Goal: Task Accomplishment & Management: Use online tool/utility

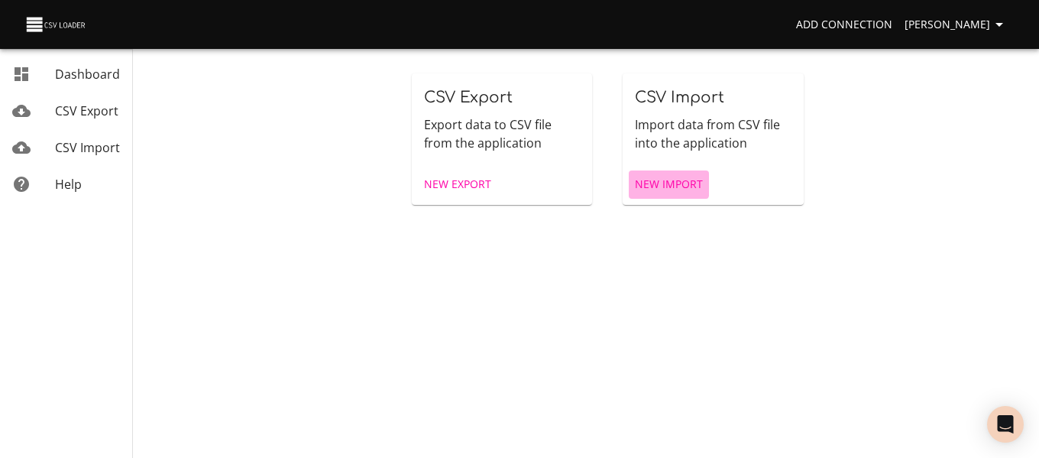
click at [644, 182] on span "New Import" at bounding box center [669, 184] width 68 height 19
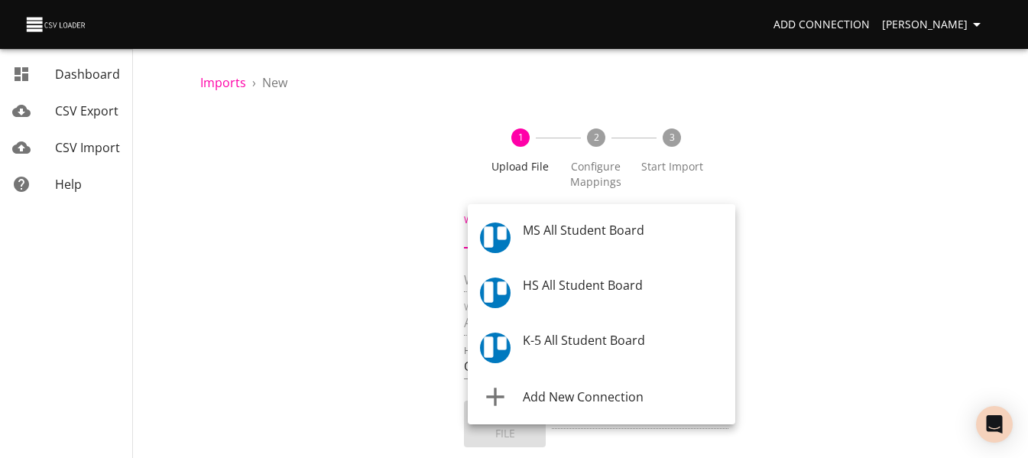
click at [487, 228] on body "Add Connection Celeste Claggett Dashboard CSV Export CSV Import Help Imports › …" at bounding box center [514, 229] width 1028 height 458
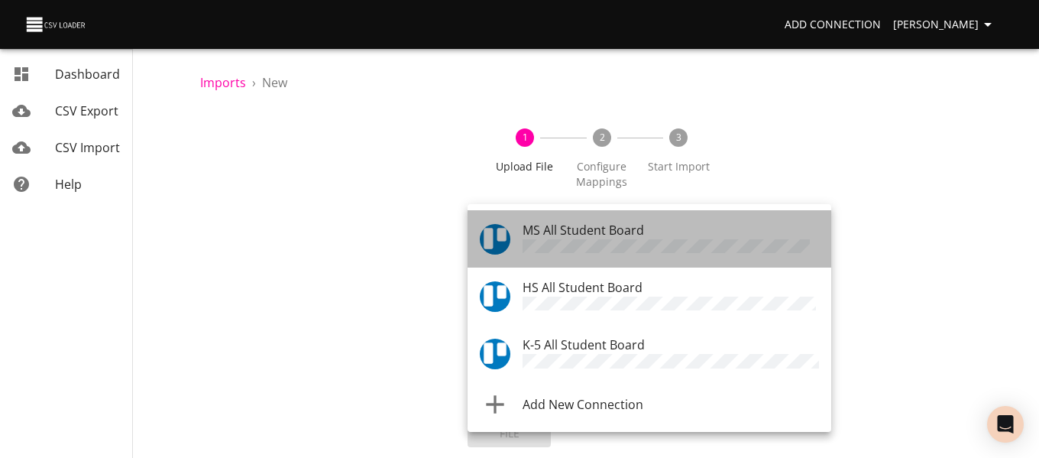
click at [503, 246] on img "Tool" at bounding box center [495, 239] width 31 height 31
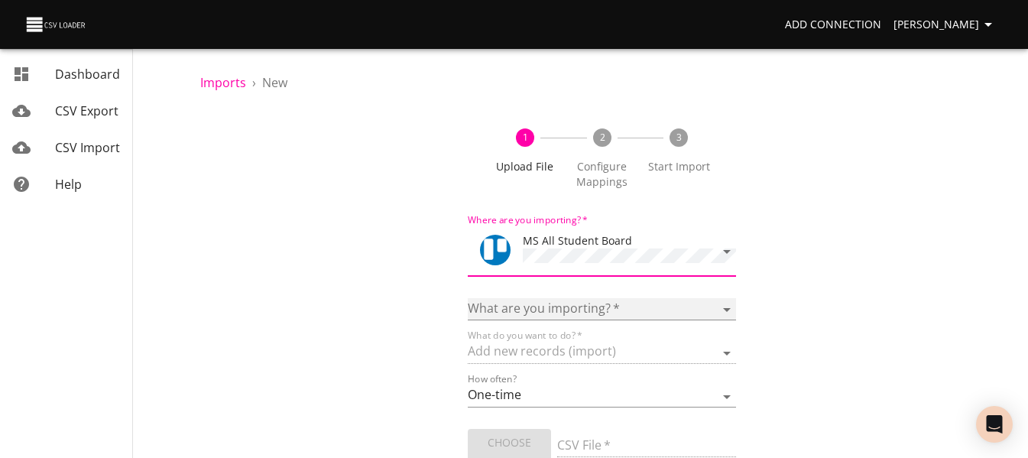
click at [502, 299] on select "Boards Cards Checkitems Checklists" at bounding box center [601, 309] width 267 height 22
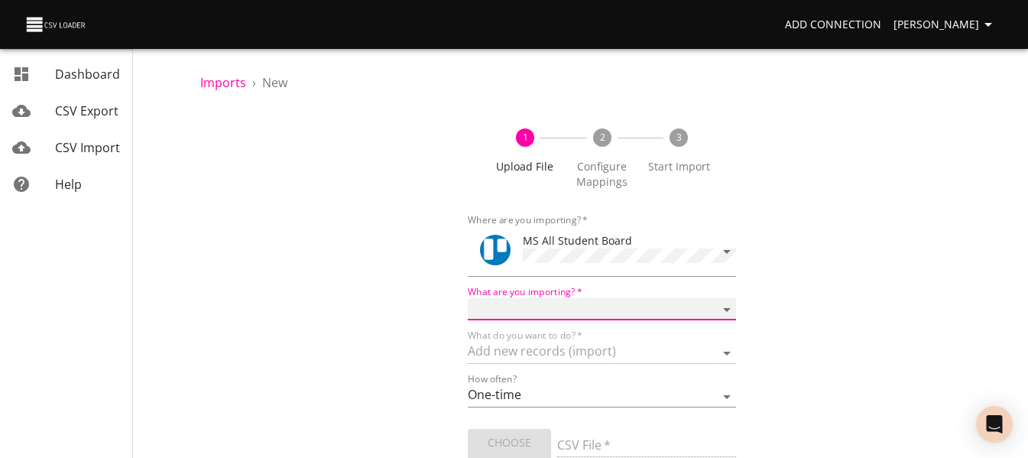
select select "cards"
click at [468, 298] on select "Boards Cards Checkitems Checklists" at bounding box center [601, 309] width 267 height 22
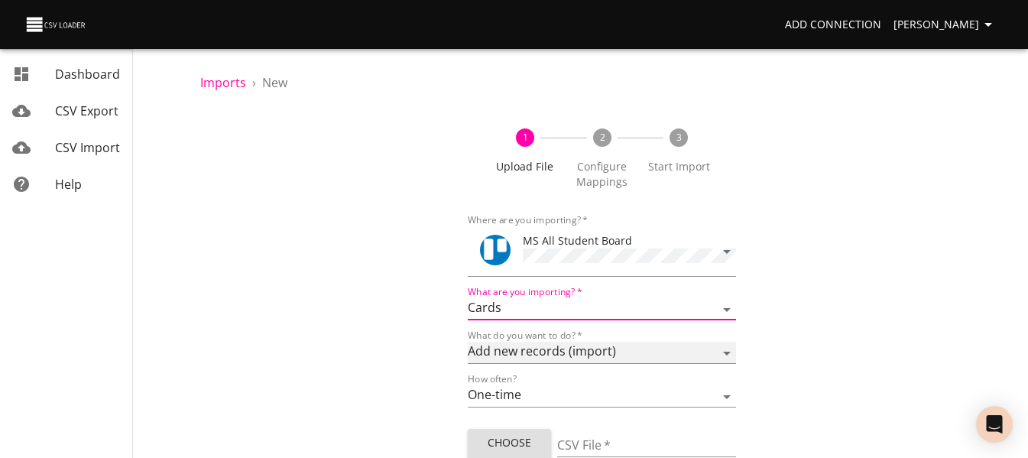
click at [504, 351] on select "Add new records (import) Update existing records (update) Add new and update ex…" at bounding box center [601, 353] width 267 height 22
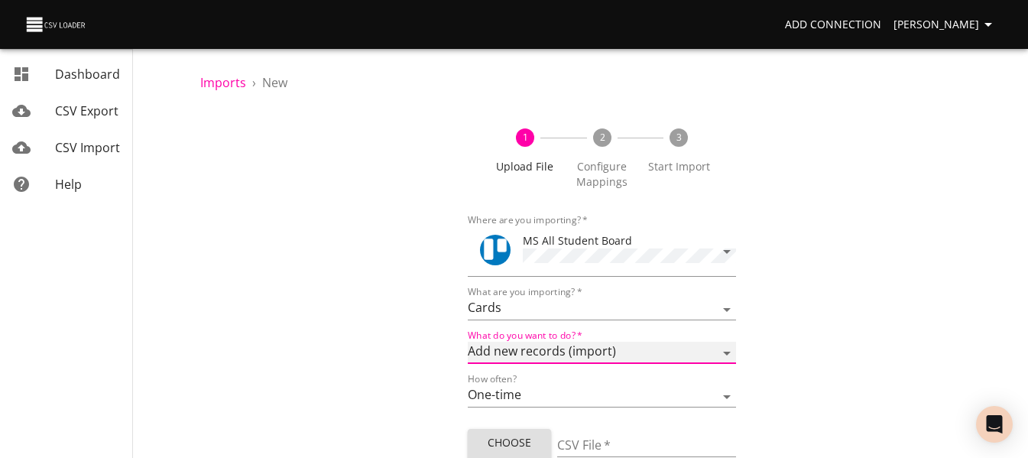
select select "update"
click at [468, 342] on select "Add new records (import) Update existing records (update) Add new and update ex…" at bounding box center [601, 353] width 267 height 22
click at [507, 439] on span "Choose File" at bounding box center [509, 451] width 59 height 37
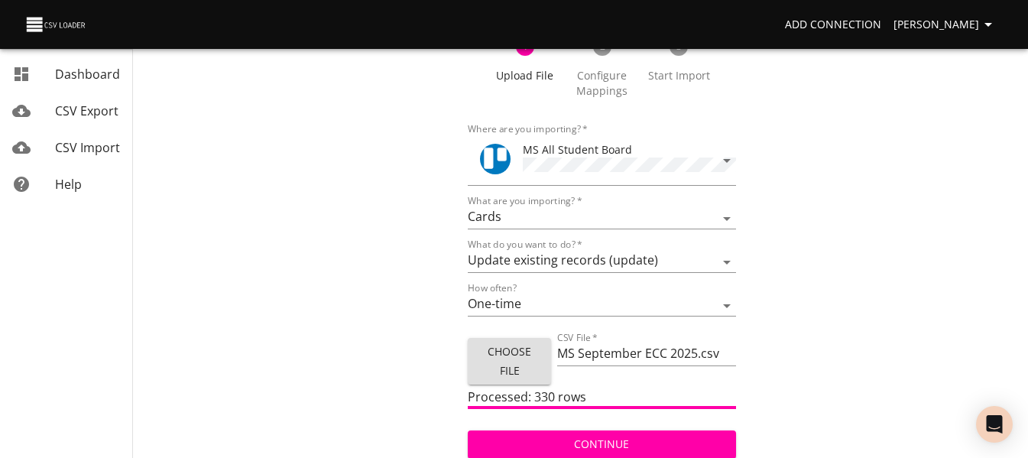
scroll to position [92, 0]
click at [520, 369] on span "Choose File" at bounding box center [509, 360] width 59 height 37
type input "MS September 2025 ECC.csv"
click at [513, 439] on span "Continue" at bounding box center [601, 443] width 243 height 19
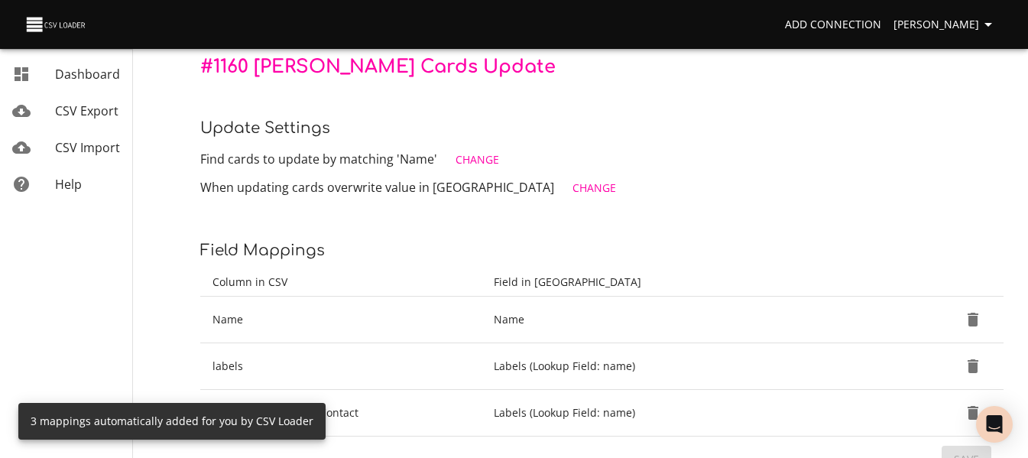
scroll to position [229, 0]
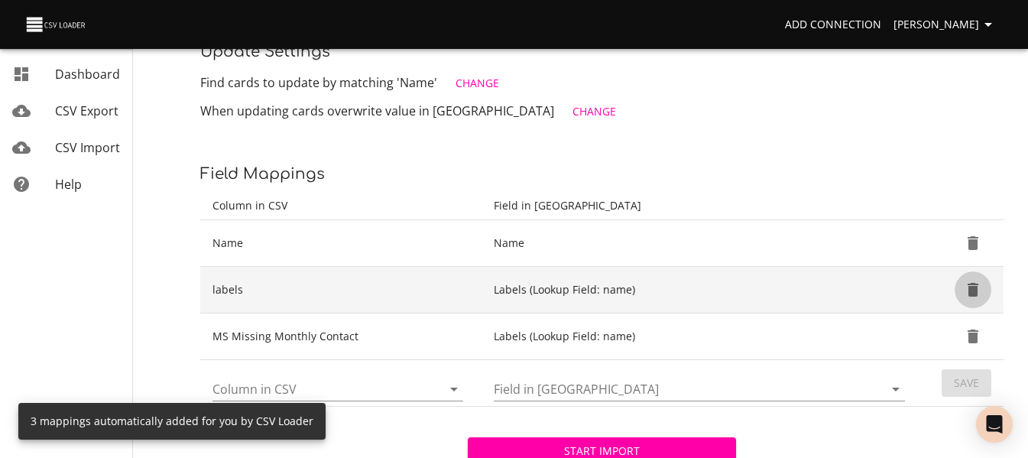
click at [965, 290] on icon "Delete" at bounding box center [972, 289] width 18 height 18
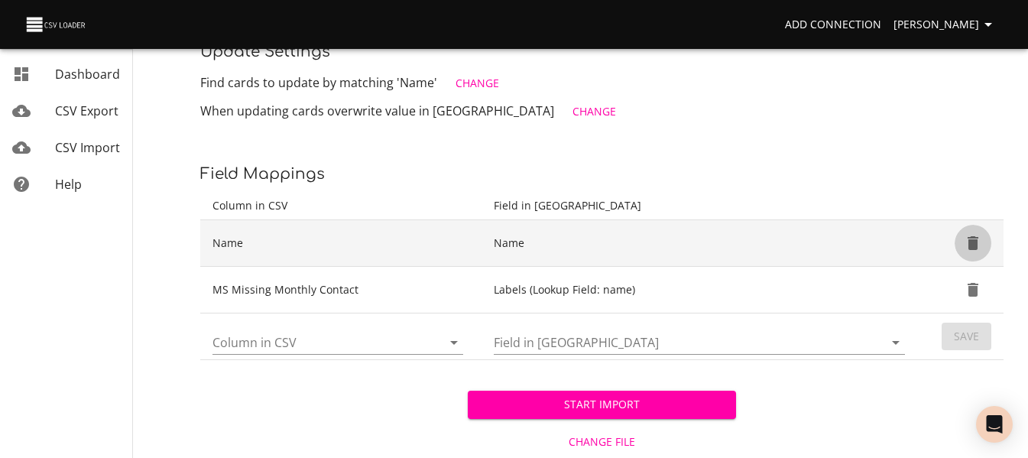
click at [970, 249] on icon "Delete" at bounding box center [972, 243] width 11 height 14
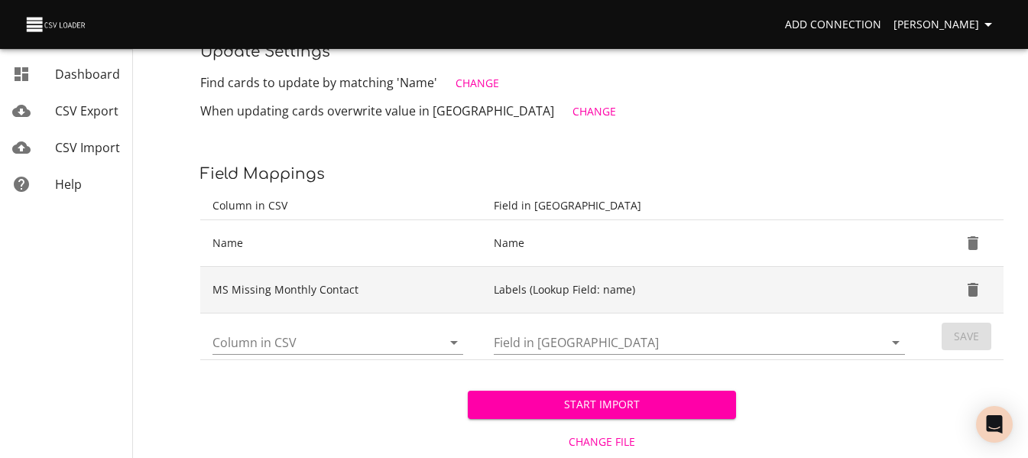
scroll to position [221, 0]
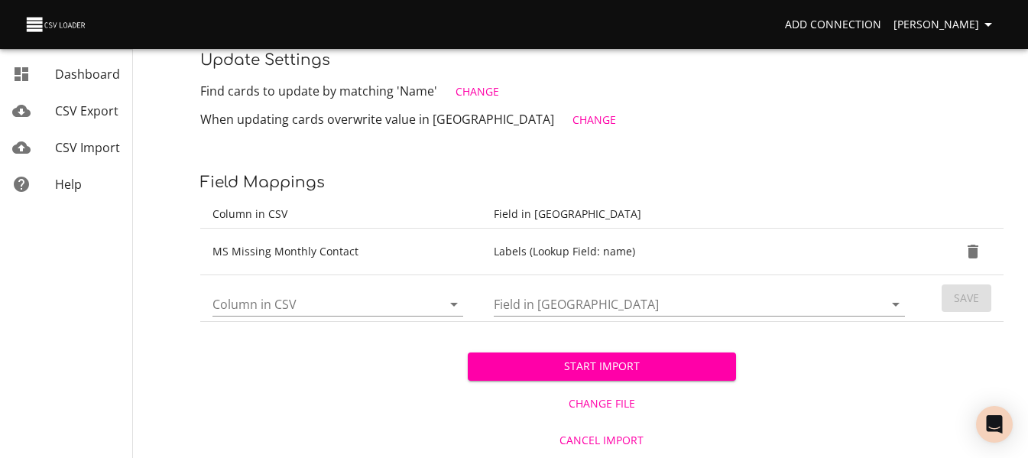
click at [460, 303] on icon "Open" at bounding box center [454, 304] width 18 height 18
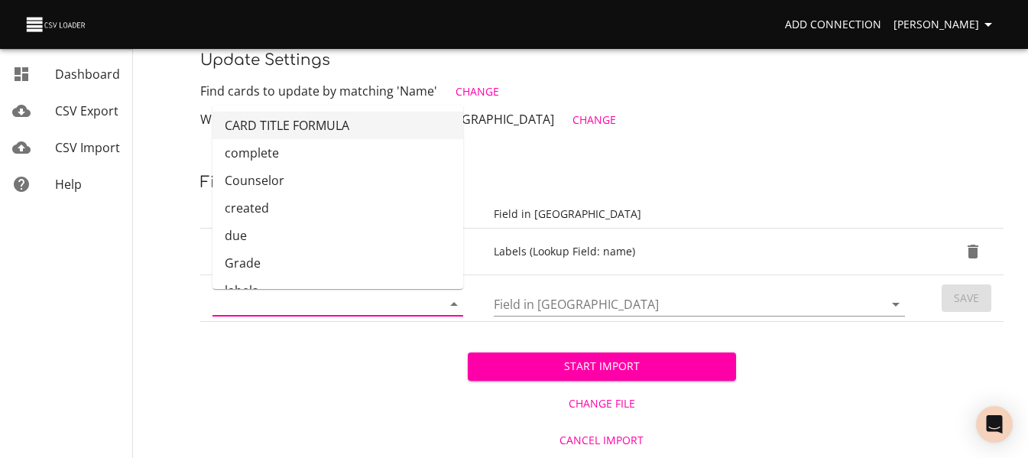
click at [381, 124] on li "CARD TITLE FORMULA" at bounding box center [337, 126] width 251 height 28
type input "CARD TITLE FORMULA"
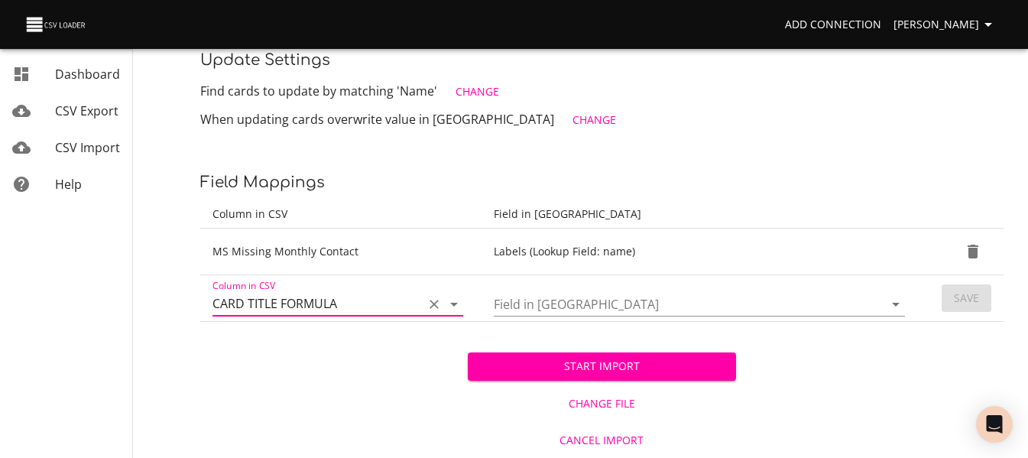
click at [892, 303] on icon "Open" at bounding box center [895, 304] width 18 height 18
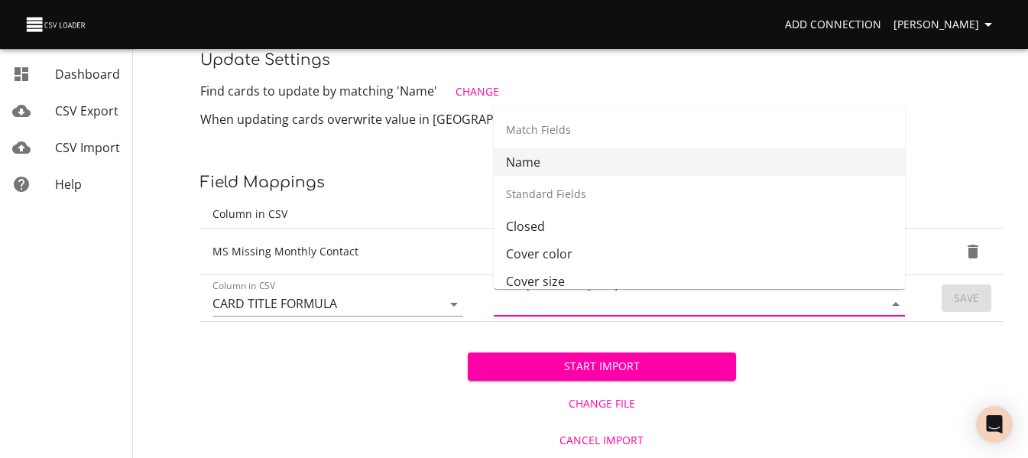
click at [768, 163] on li "Name" at bounding box center [699, 162] width 411 height 28
type input "Name"
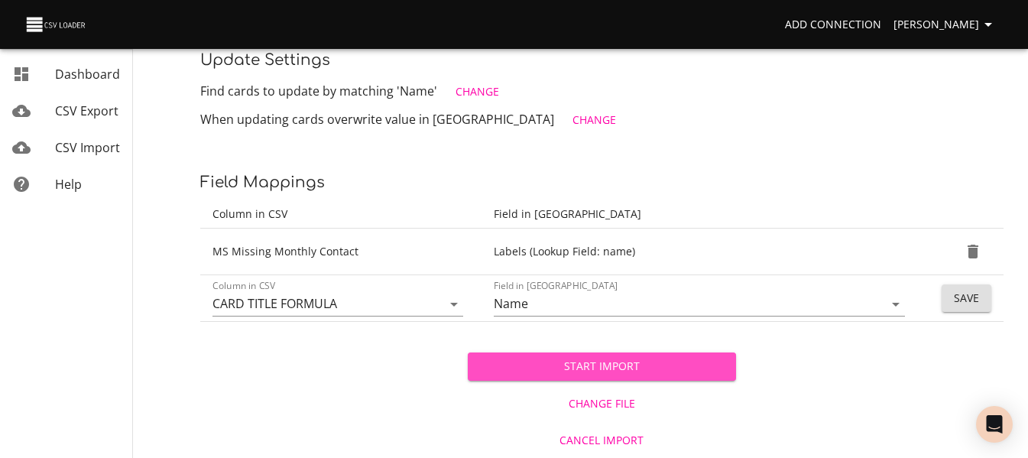
click at [656, 363] on span "Start Import" at bounding box center [601, 366] width 243 height 19
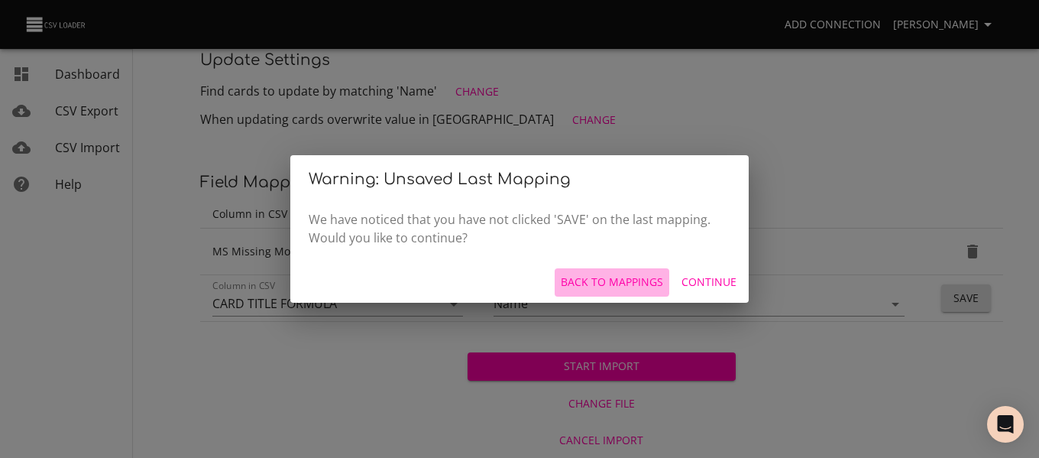
click at [571, 272] on button "Back to mappings" at bounding box center [612, 282] width 115 height 28
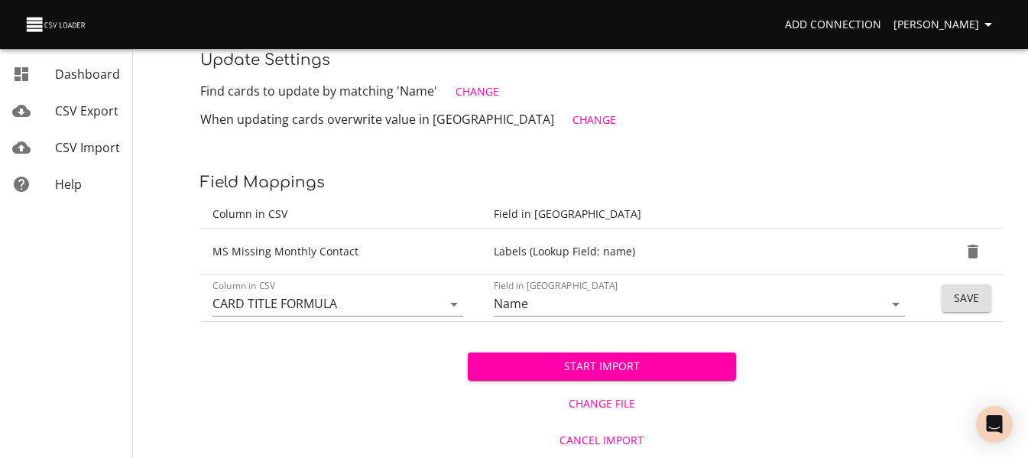
click at [953, 293] on button "Save" at bounding box center [966, 298] width 50 height 28
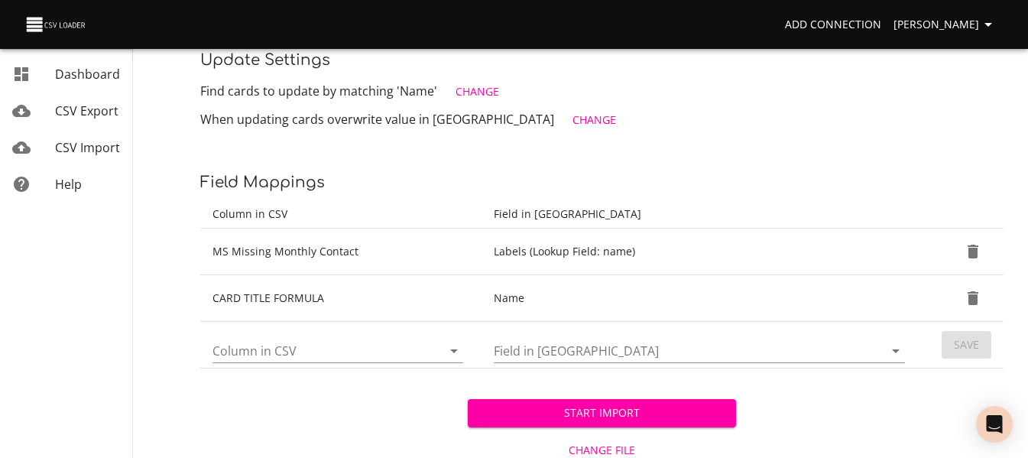
click at [607, 414] on span "Start Import" at bounding box center [601, 412] width 243 height 19
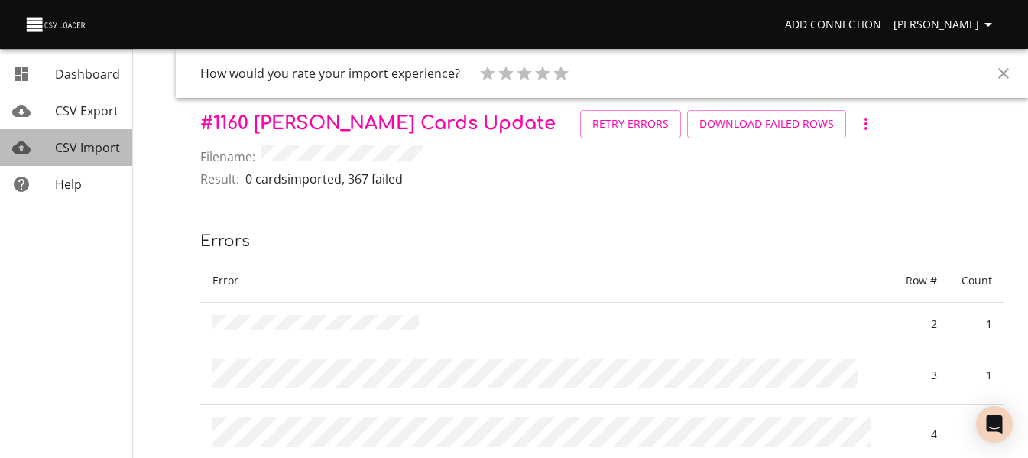
click at [99, 148] on span "CSV Import" at bounding box center [87, 147] width 65 height 17
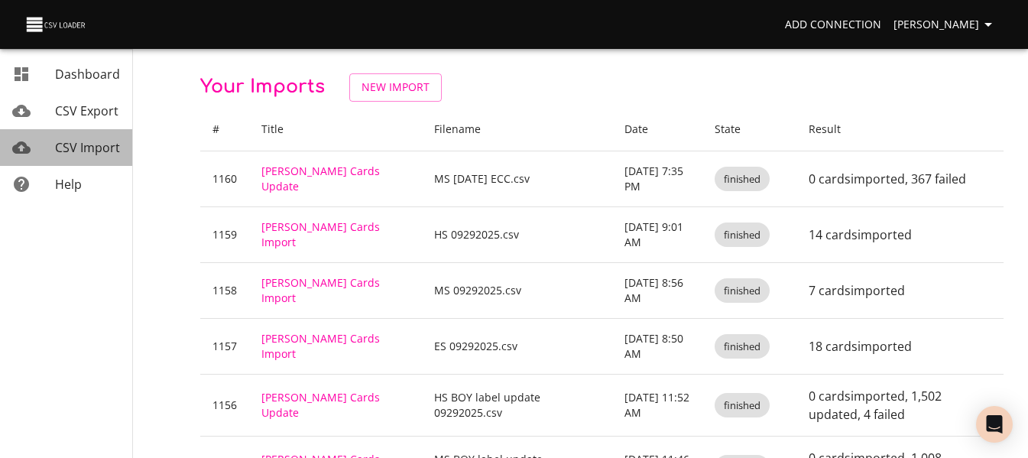
click at [105, 148] on span "CSV Import" at bounding box center [87, 147] width 65 height 17
click at [101, 145] on span "CSV Import" at bounding box center [87, 147] width 65 height 17
click at [408, 76] on link "New Import" at bounding box center [395, 87] width 92 height 28
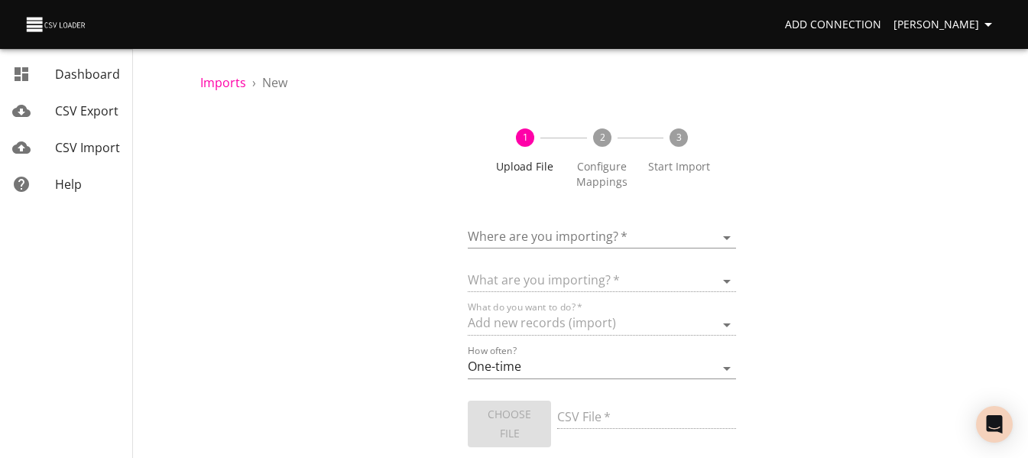
click at [521, 235] on body "Add Connection [PERSON_NAME] Dashboard CSV Export CSV Import Help Imports › New…" at bounding box center [514, 229] width 1028 height 458
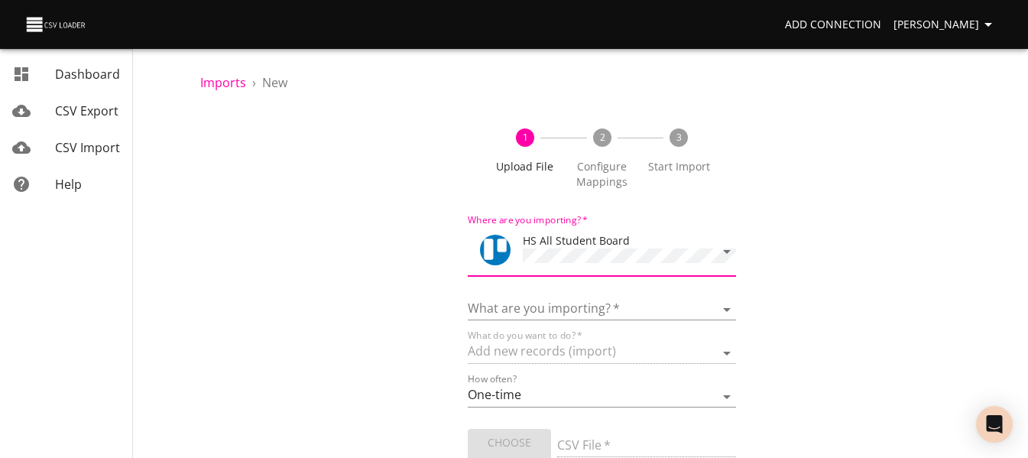
click at [542, 293] on div "What are you importing?   * Boards Cards Checkitems Checklists" at bounding box center [601, 303] width 267 height 34
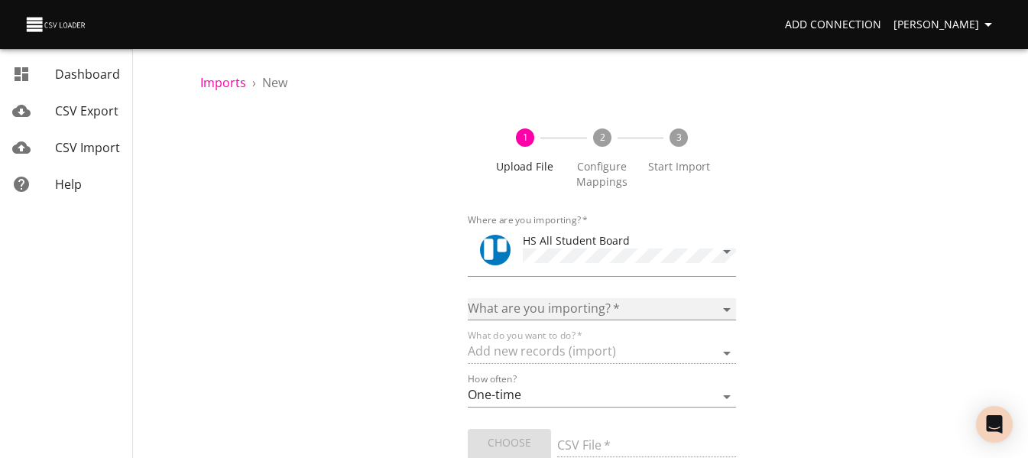
click at [542, 303] on select "Boards Cards Checkitems Checklists" at bounding box center [601, 309] width 267 height 22
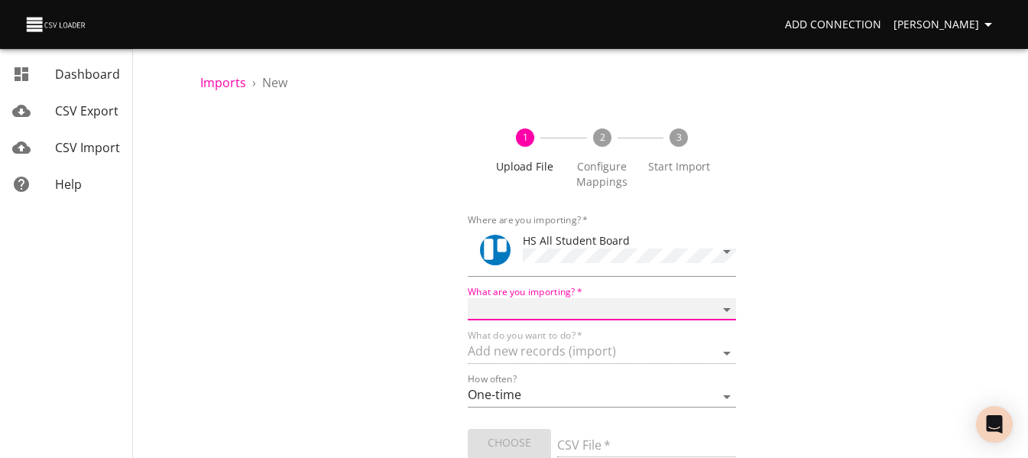
select select "cards"
click at [468, 298] on select "Boards Cards Checkitems Checklists" at bounding box center [601, 309] width 267 height 22
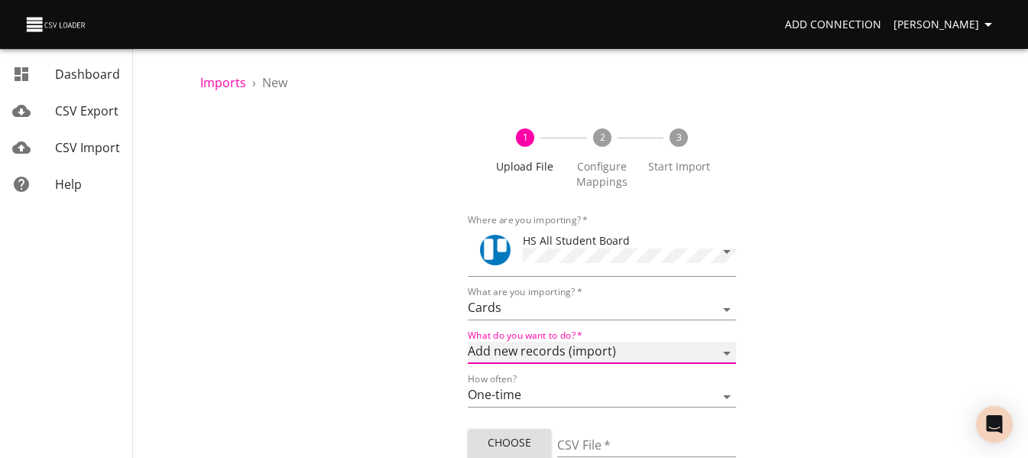
click at [542, 346] on select "Add new records (import) Update existing records (update) Add new and update ex…" at bounding box center [601, 353] width 267 height 22
select select "update"
click at [468, 342] on select "Add new records (import) Update existing records (update) Add new and update ex…" at bounding box center [601, 353] width 267 height 22
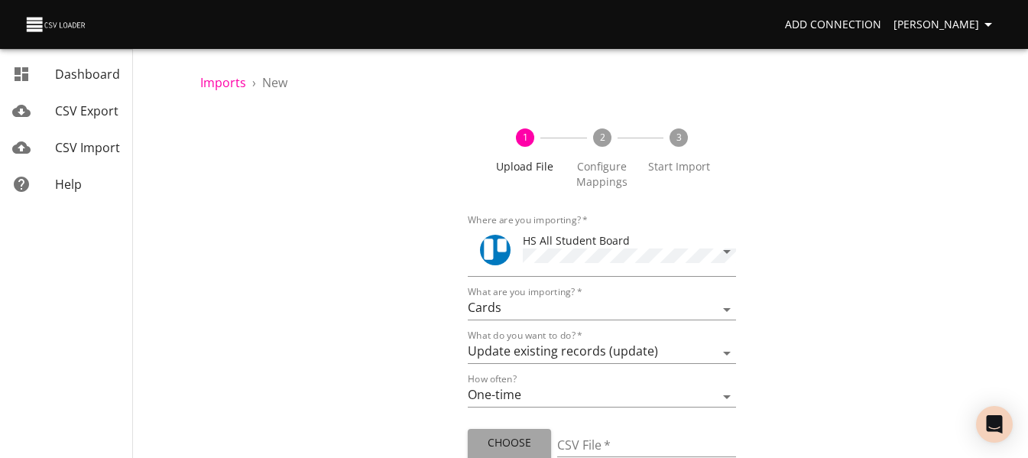
click at [516, 440] on span "Choose File" at bounding box center [509, 451] width 59 height 37
type input "HS [DATE] ECC 1.csv"
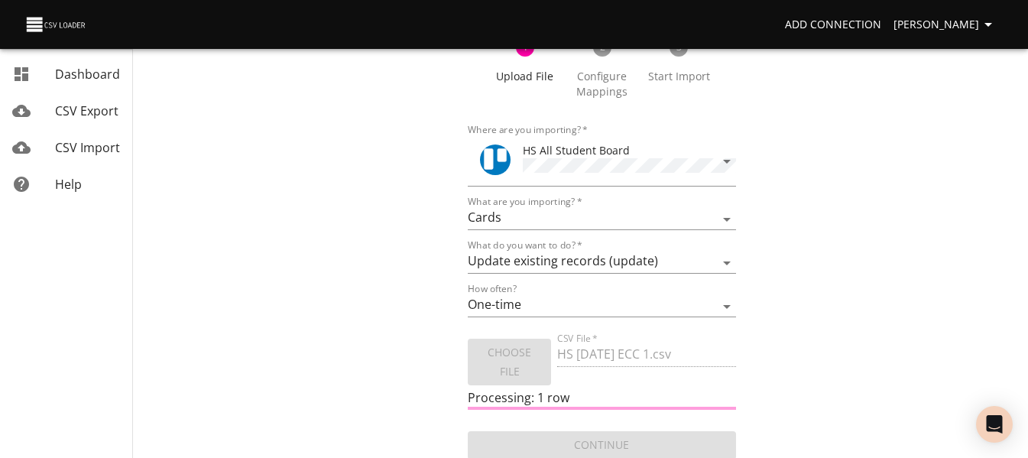
scroll to position [92, 0]
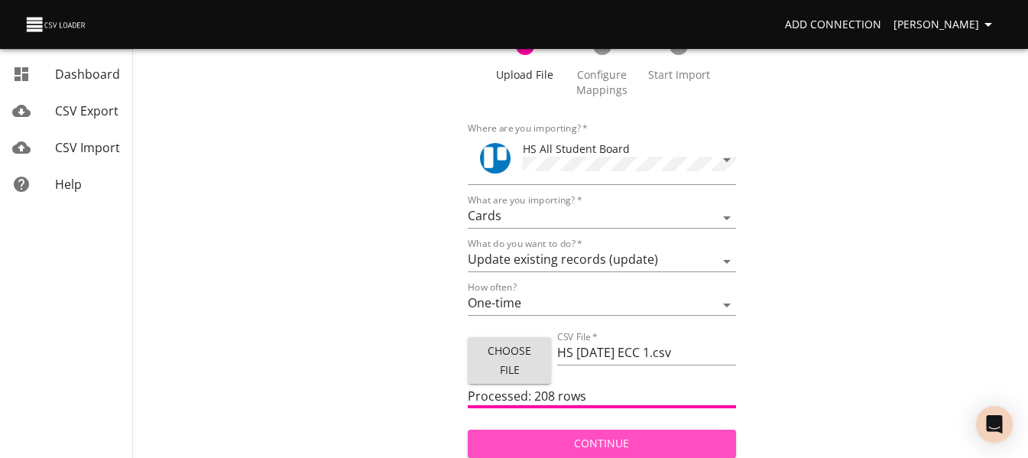
click at [692, 434] on span "Continue" at bounding box center [601, 443] width 243 height 19
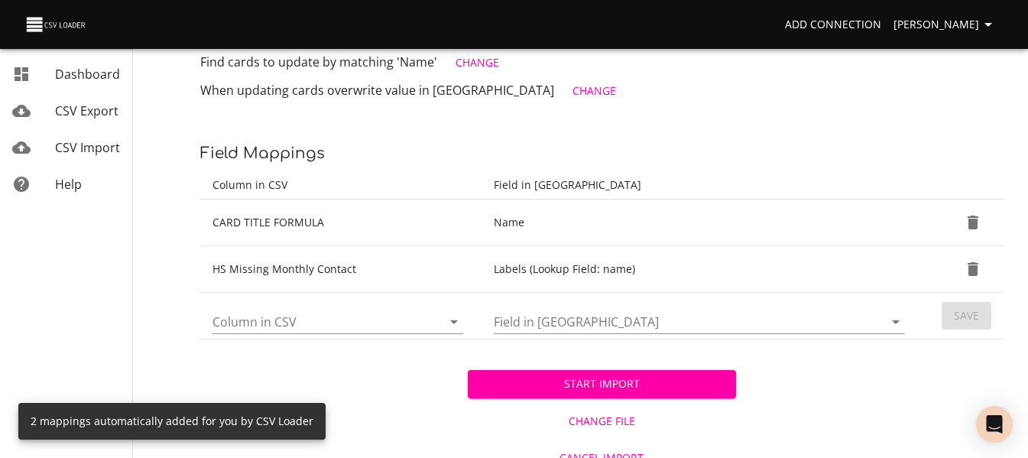
scroll to position [267, 0]
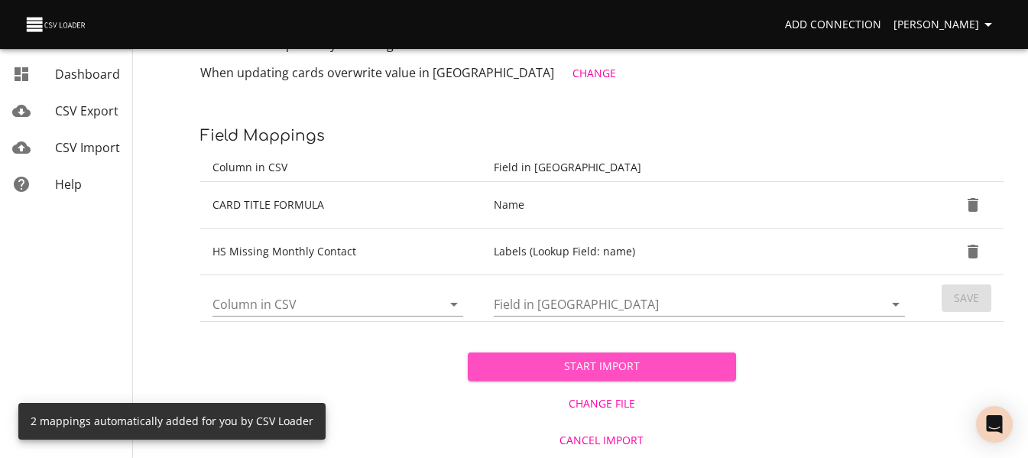
click at [542, 365] on span "Start Import" at bounding box center [601, 366] width 243 height 19
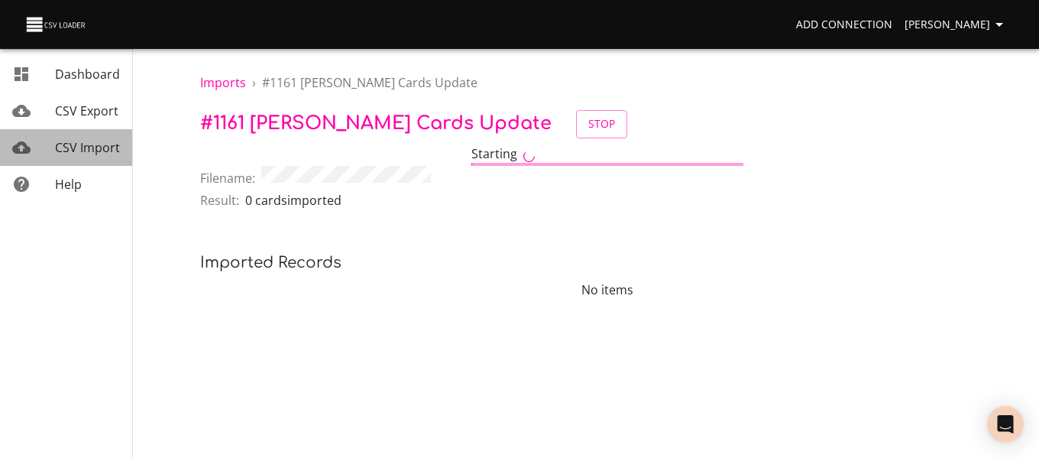
click at [79, 152] on span "CSV Import" at bounding box center [87, 147] width 65 height 17
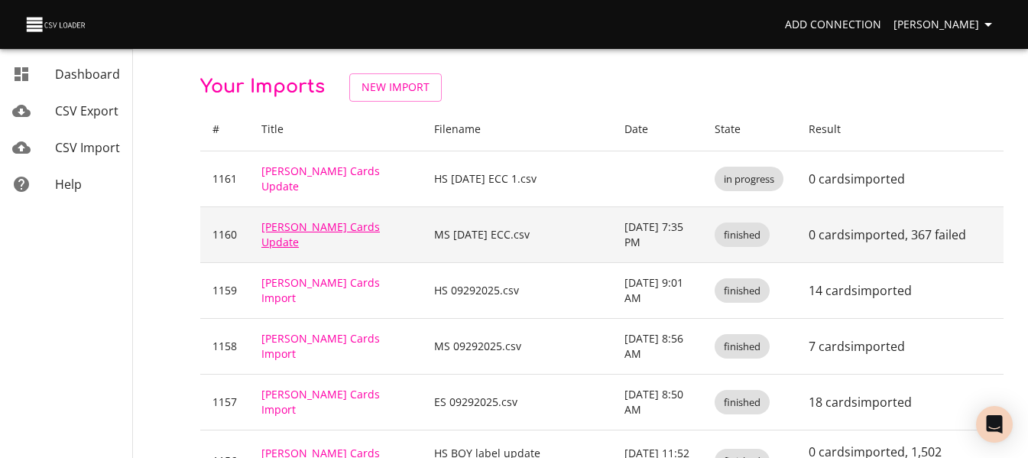
click at [334, 228] on link "[PERSON_NAME] Cards Update" at bounding box center [320, 234] width 118 height 30
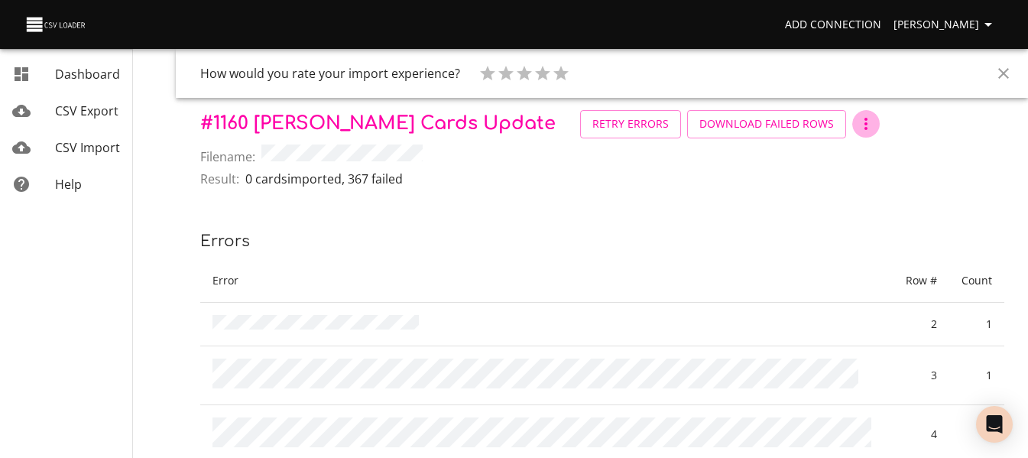
click at [856, 121] on icon "button" at bounding box center [865, 124] width 18 height 18
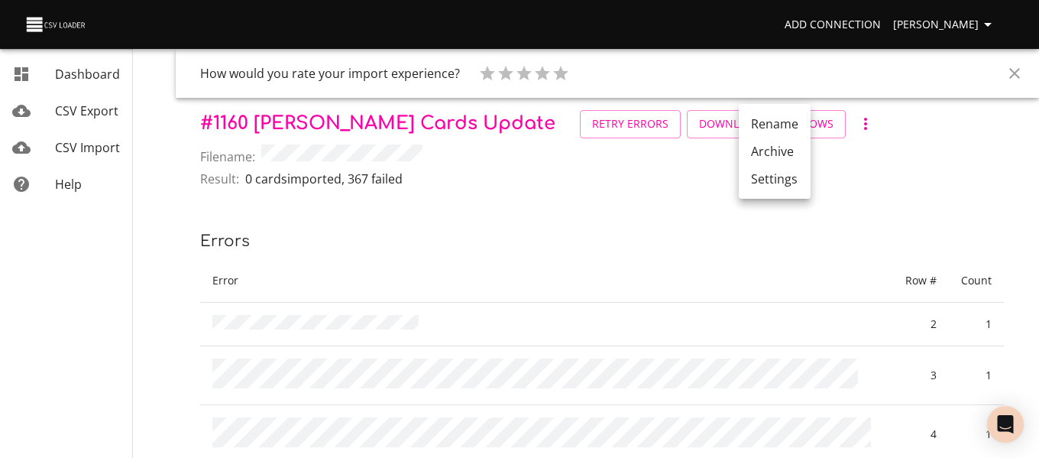
click at [760, 157] on li "Archive" at bounding box center [775, 152] width 72 height 28
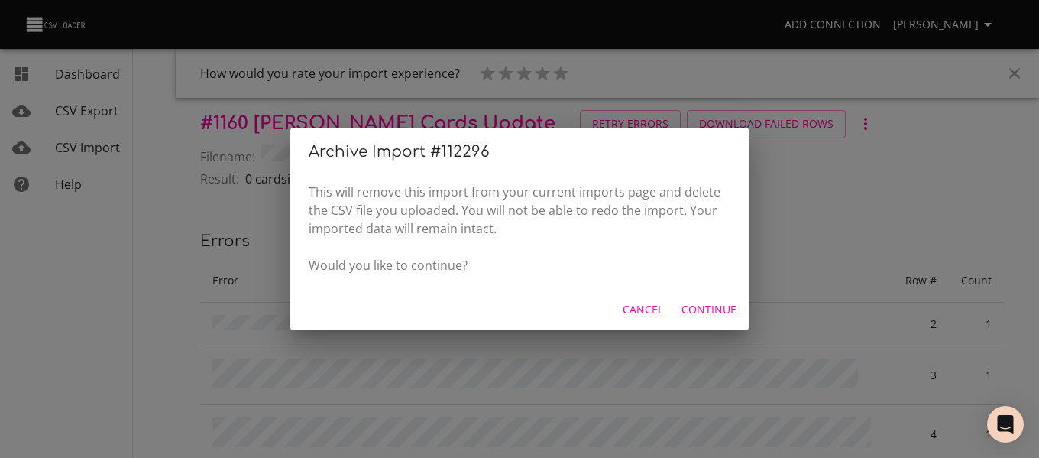
click at [690, 309] on span "Continue" at bounding box center [708, 309] width 55 height 19
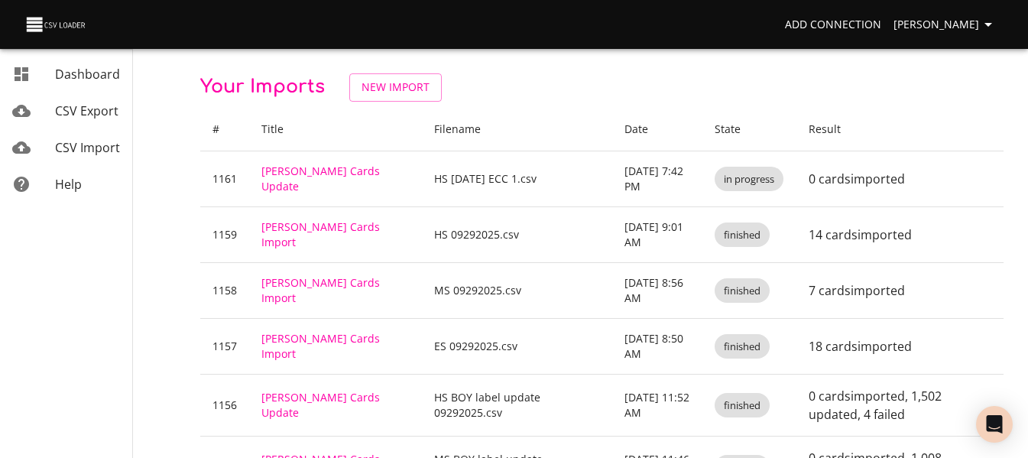
click at [76, 148] on span "CSV Import" at bounding box center [87, 147] width 65 height 17
click at [377, 91] on span "New Import" at bounding box center [395, 87] width 68 height 19
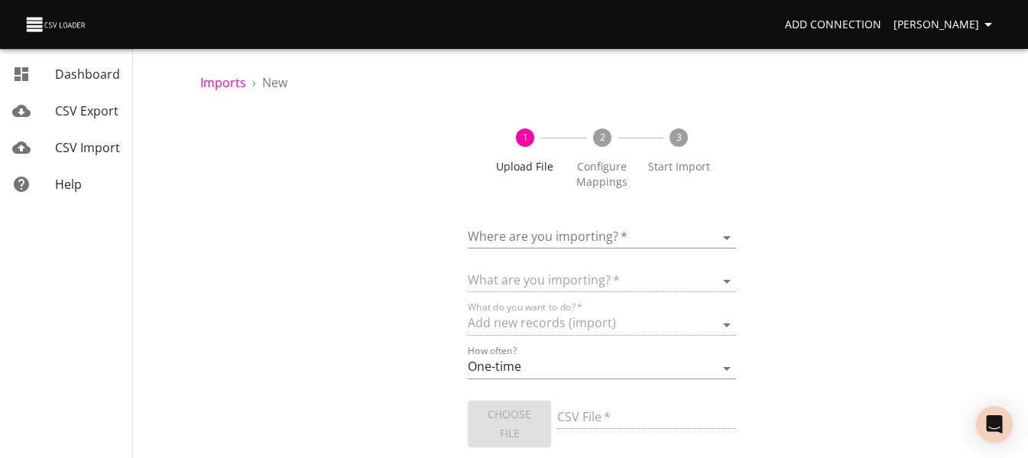
click at [545, 236] on body "Add Connection [PERSON_NAME] Dashboard CSV Export CSV Import Help Imports › New…" at bounding box center [514, 229] width 1028 height 458
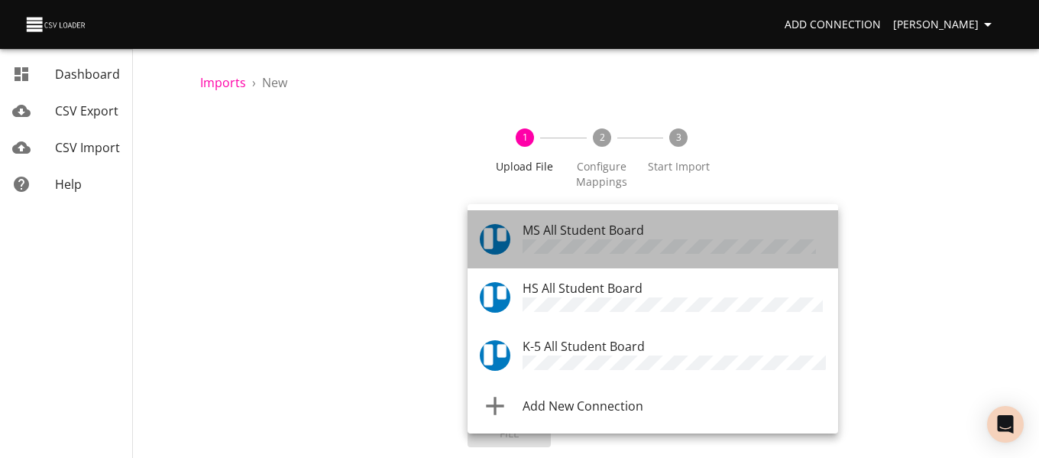
click at [549, 231] on span "MS All Student Board" at bounding box center [583, 230] width 121 height 17
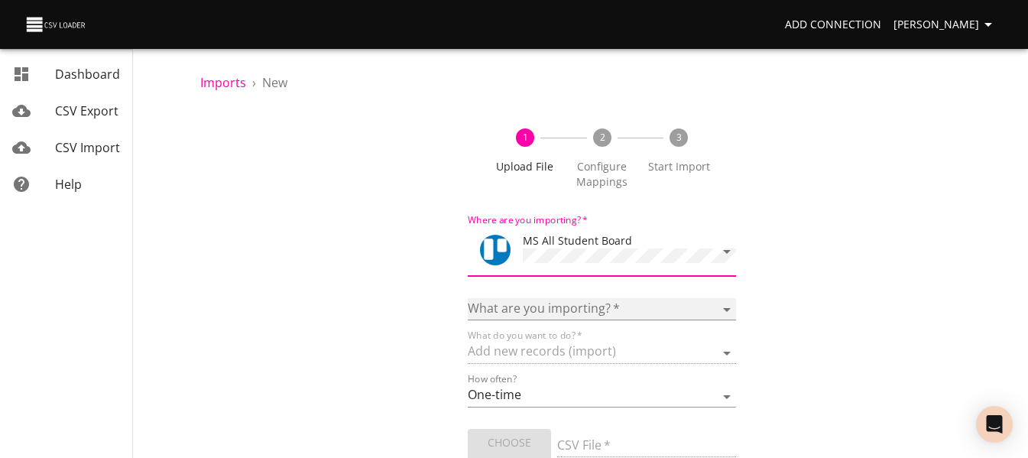
click at [551, 317] on select "Boards Cards Checkitems Checklists" at bounding box center [601, 309] width 267 height 22
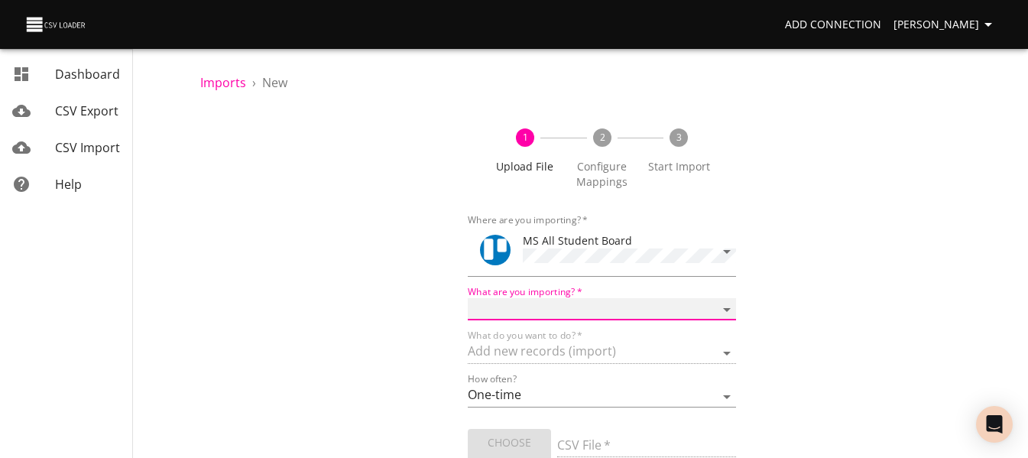
select select "cards"
click at [468, 298] on select "Boards Cards Checkitems Checklists" at bounding box center [601, 309] width 267 height 22
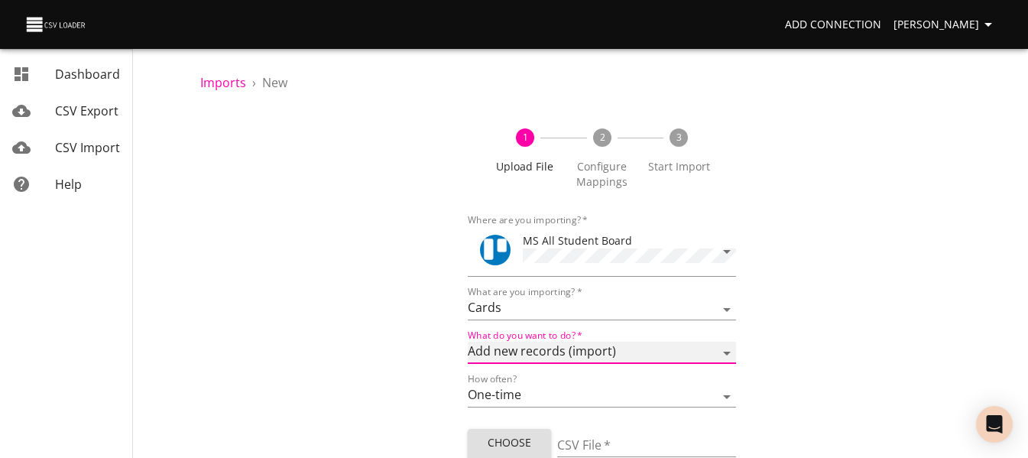
click at [545, 346] on select "Add new records (import) Update existing records (update) Add new and update ex…" at bounding box center [601, 353] width 267 height 22
select select "update"
click at [468, 342] on select "Add new records (import) Update existing records (update) Add new and update ex…" at bounding box center [601, 353] width 267 height 22
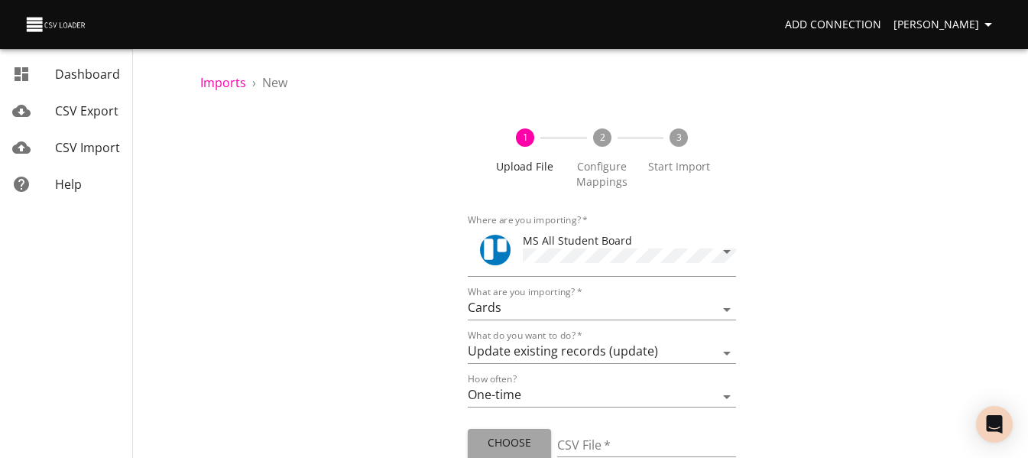
click at [525, 433] on span "Choose File" at bounding box center [509, 451] width 59 height 37
type input "MS [DATE] ECC 1.csv"
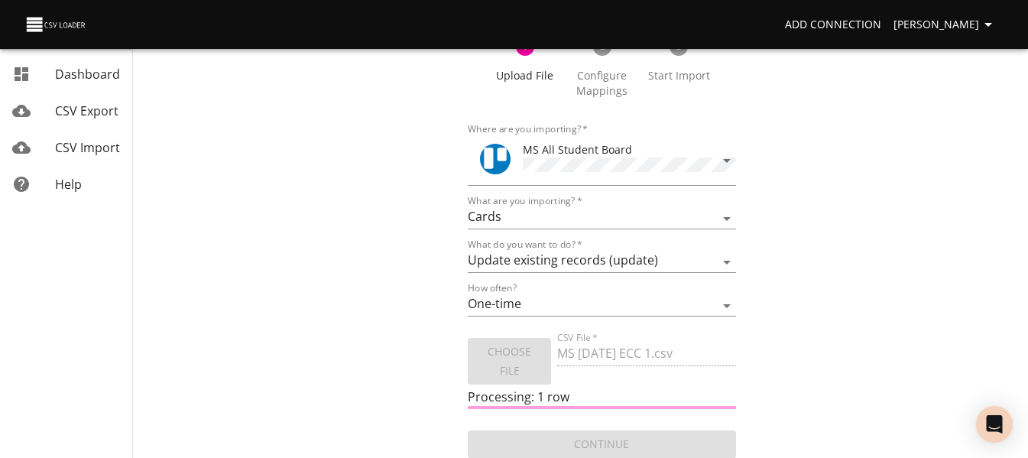
scroll to position [92, 0]
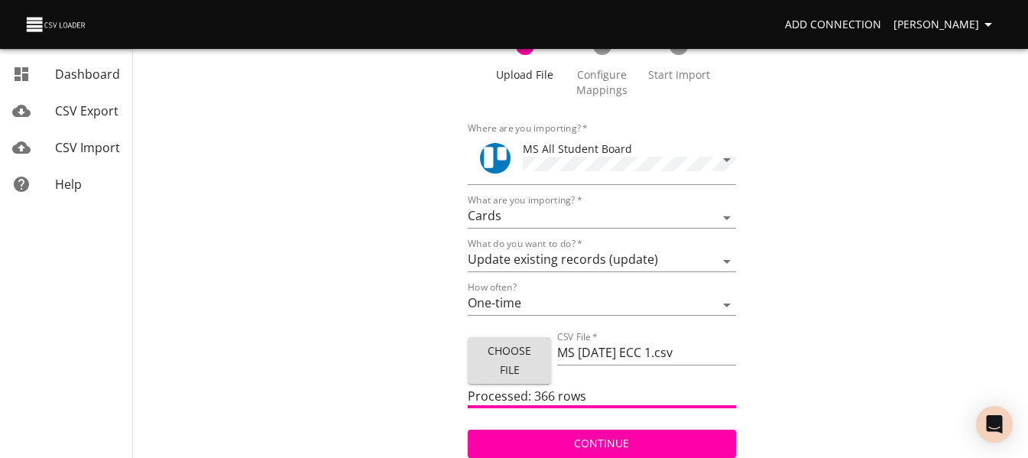
click at [512, 448] on span "Continue" at bounding box center [601, 443] width 243 height 19
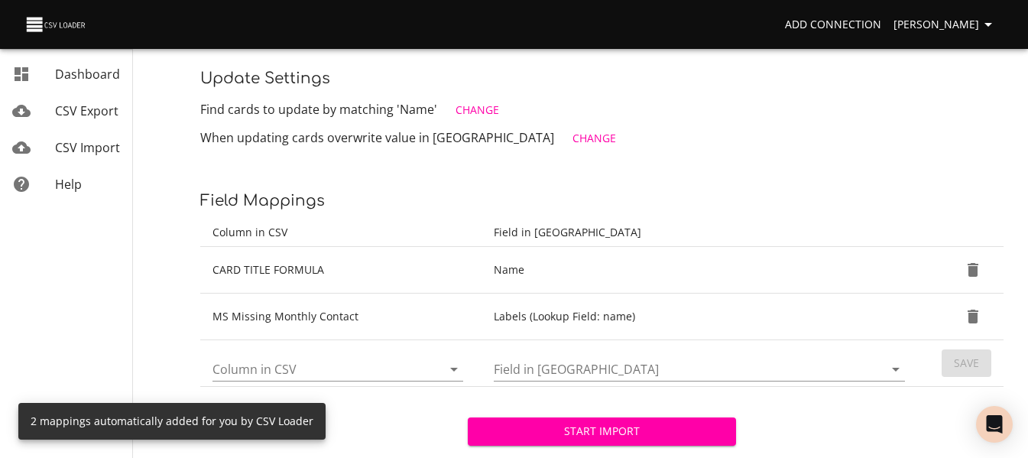
scroll to position [229, 0]
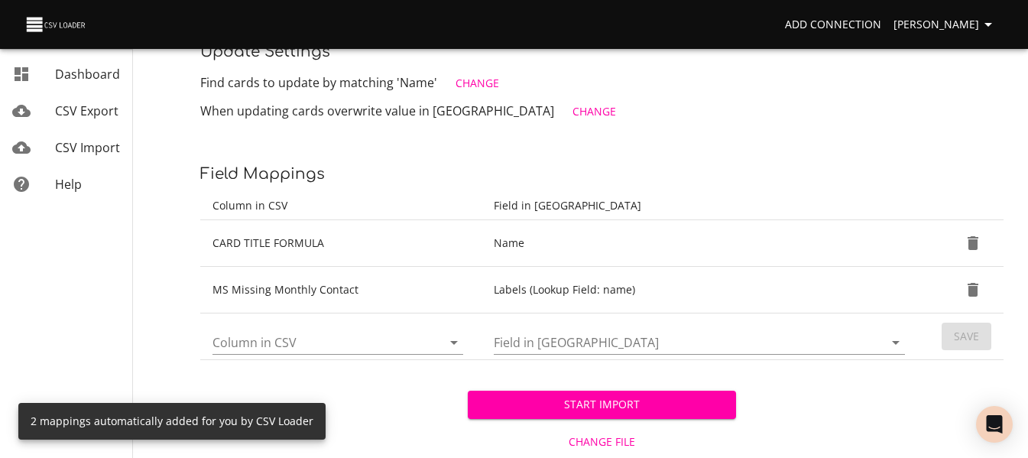
click at [511, 414] on button "Start Import" at bounding box center [601, 404] width 267 height 28
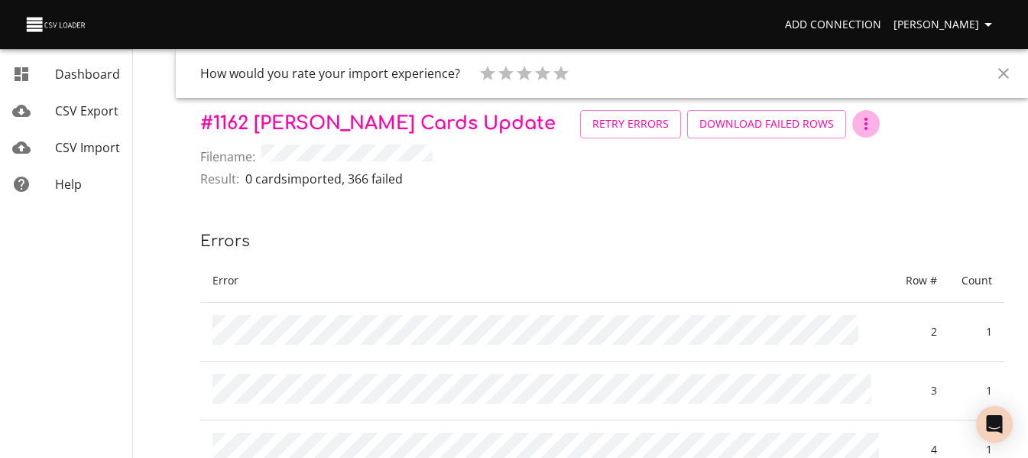
click at [864, 129] on icon "button" at bounding box center [865, 124] width 3 height 12
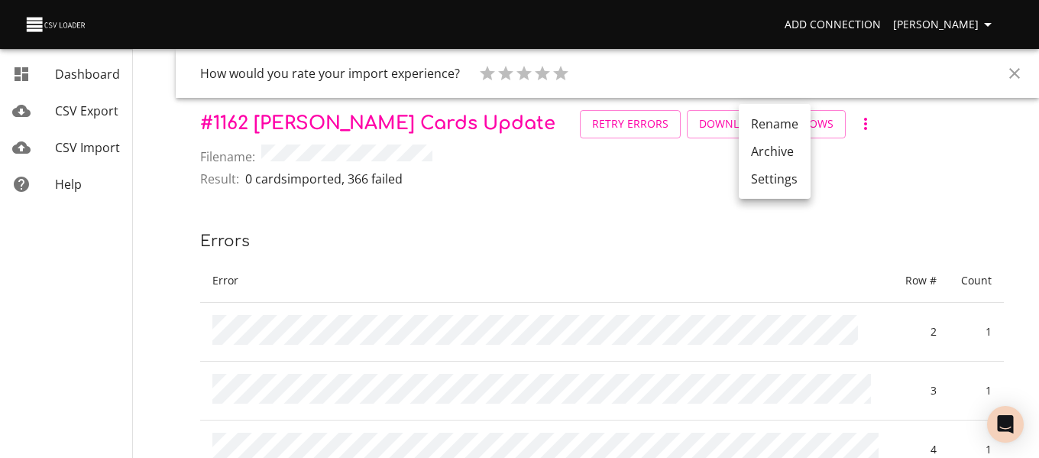
click at [755, 144] on li "Archive" at bounding box center [775, 152] width 72 height 28
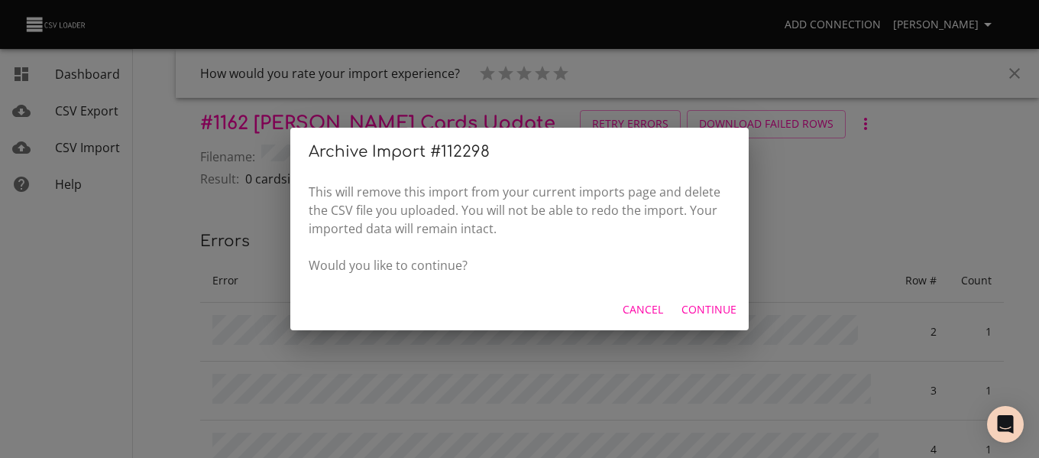
click at [680, 310] on button "Continue" at bounding box center [708, 310] width 67 height 28
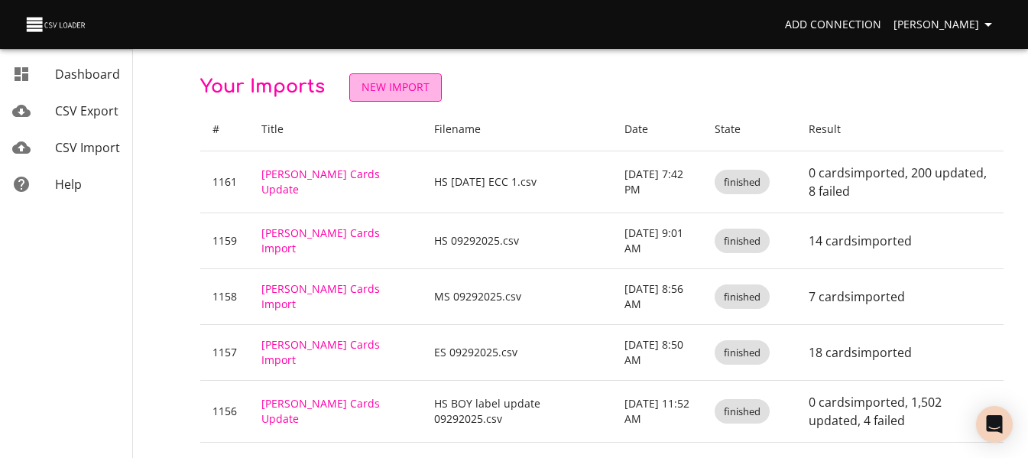
click at [367, 86] on span "New Import" at bounding box center [395, 87] width 68 height 19
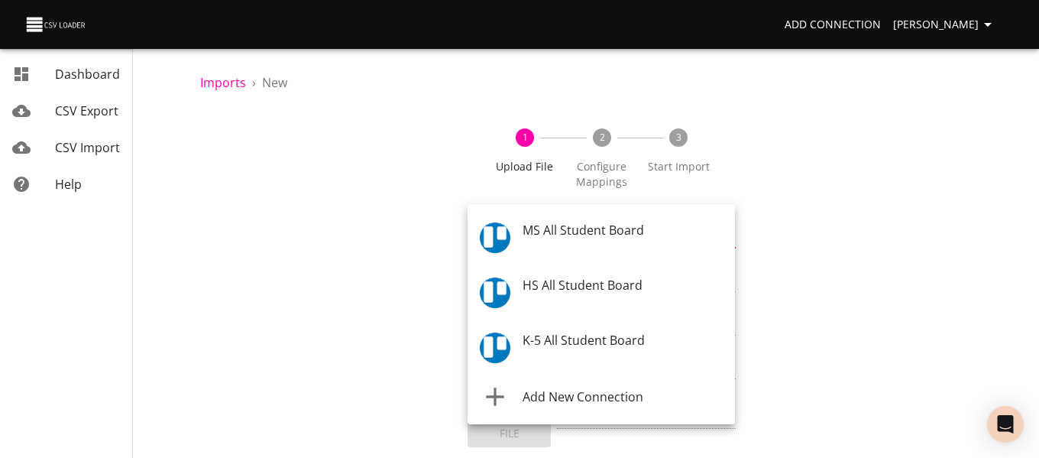
click at [500, 232] on body "Add Connection [PERSON_NAME] Dashboard CSV Export CSV Import Help Imports › New…" at bounding box center [519, 229] width 1039 height 458
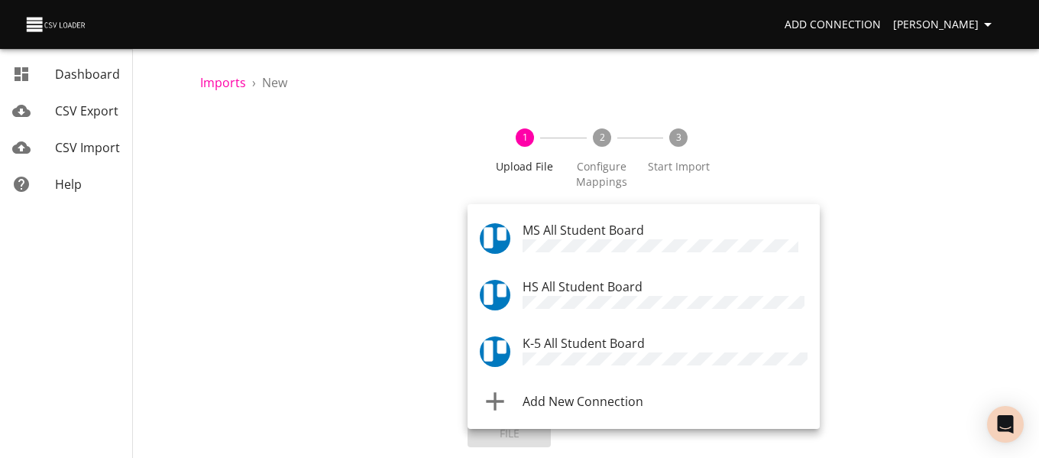
click at [521, 290] on div at bounding box center [501, 295] width 43 height 31
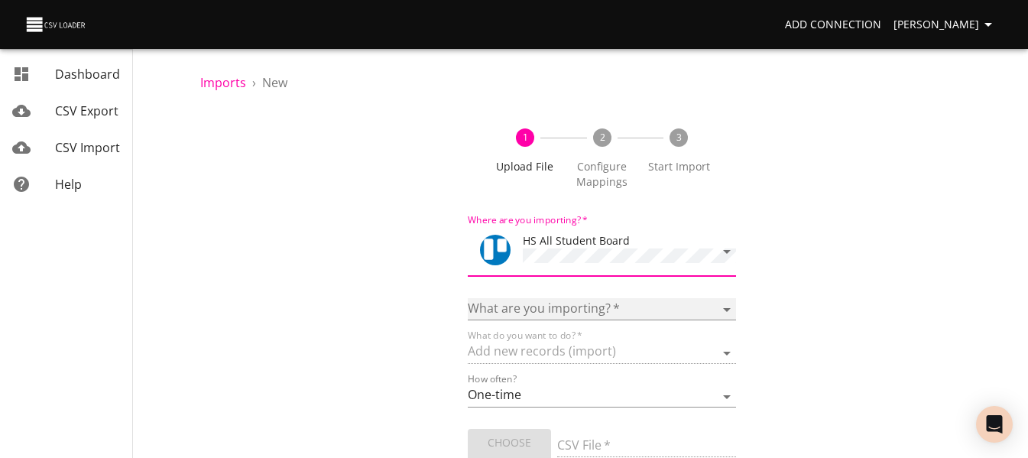
click at [523, 299] on select "Boards Cards Checkitems Checklists" at bounding box center [601, 309] width 267 height 22
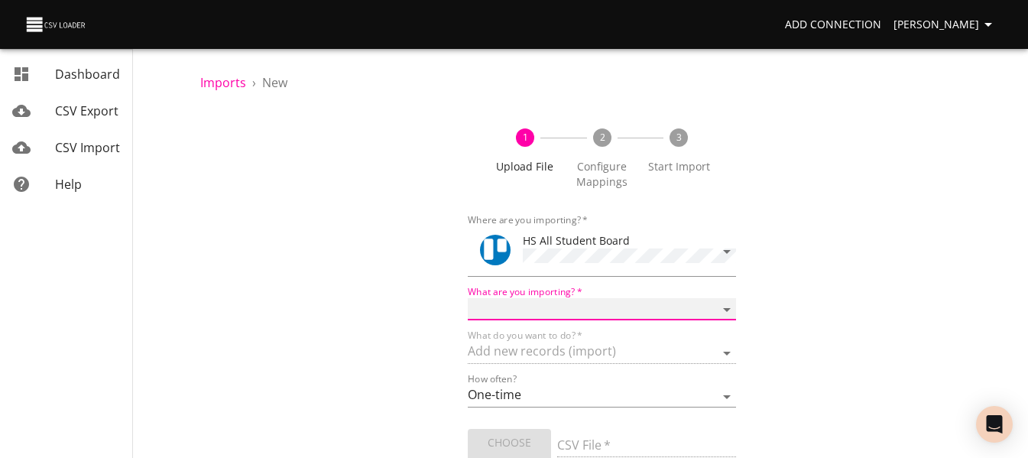
select select "cards"
click at [468, 298] on select "Boards Cards Checkitems Checklists" at bounding box center [601, 309] width 267 height 22
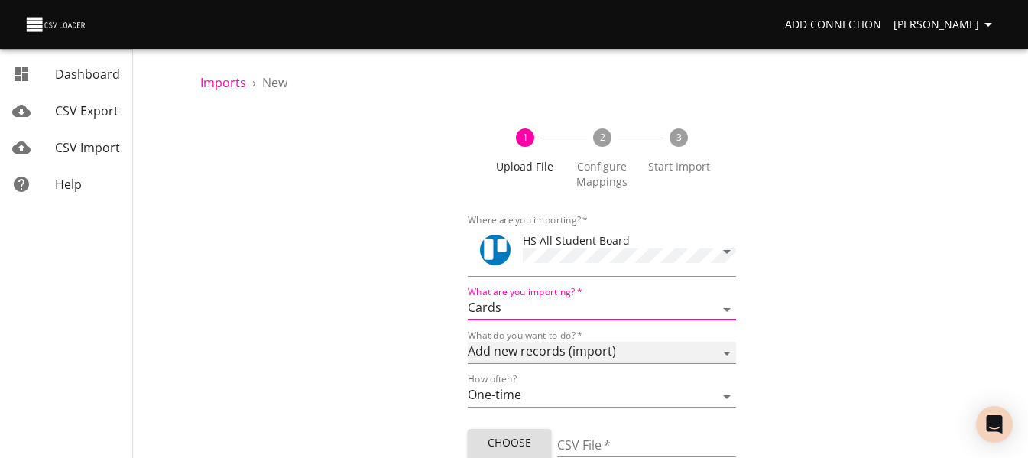
click at [533, 350] on select "Add new records (import) Update existing records (update) Add new and update ex…" at bounding box center [601, 353] width 267 height 22
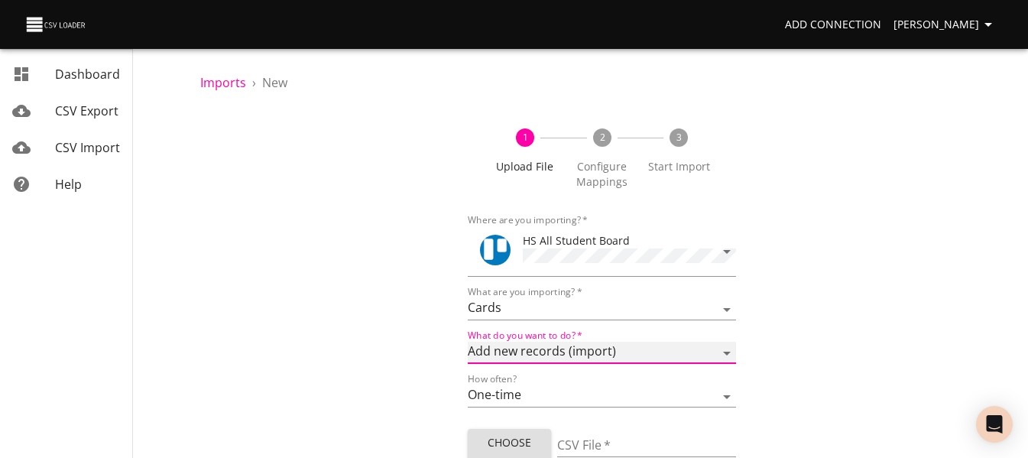
select select "update"
click at [468, 342] on select "Add new records (import) Update existing records (update) Add new and update ex…" at bounding box center [601, 353] width 267 height 22
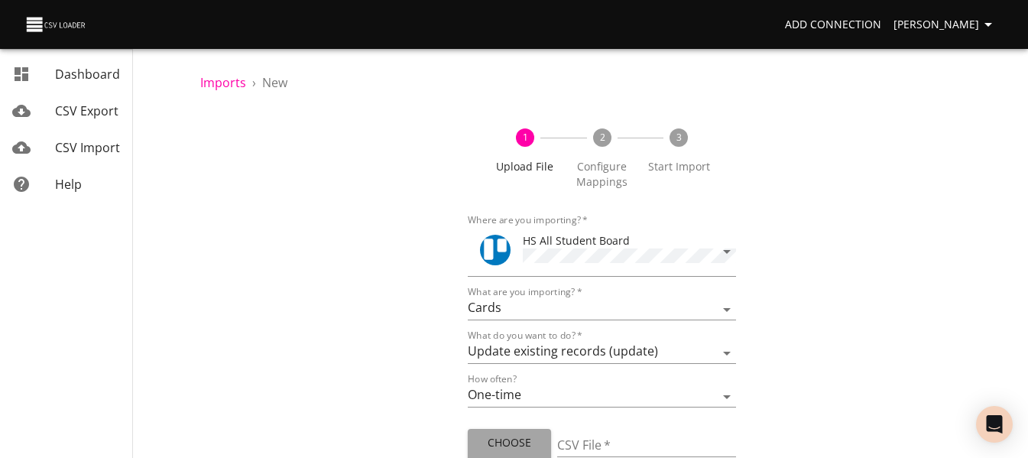
click at [531, 439] on span "Choose File" at bounding box center [509, 451] width 59 height 37
type input "HS 09302025 updates.csv"
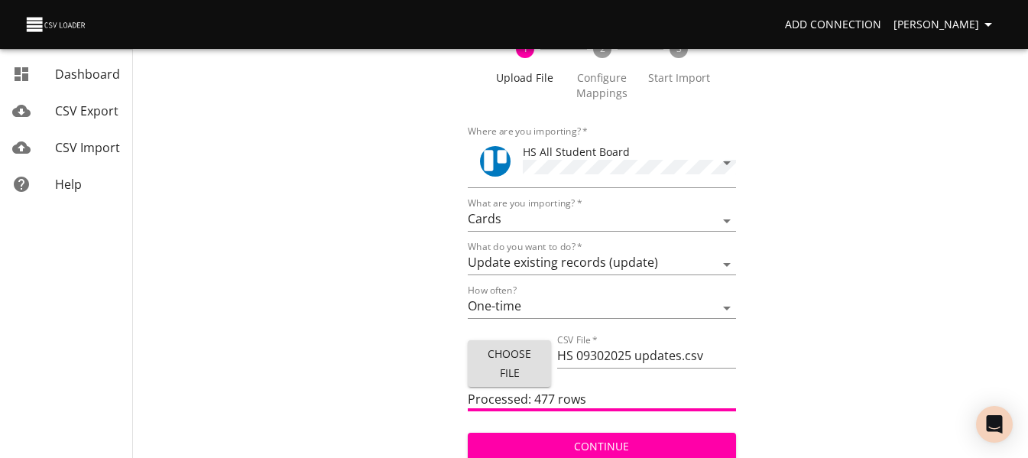
scroll to position [92, 0]
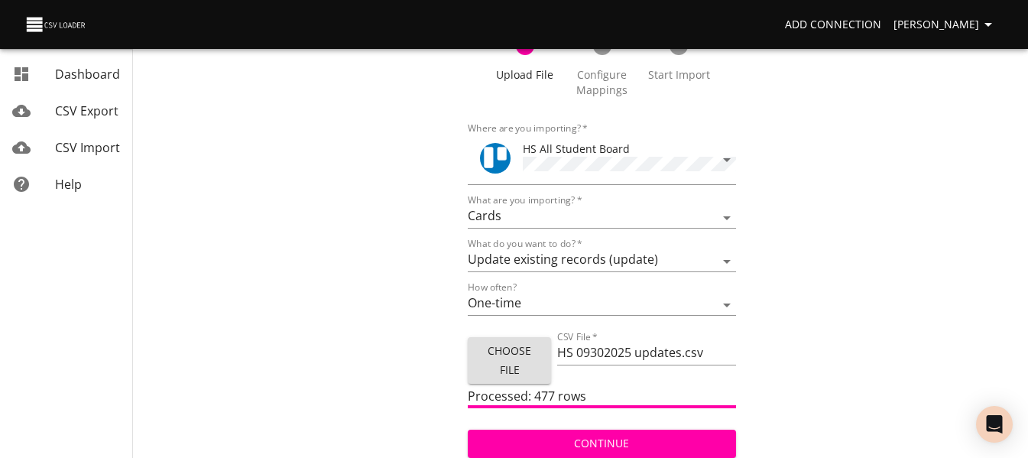
click at [635, 453] on button "Continue" at bounding box center [601, 443] width 267 height 28
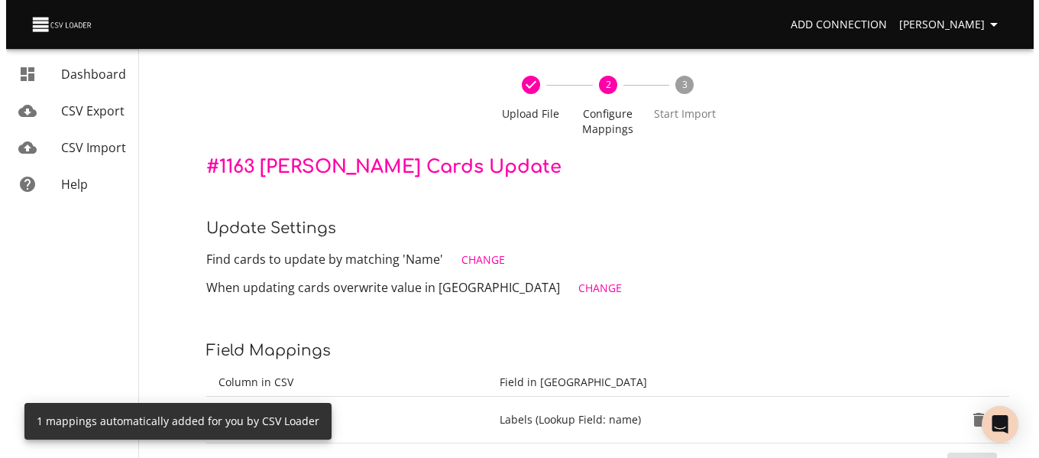
scroll to position [76, 0]
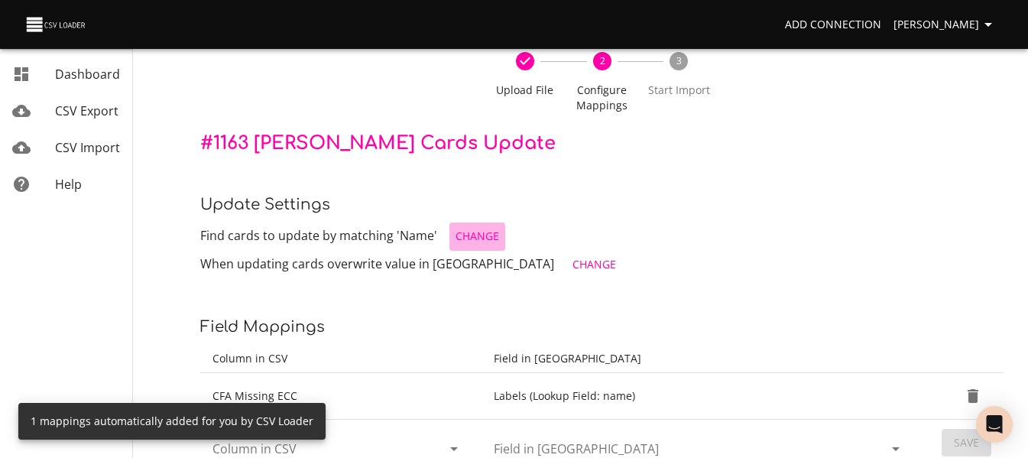
click at [457, 243] on span "Change" at bounding box center [477, 236] width 44 height 19
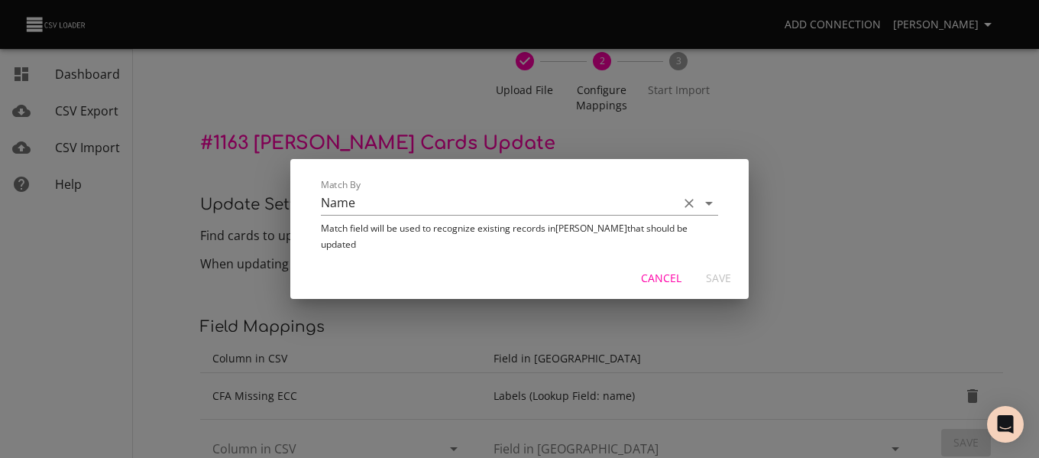
click at [452, 215] on input "Name" at bounding box center [496, 203] width 350 height 24
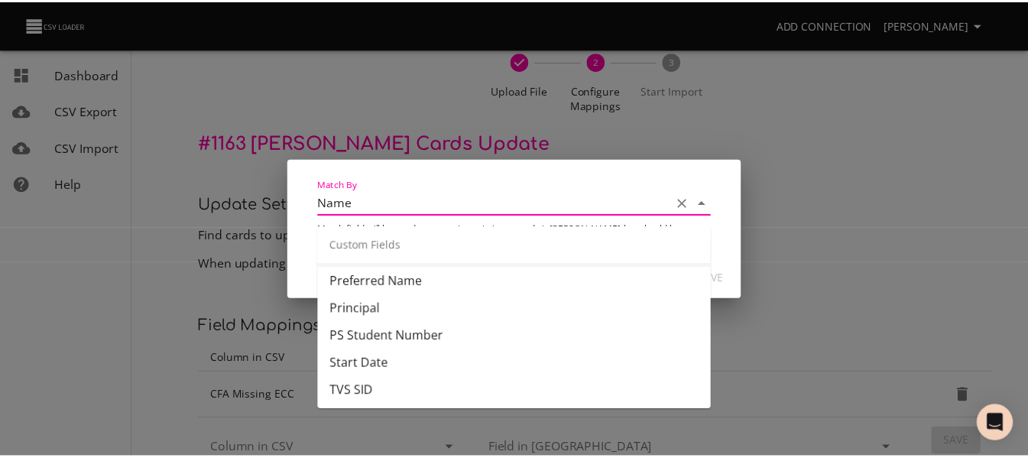
scroll to position [590, 0]
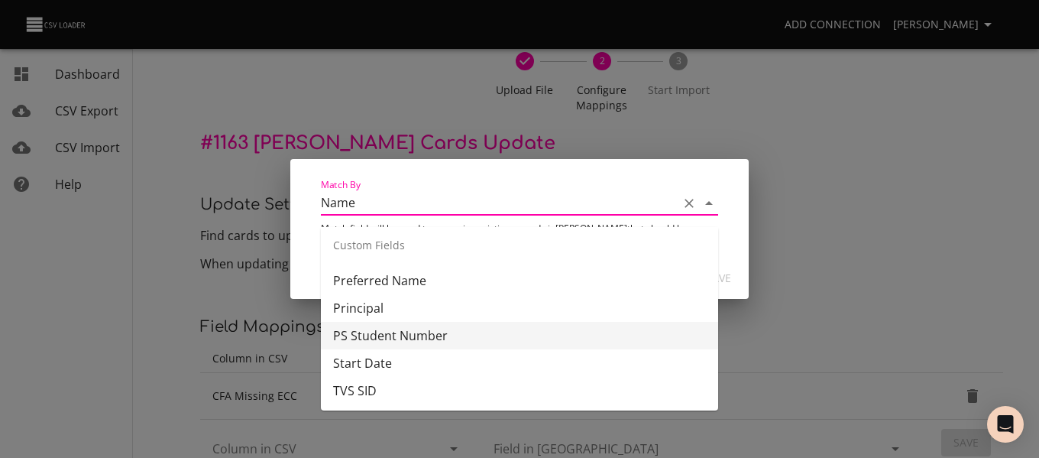
click at [462, 337] on li "PS Student Number" at bounding box center [519, 336] width 397 height 28
type input "PS Student Number"
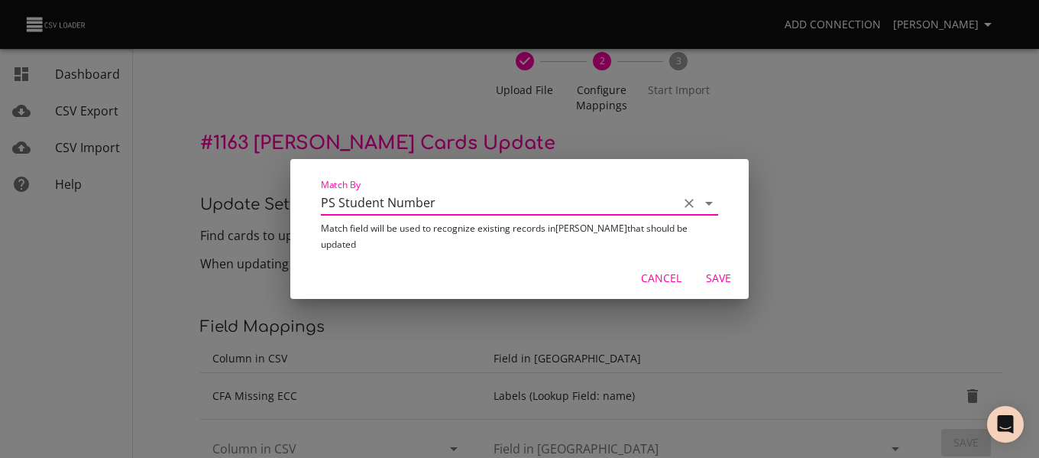
click at [712, 272] on span "Save" at bounding box center [718, 278] width 37 height 19
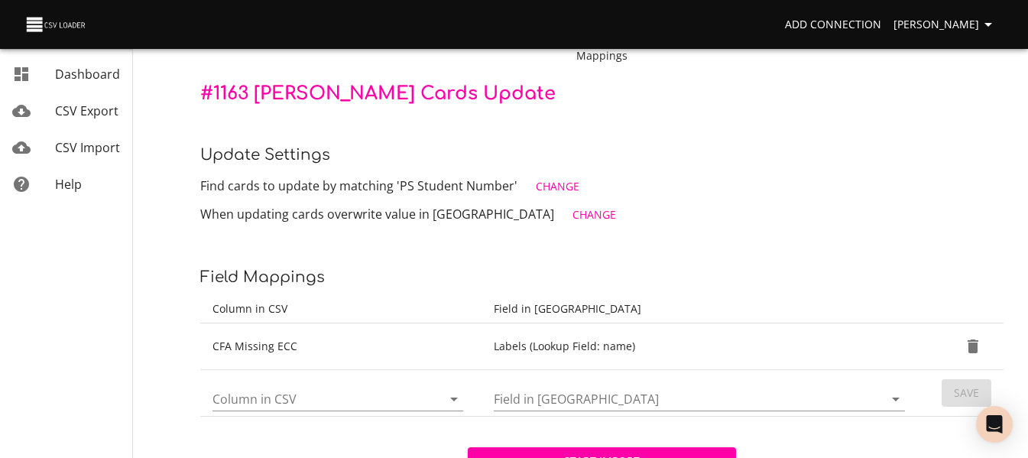
scroll to position [153, 0]
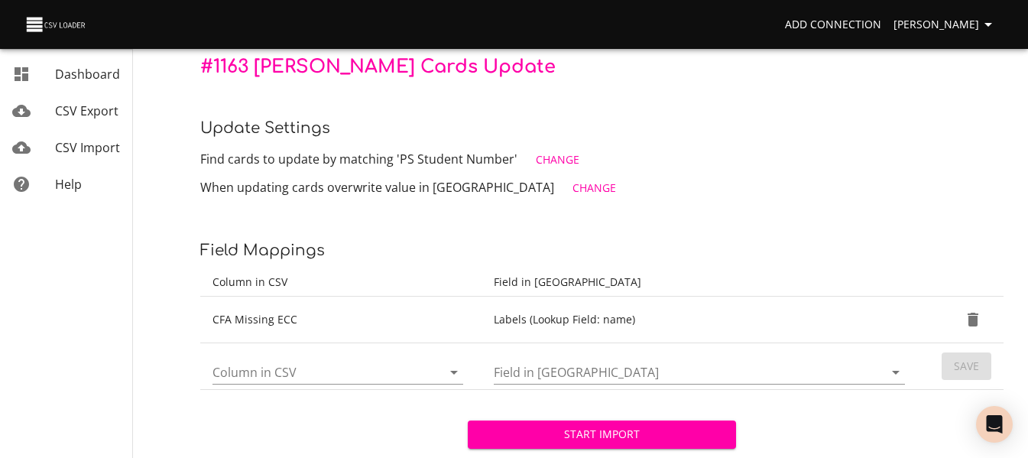
click at [454, 377] on icon "Open" at bounding box center [454, 372] width 18 height 18
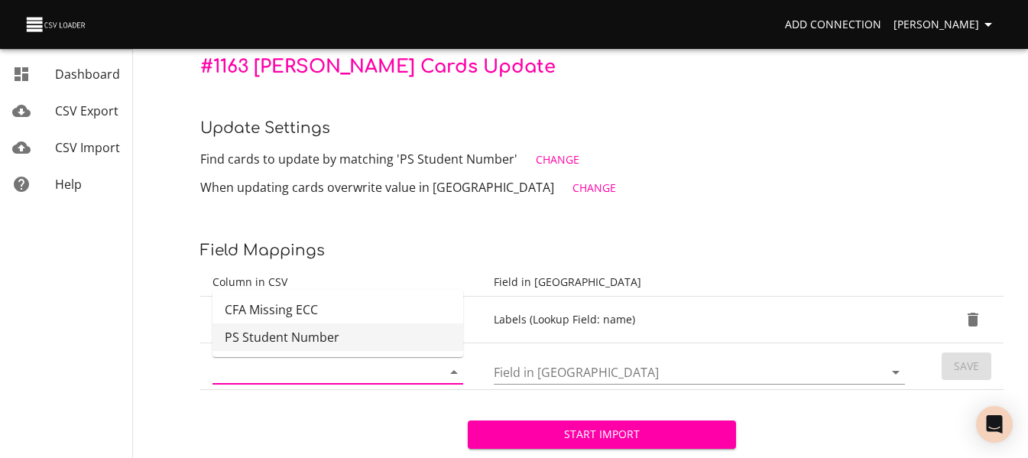
click at [376, 341] on li "PS Student Number" at bounding box center [337, 337] width 251 height 28
type input "PS Student Number"
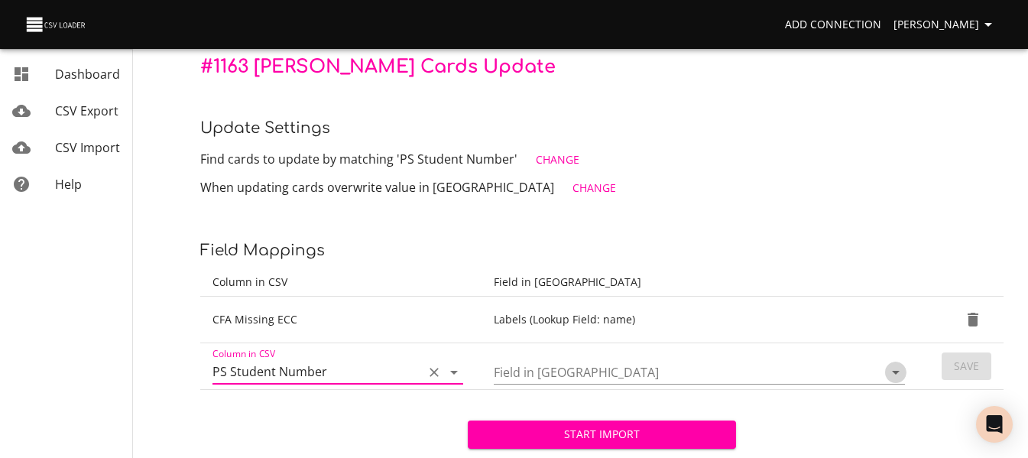
click at [892, 369] on icon "Open" at bounding box center [895, 372] width 18 height 18
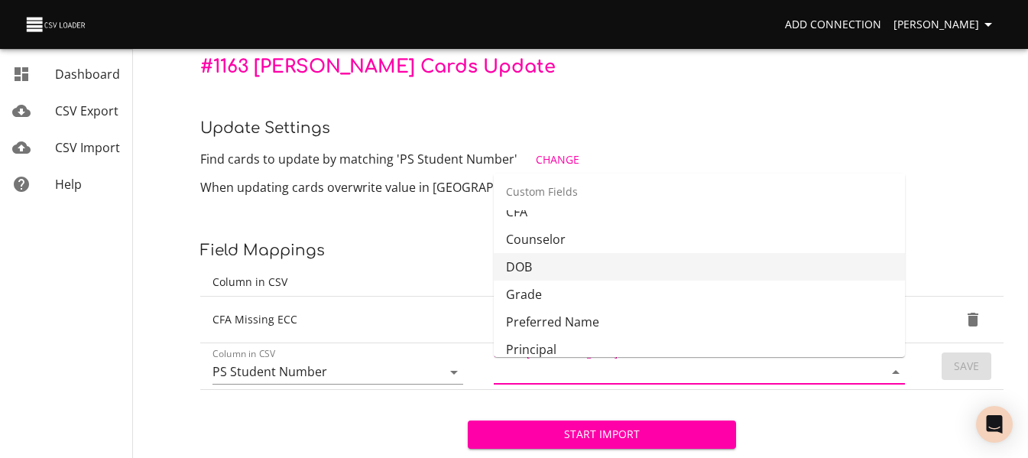
scroll to position [535, 0]
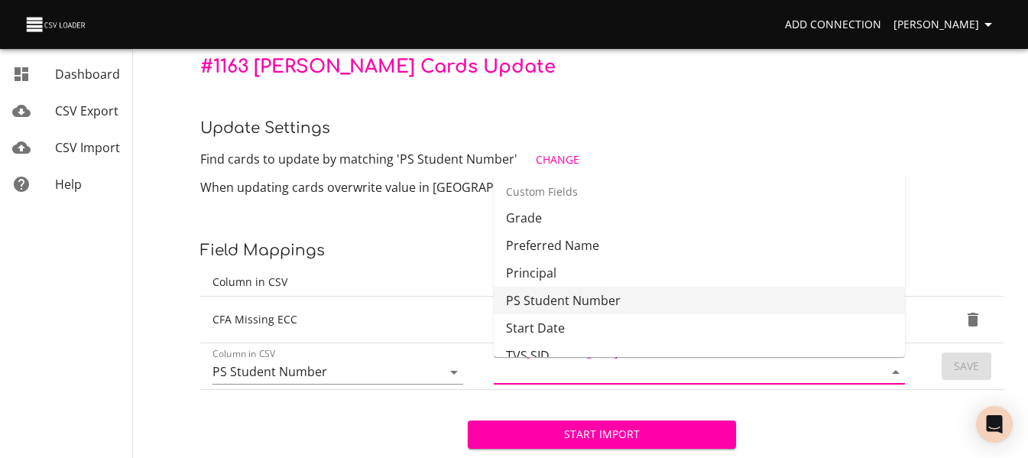
click at [728, 300] on li "PS Student Number" at bounding box center [699, 300] width 411 height 28
type input "PS Student Number"
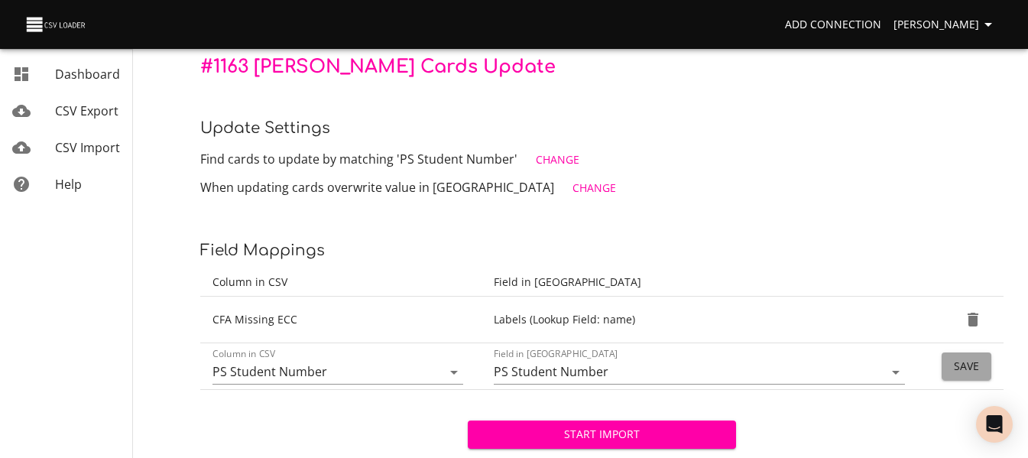
click at [963, 354] on button "Save" at bounding box center [966, 366] width 50 height 28
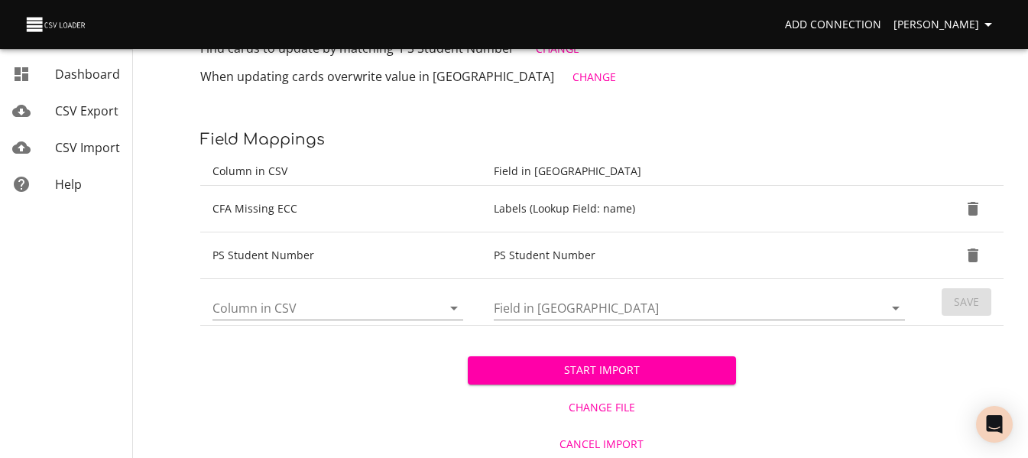
scroll to position [267, 0]
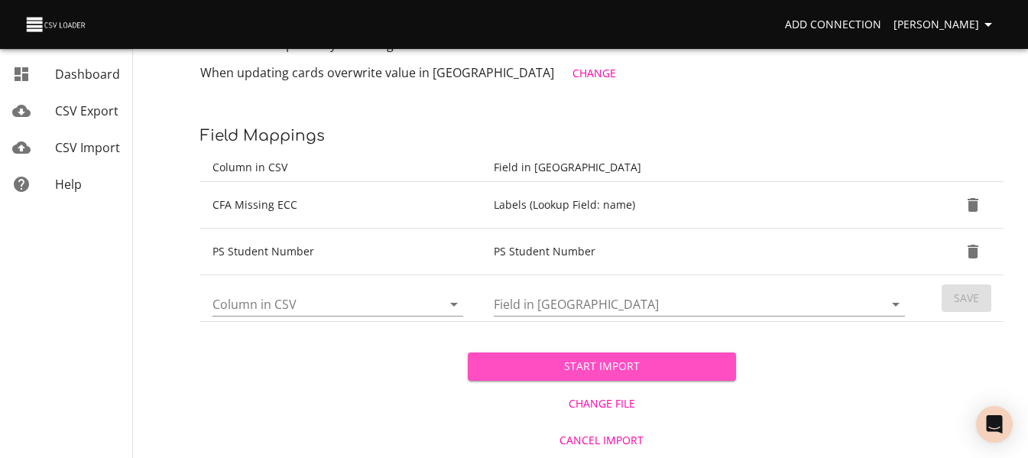
click at [663, 372] on span "Start Import" at bounding box center [601, 366] width 243 height 19
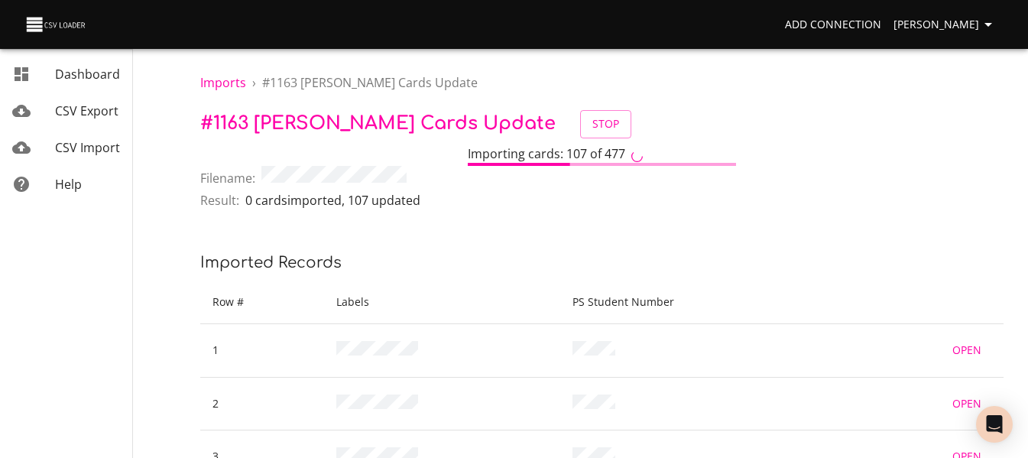
click at [70, 149] on span "CSV Import" at bounding box center [87, 147] width 65 height 17
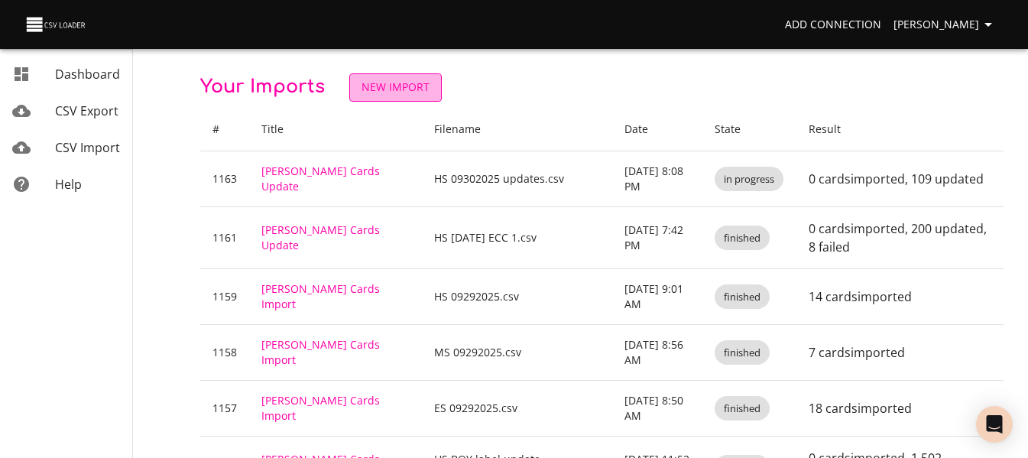
click at [400, 89] on span "New Import" at bounding box center [395, 87] width 68 height 19
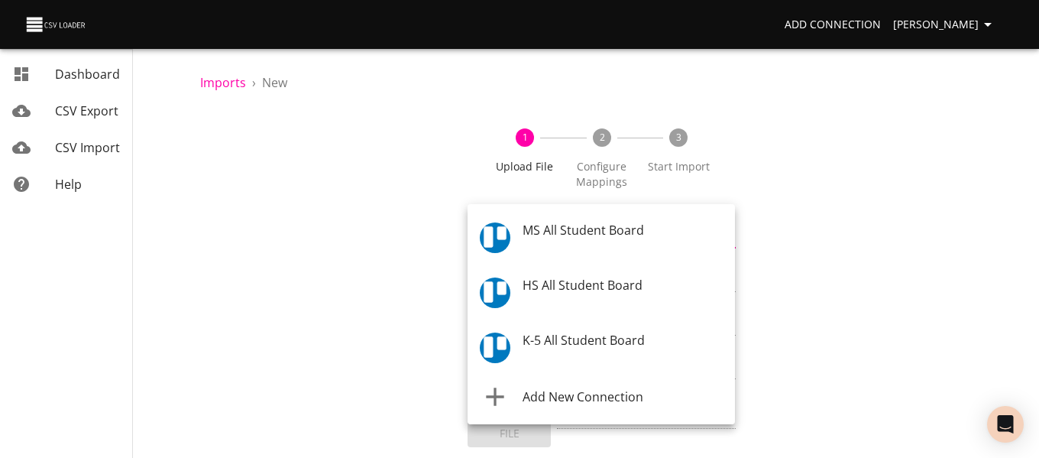
click at [496, 233] on body "Add Connection Celeste Claggett Dashboard CSV Export CSV Import Help Imports › …" at bounding box center [519, 229] width 1039 height 458
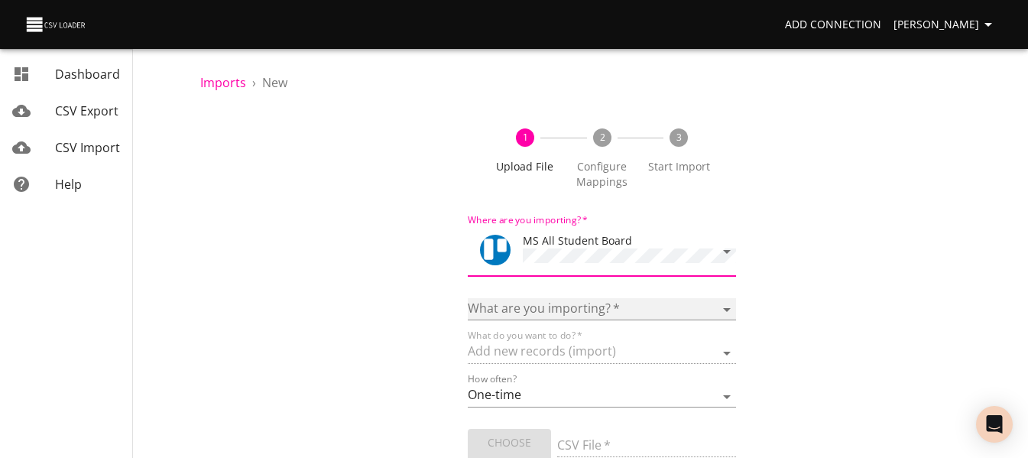
click at [541, 299] on select "Boards Cards Checkitems Checklists" at bounding box center [601, 309] width 267 height 22
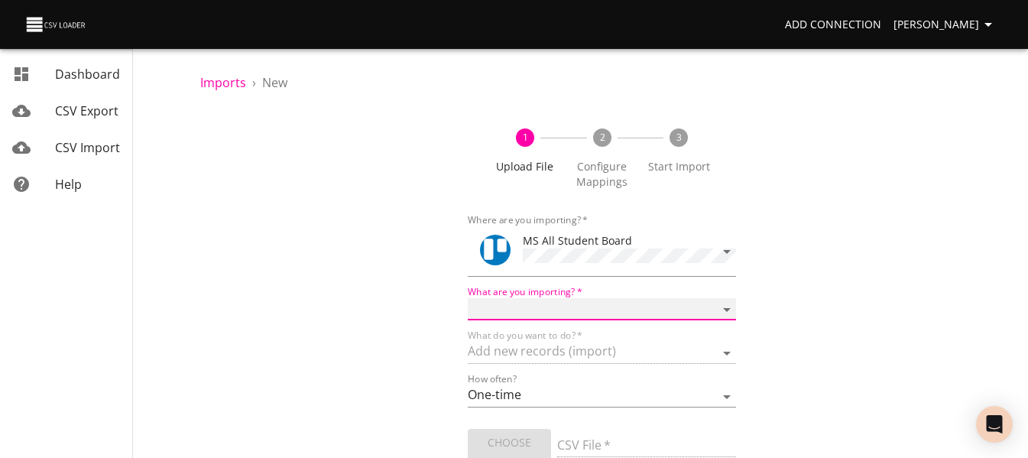
select select "cards"
click at [468, 298] on select "Boards Cards Checkitems Checklists" at bounding box center [601, 309] width 267 height 22
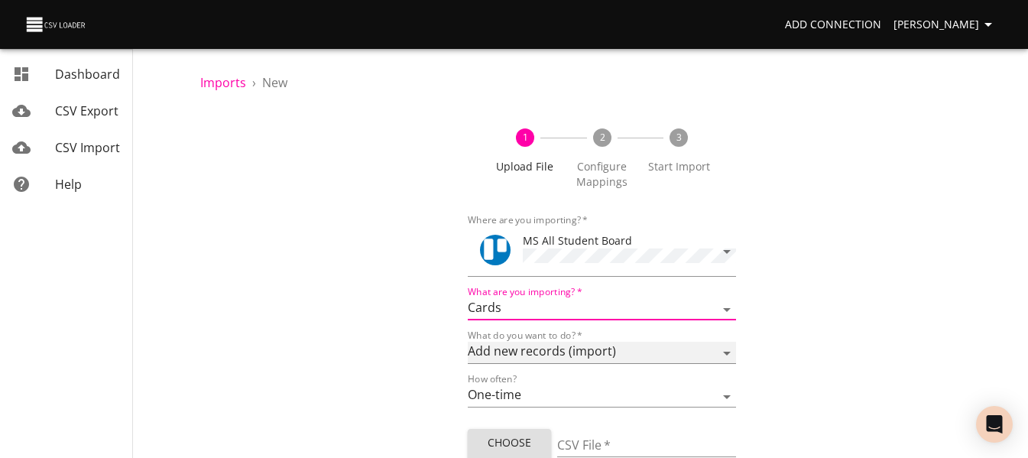
click at [544, 349] on select "Add new records (import) Update existing records (update) Add new and update ex…" at bounding box center [601, 353] width 267 height 22
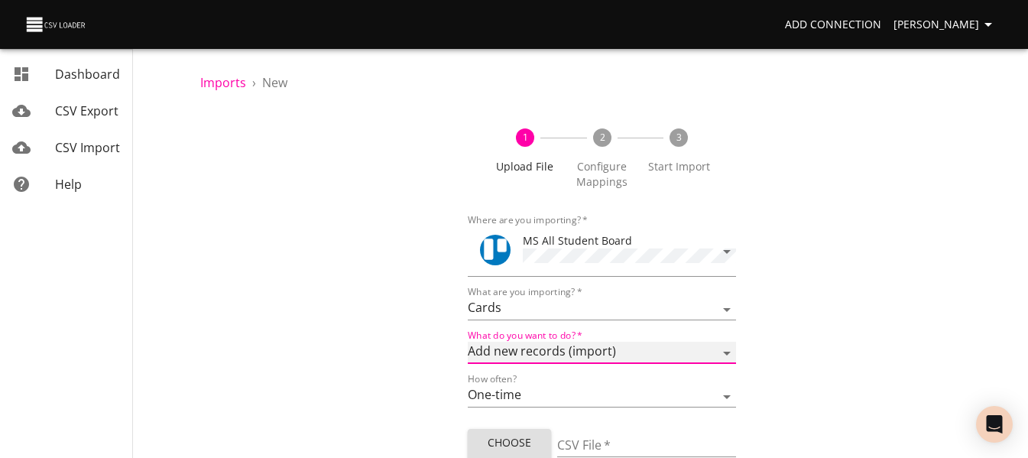
select select "update"
click at [468, 342] on select "Add new records (import) Update existing records (update) Add new and update ex…" at bounding box center [601, 353] width 267 height 22
click at [532, 442] on span "Choose File" at bounding box center [509, 451] width 59 height 37
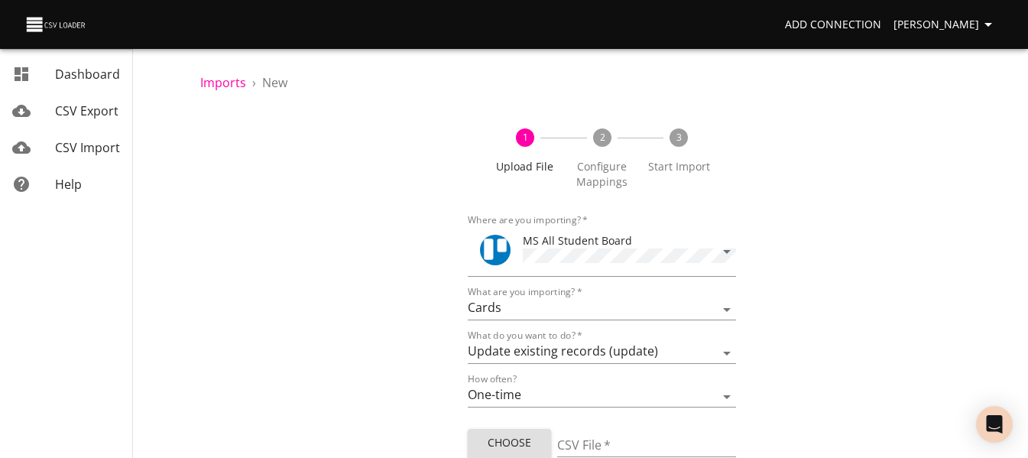
type input "MS 09302025 updates.csv"
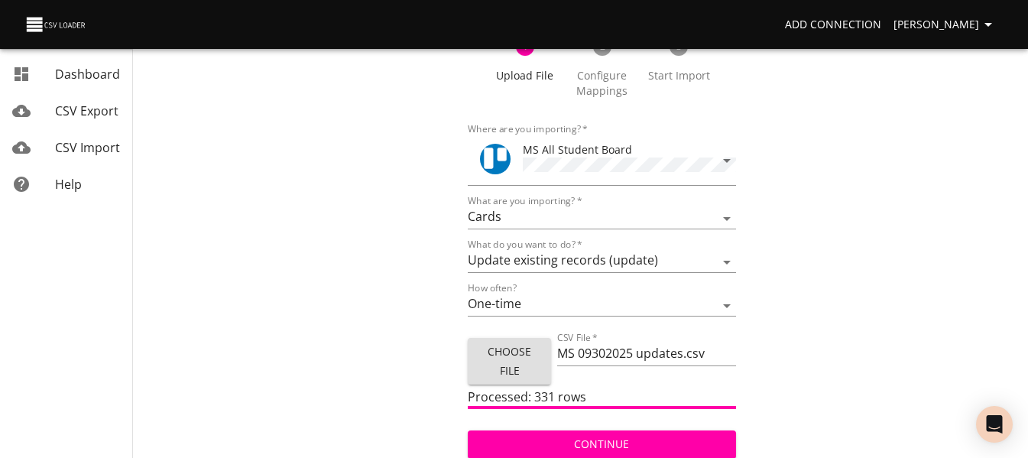
scroll to position [92, 0]
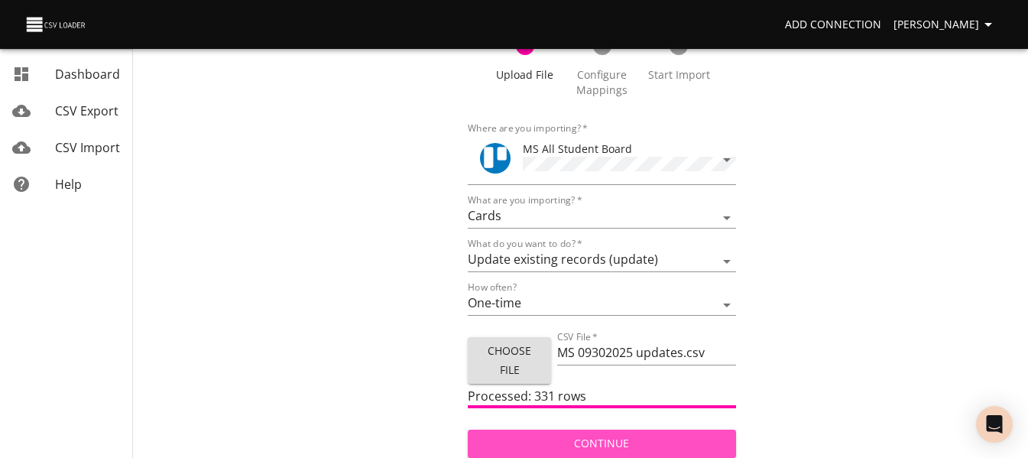
click at [536, 439] on span "Continue" at bounding box center [601, 443] width 243 height 19
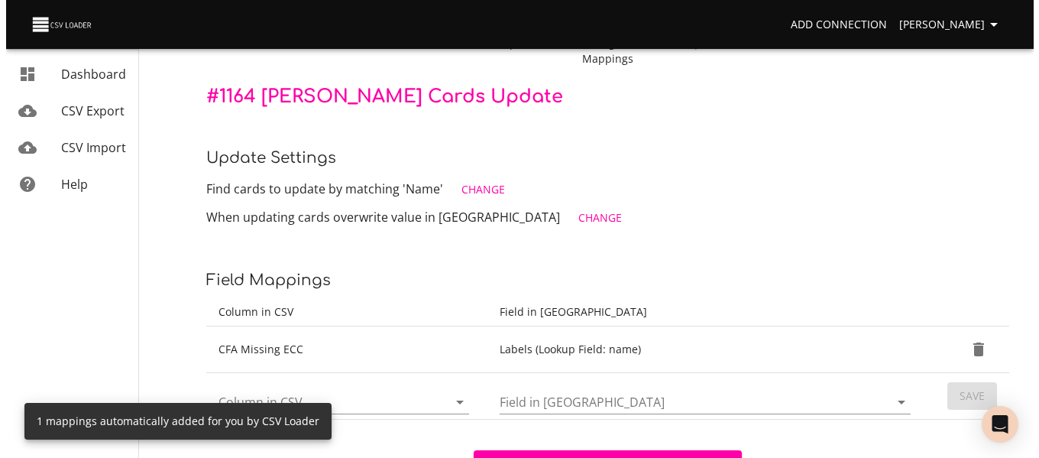
scroll to position [153, 0]
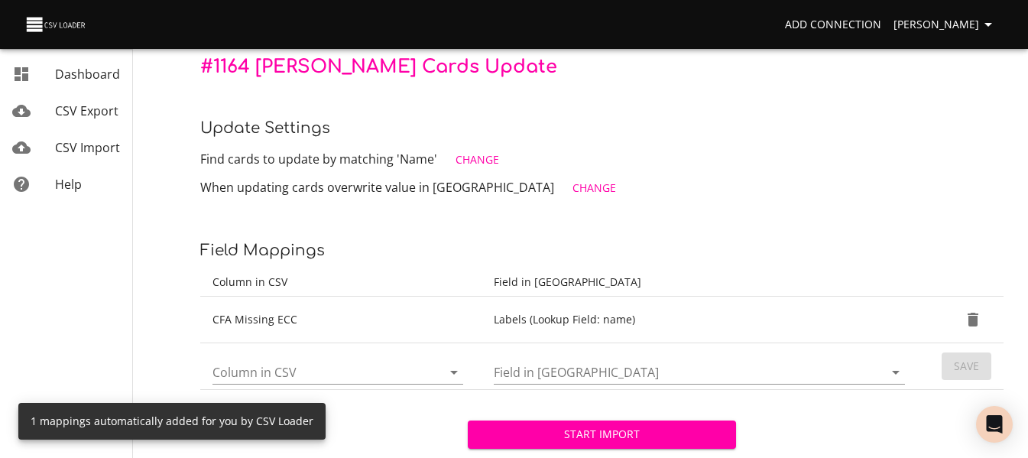
click at [472, 157] on span "Change" at bounding box center [477, 160] width 44 height 19
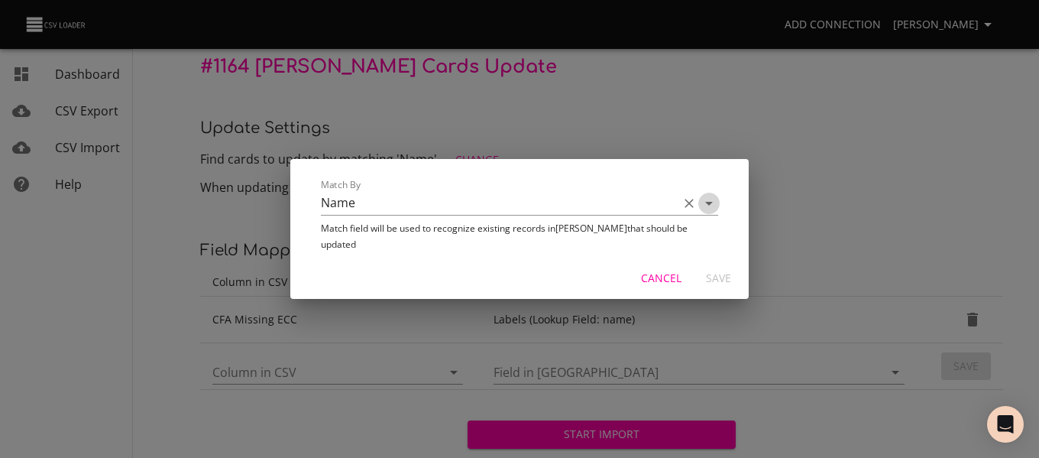
click at [710, 206] on icon "Open" at bounding box center [709, 204] width 8 height 4
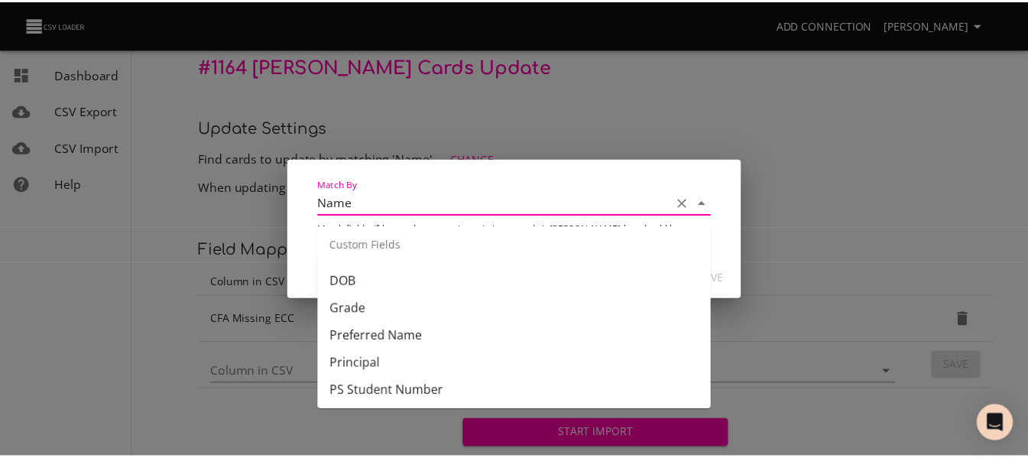
scroll to position [535, 0]
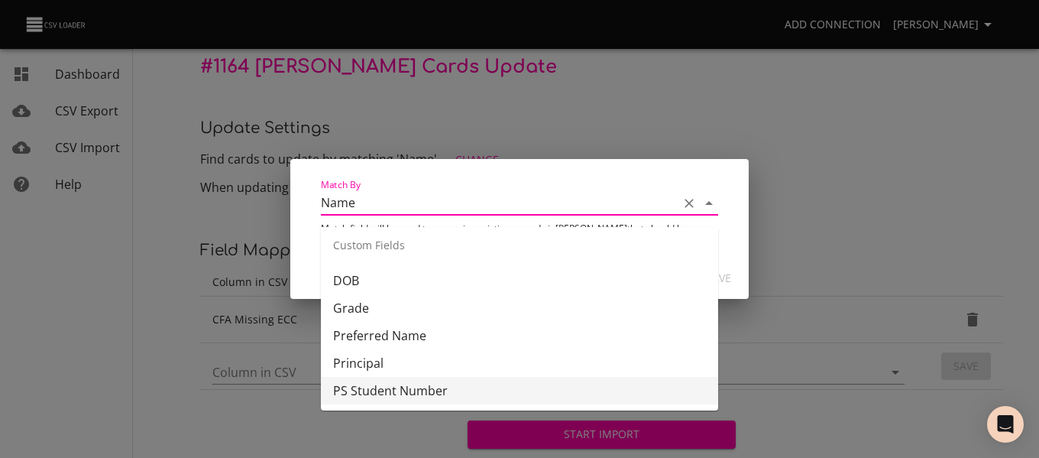
click at [558, 386] on li "PS Student Number" at bounding box center [519, 391] width 397 height 28
type input "PS Student Number"
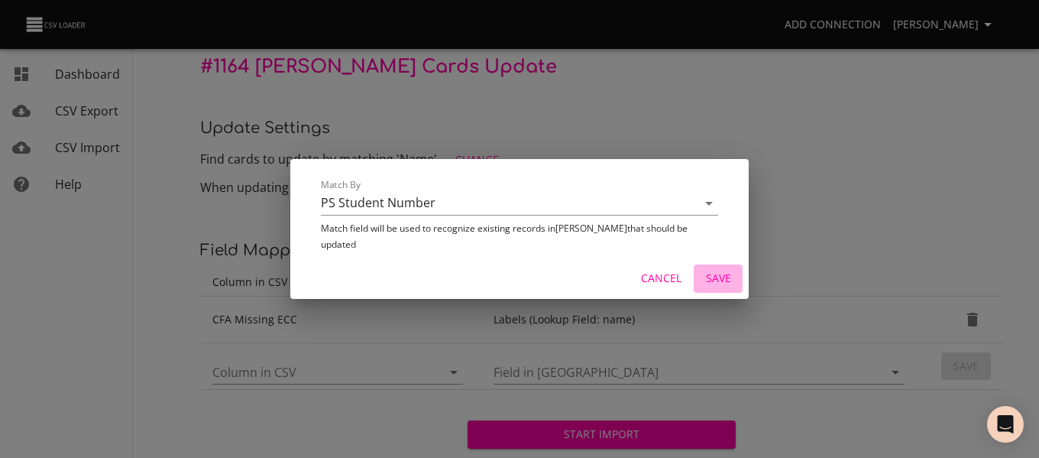
click at [707, 269] on span "Save" at bounding box center [718, 278] width 37 height 19
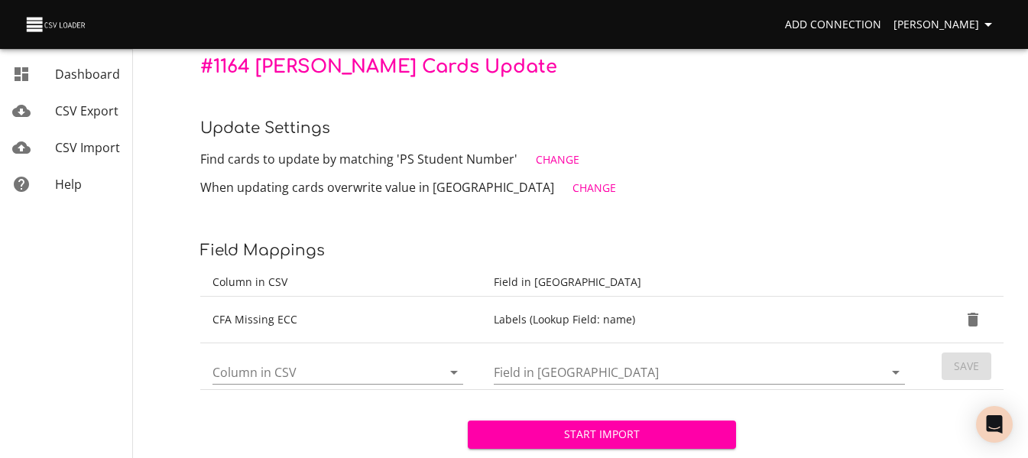
click at [448, 372] on icon "Open" at bounding box center [454, 372] width 18 height 18
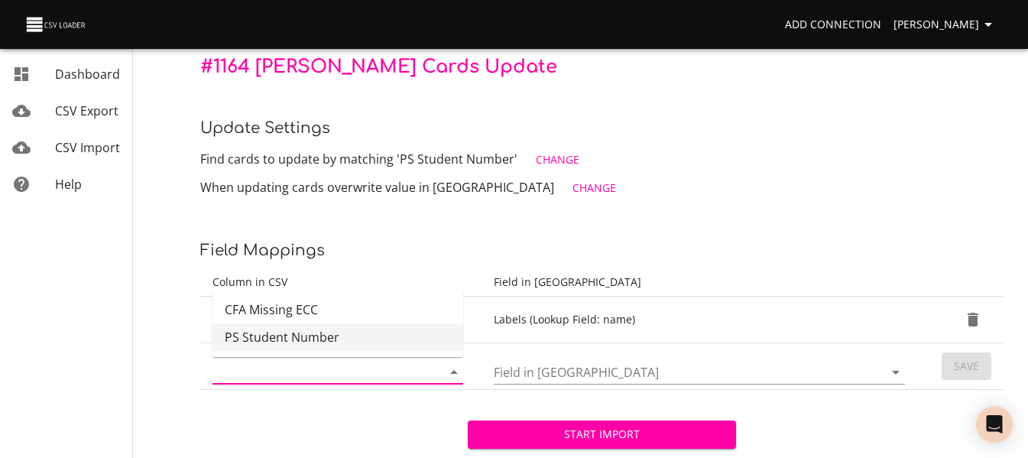
click at [404, 338] on li "PS Student Number" at bounding box center [337, 337] width 251 height 28
type input "PS Student Number"
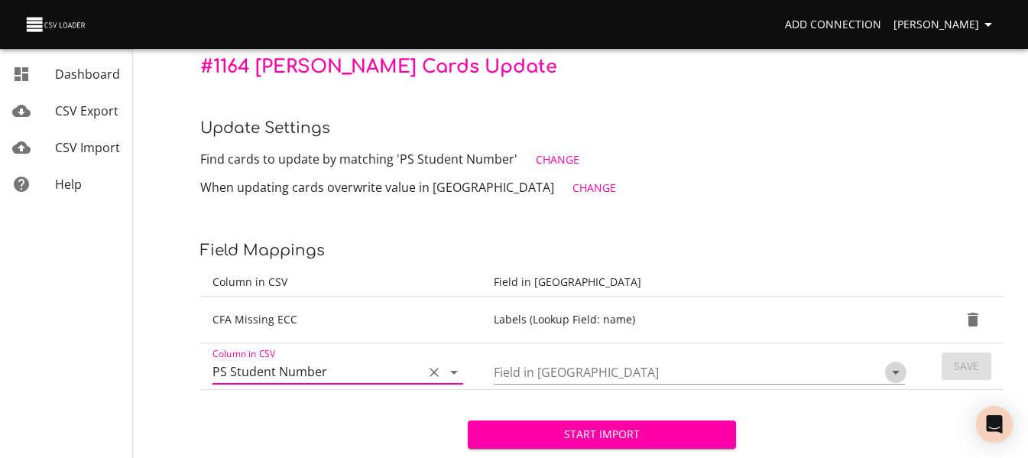
click at [896, 377] on icon "Open" at bounding box center [895, 372] width 18 height 18
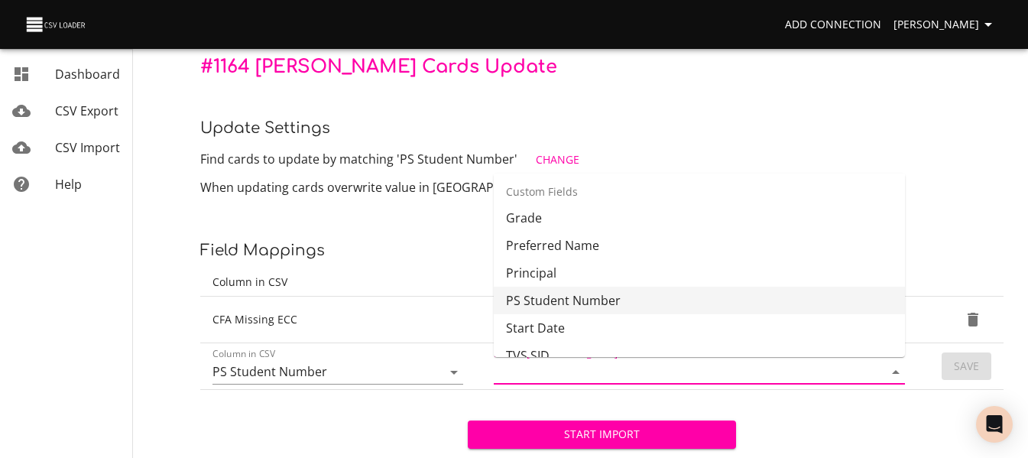
click at [793, 294] on li "PS Student Number" at bounding box center [699, 300] width 411 height 28
type input "PS Student Number"
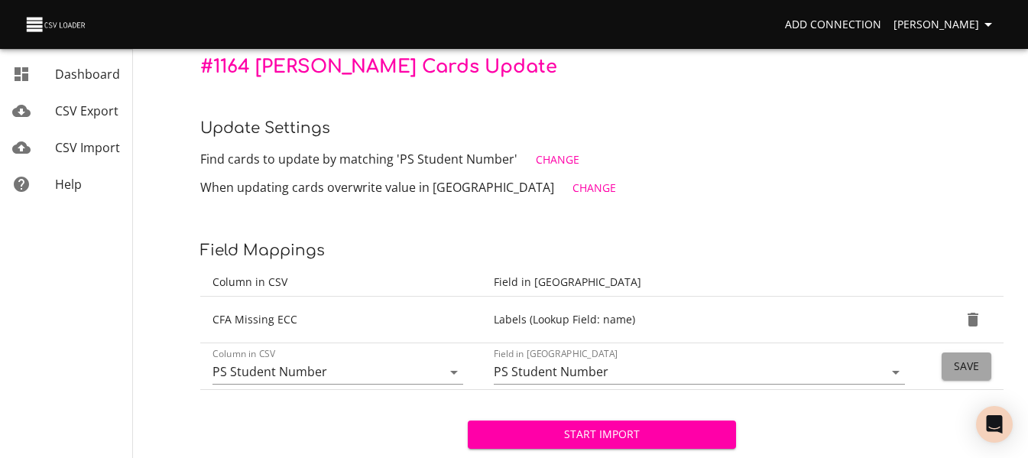
click at [964, 371] on span "Save" at bounding box center [965, 366] width 25 height 19
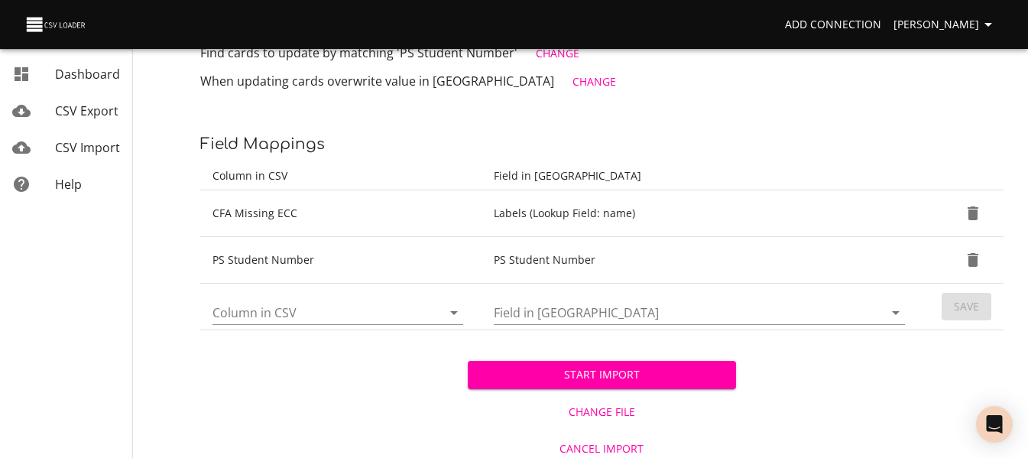
scroll to position [267, 0]
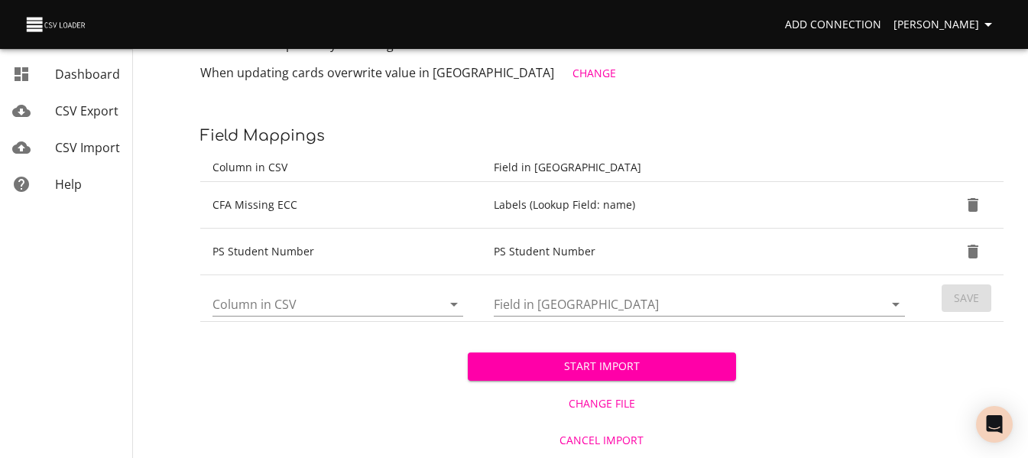
click at [584, 363] on span "Start Import" at bounding box center [601, 366] width 243 height 19
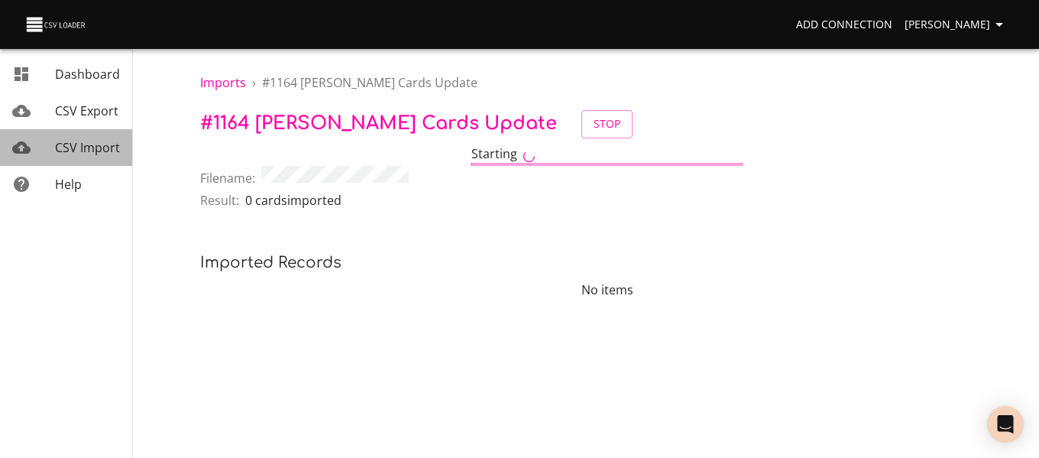
click at [95, 143] on span "CSV Import" at bounding box center [87, 147] width 65 height 17
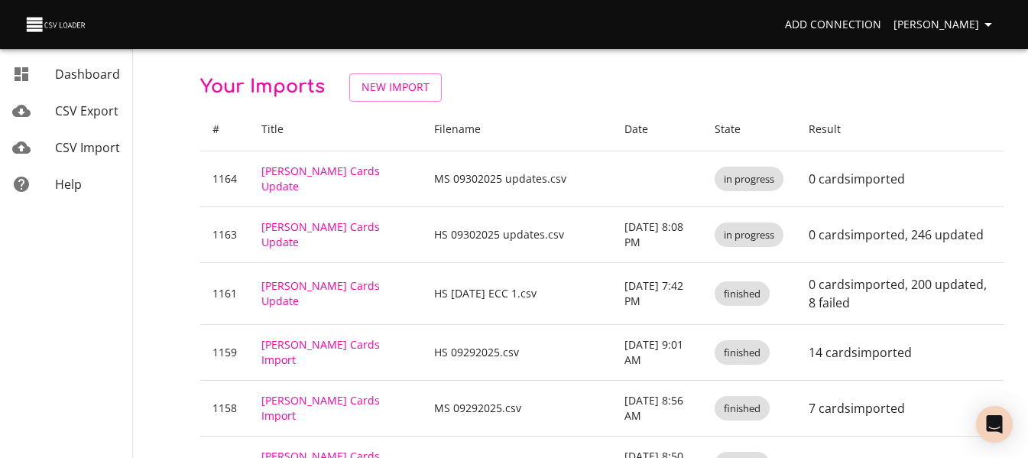
click at [381, 92] on span "New Import" at bounding box center [395, 87] width 68 height 19
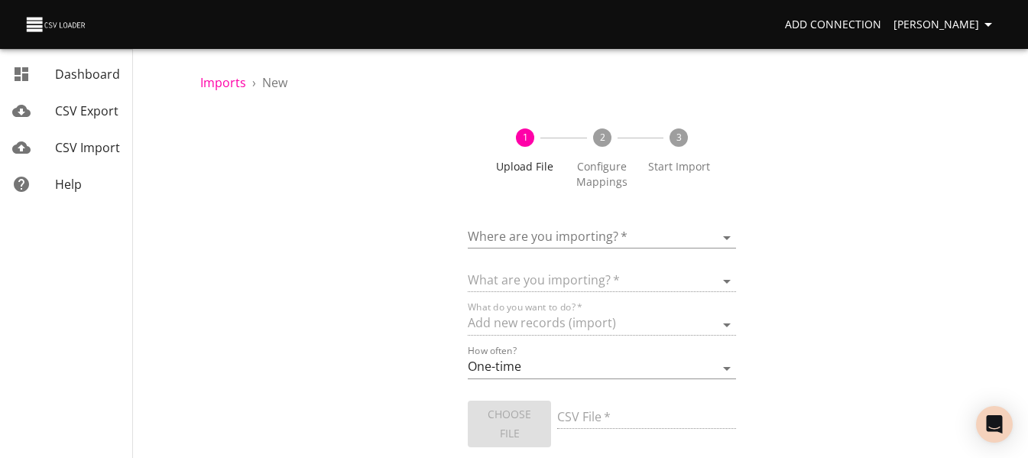
click at [546, 244] on body "Add Connection [PERSON_NAME] Dashboard CSV Export CSV Import Help Imports › New…" at bounding box center [514, 229] width 1028 height 458
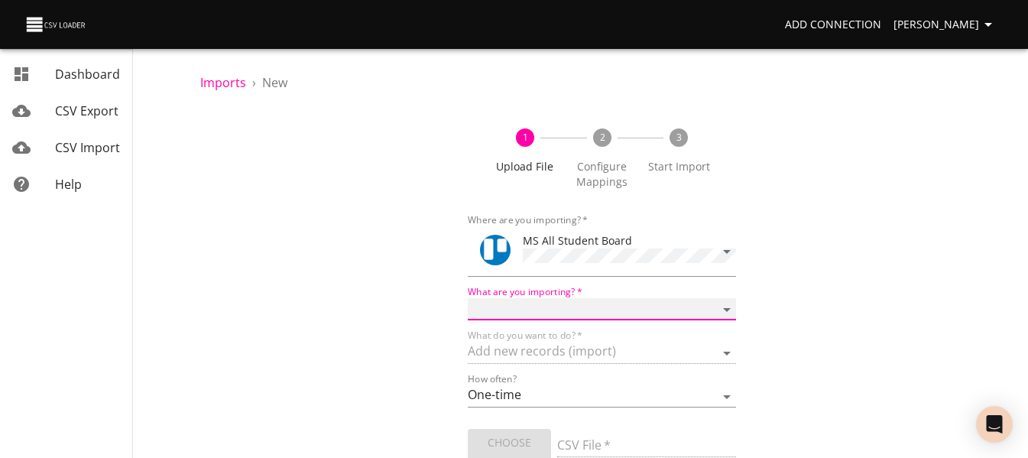
click at [550, 315] on select "Boards Cards Checkitems Checklists" at bounding box center [601, 309] width 267 height 22
select select "cards"
click at [468, 298] on select "Boards Cards Checkitems Checklists" at bounding box center [601, 309] width 267 height 22
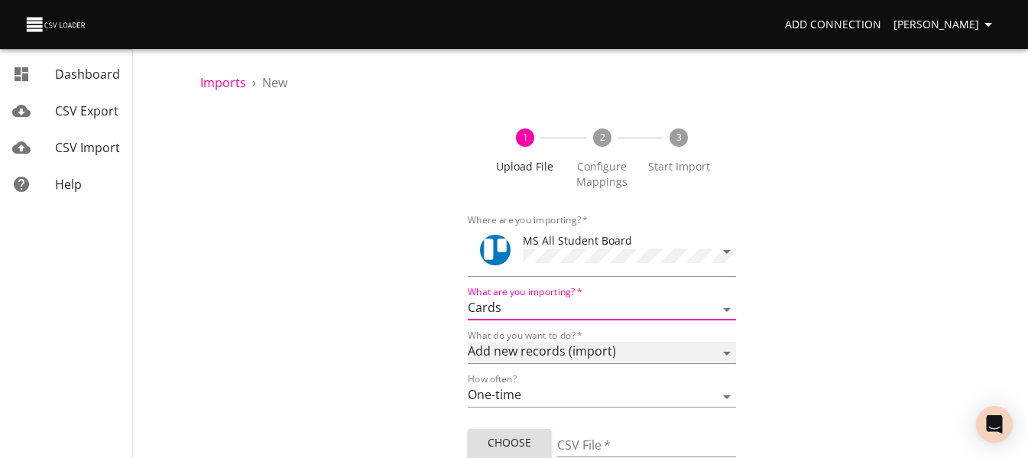
click at [557, 344] on select "Add new records (import) Update existing records (update) Add new and update ex…" at bounding box center [601, 353] width 267 height 22
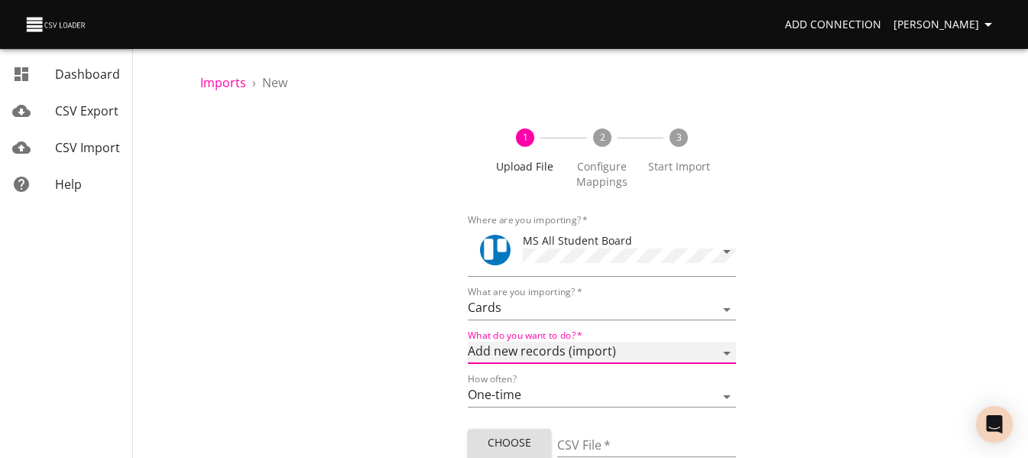
select select "update"
click at [468, 342] on select "Add new records (import) Update existing records (update) Add new and update ex…" at bounding box center [601, 353] width 267 height 22
click at [520, 445] on span "Choose File" at bounding box center [509, 451] width 59 height 37
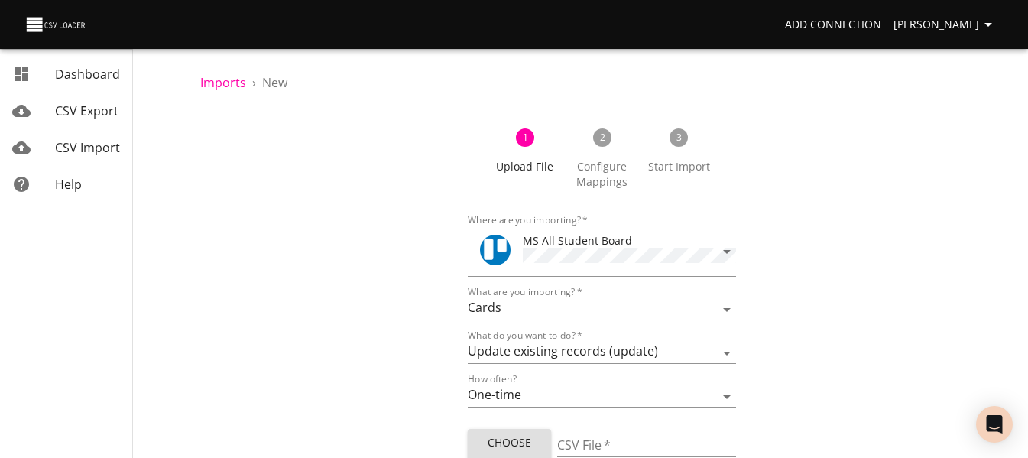
type input "MS [DATE] ECC 1.csv"
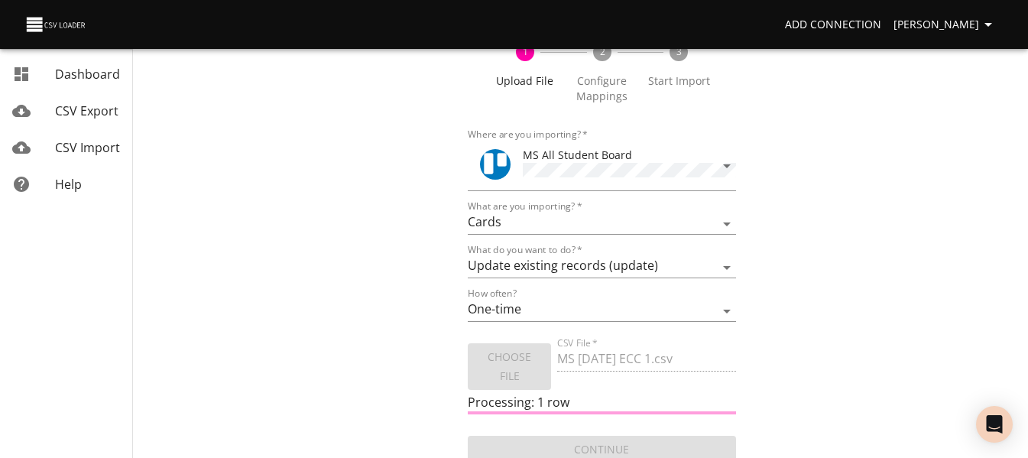
scroll to position [92, 0]
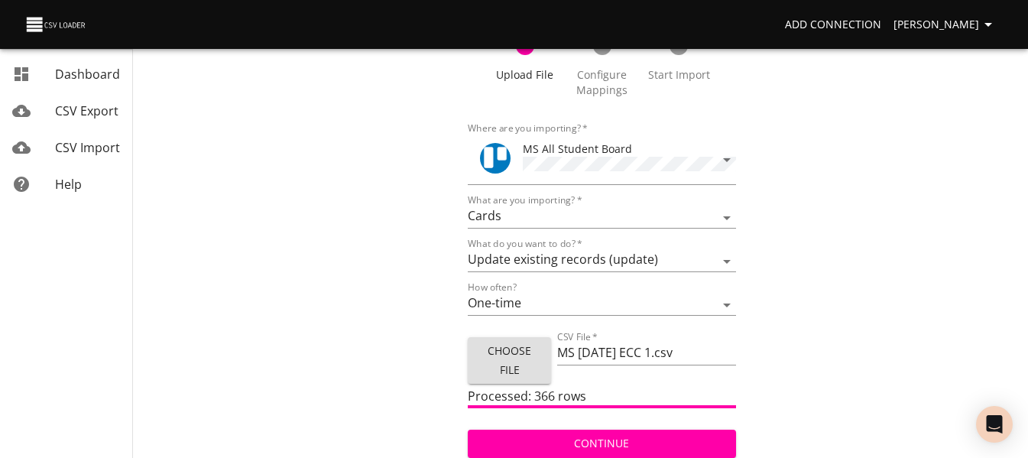
click at [534, 429] on button "Continue" at bounding box center [601, 443] width 267 height 28
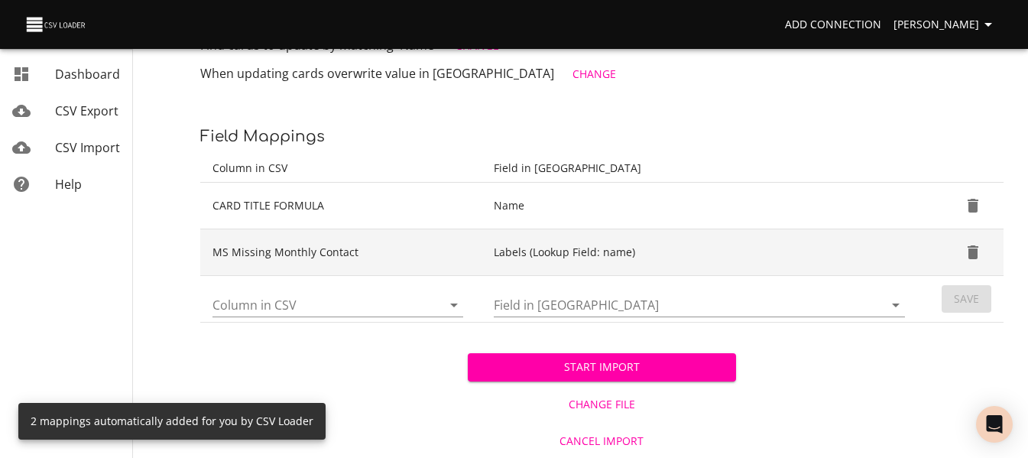
scroll to position [267, 0]
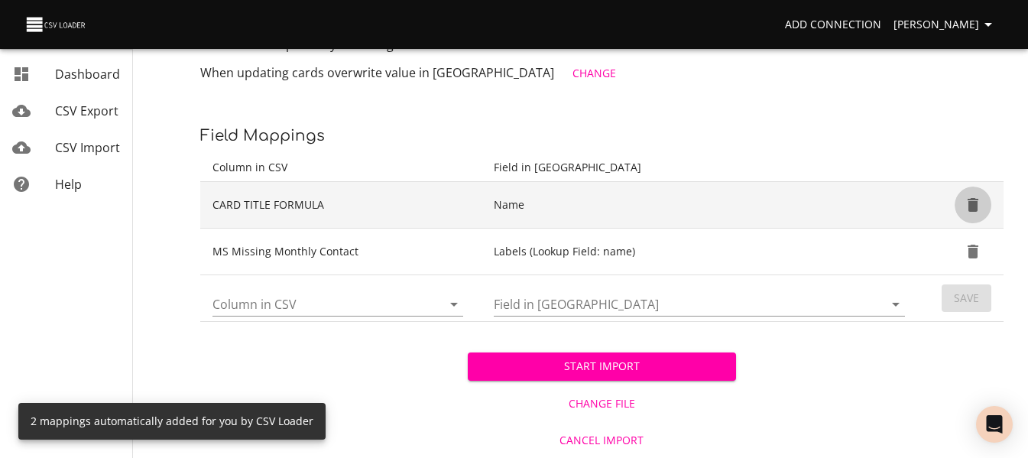
click at [982, 202] on button "Delete" at bounding box center [972, 204] width 37 height 37
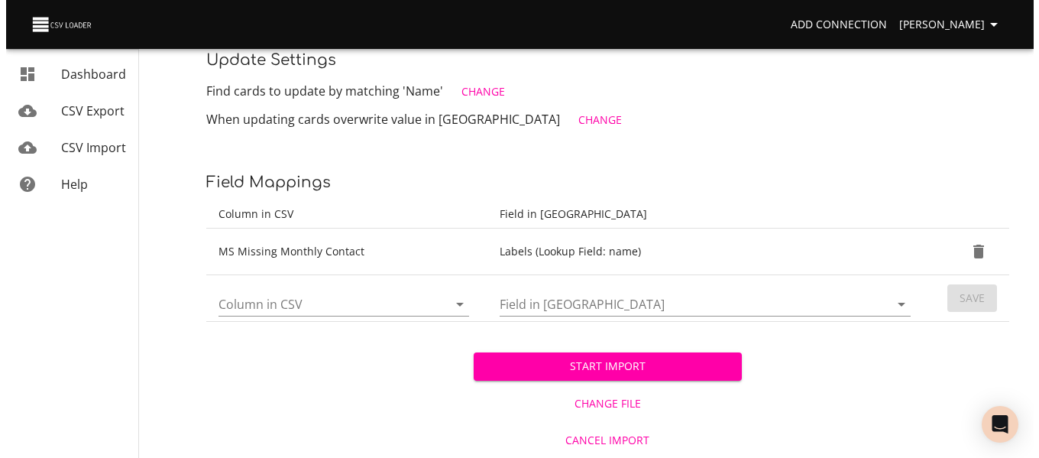
scroll to position [221, 0]
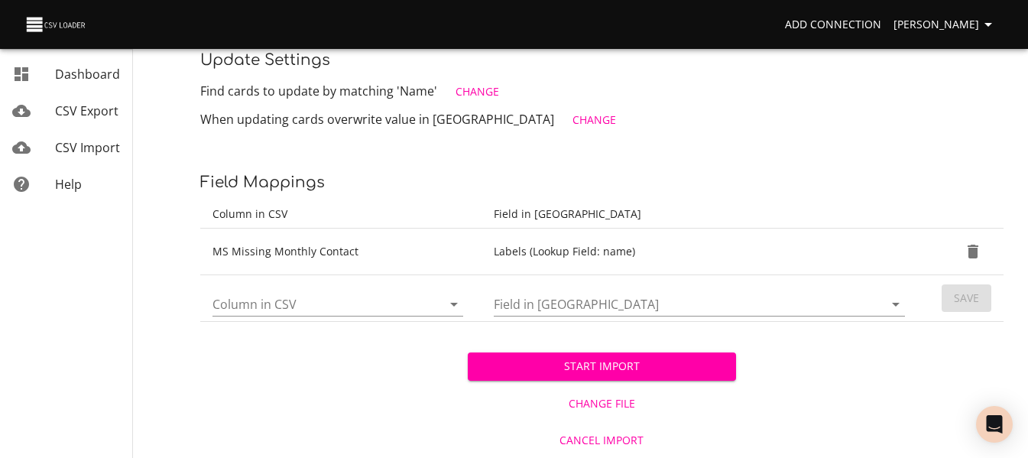
click at [446, 310] on icon "Open" at bounding box center [454, 304] width 18 height 18
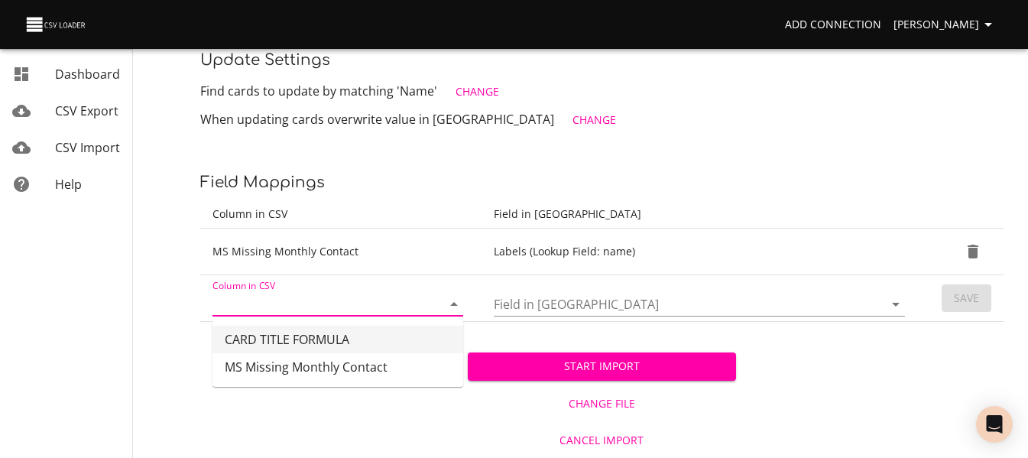
click at [460, 89] on span "Change" at bounding box center [477, 92] width 44 height 19
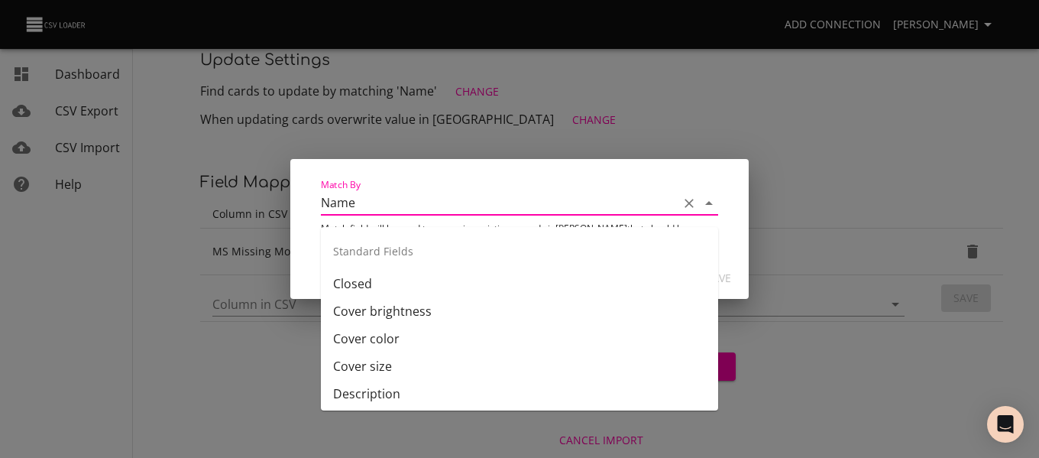
click at [467, 215] on input "Name" at bounding box center [496, 203] width 350 height 24
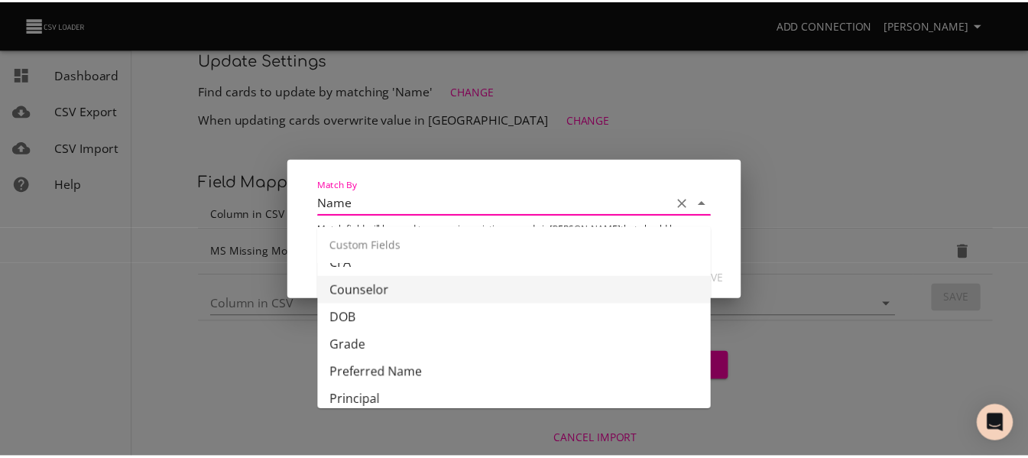
scroll to position [535, 0]
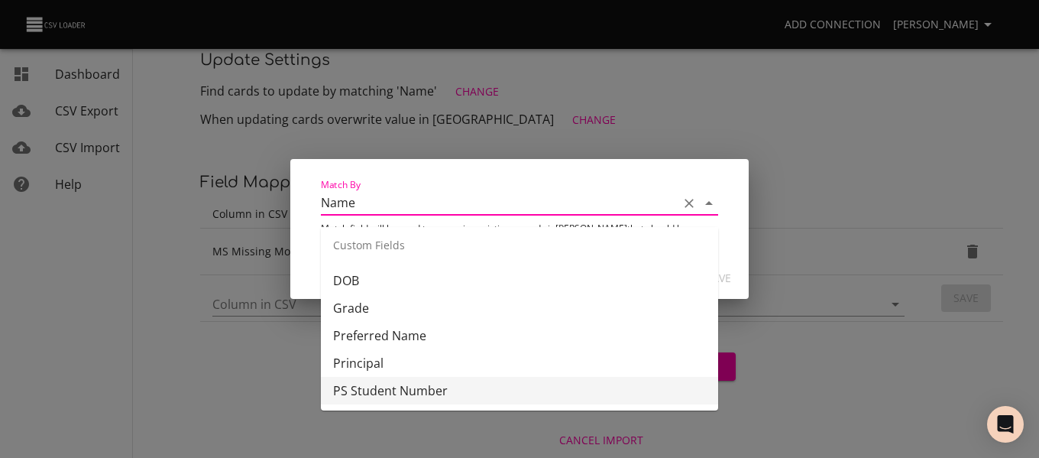
click at [464, 383] on li "PS Student Number" at bounding box center [519, 391] width 397 height 28
type input "PS Student Number"
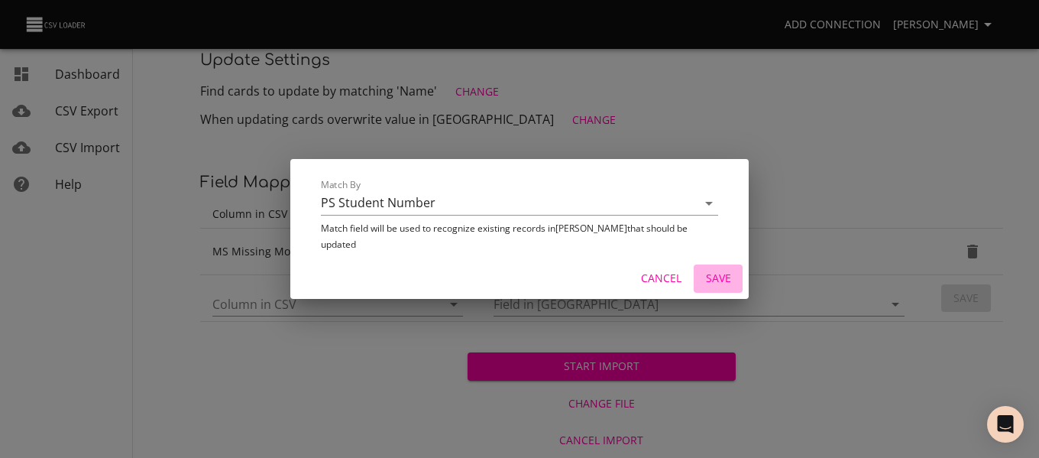
click at [702, 270] on span "Save" at bounding box center [718, 278] width 37 height 19
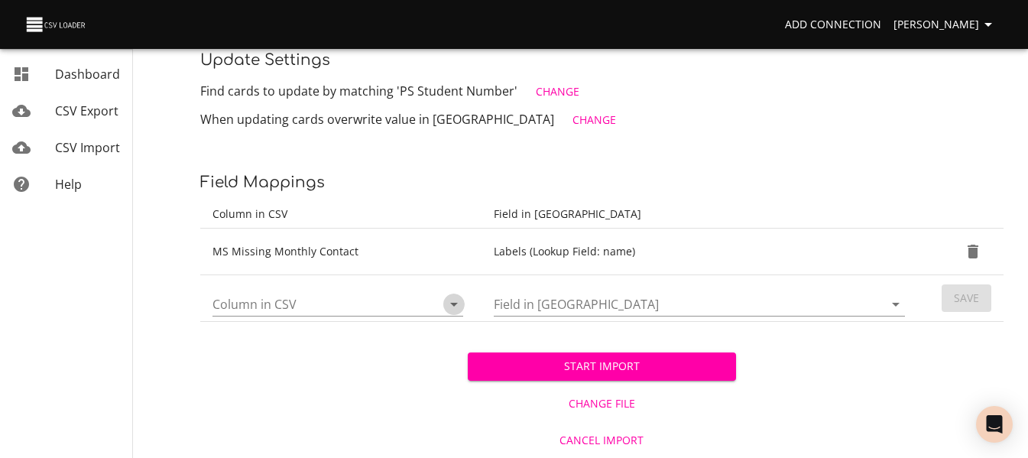
click at [451, 304] on icon "Open" at bounding box center [454, 304] width 18 height 18
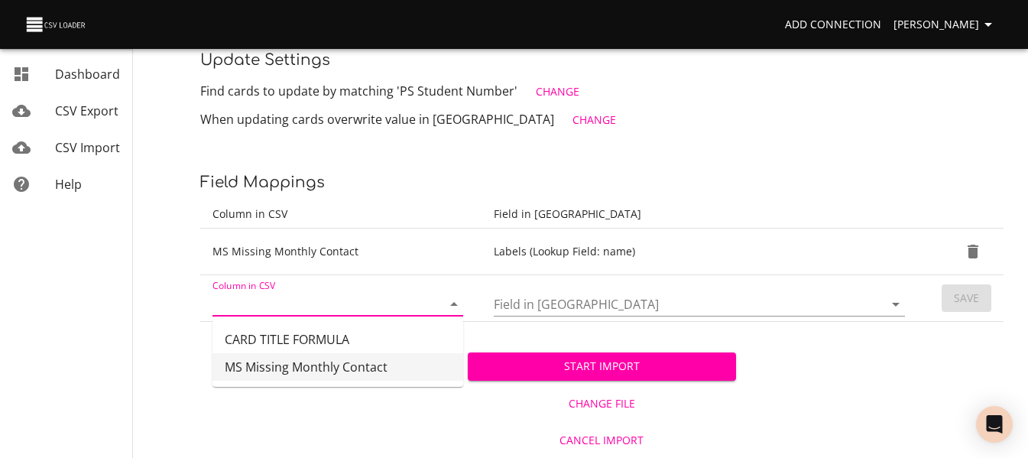
click at [598, 444] on span "Cancel Import" at bounding box center [601, 440] width 255 height 19
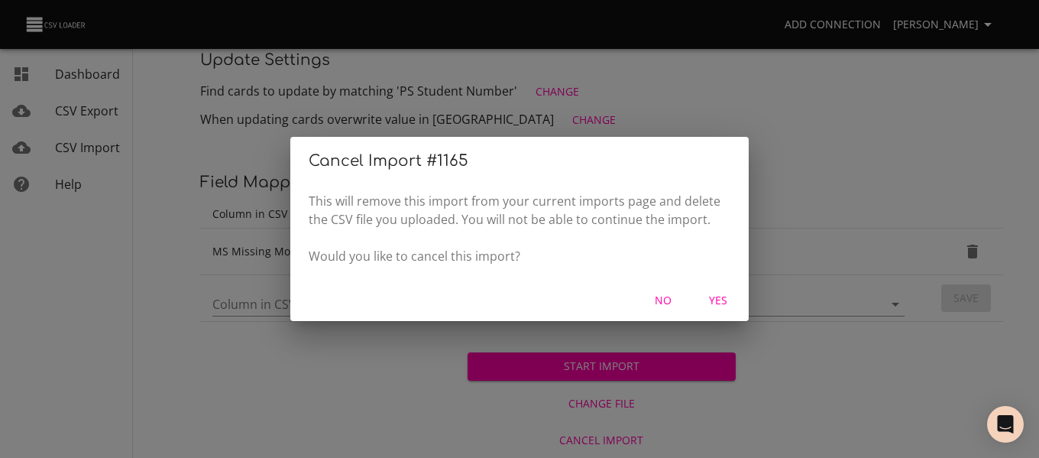
click at [714, 298] on span "Yes" at bounding box center [718, 300] width 37 height 19
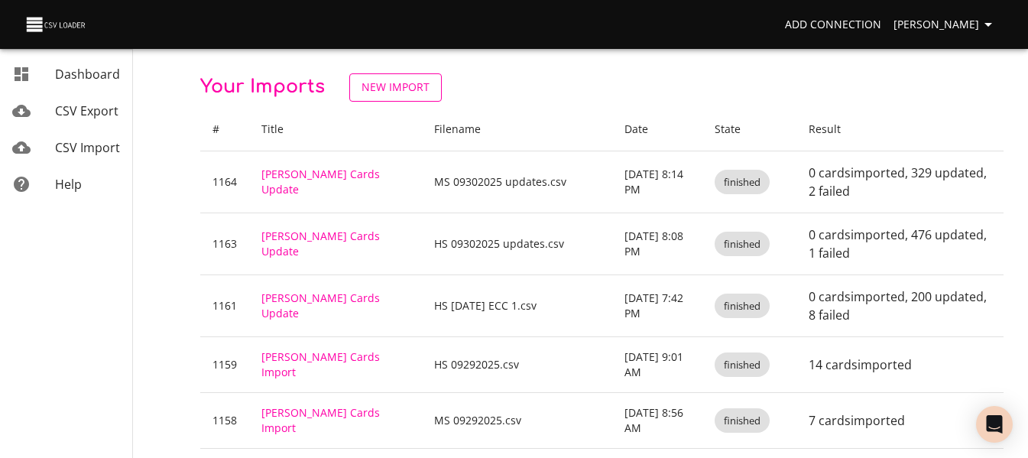
click at [384, 95] on span "New Import" at bounding box center [395, 87] width 68 height 19
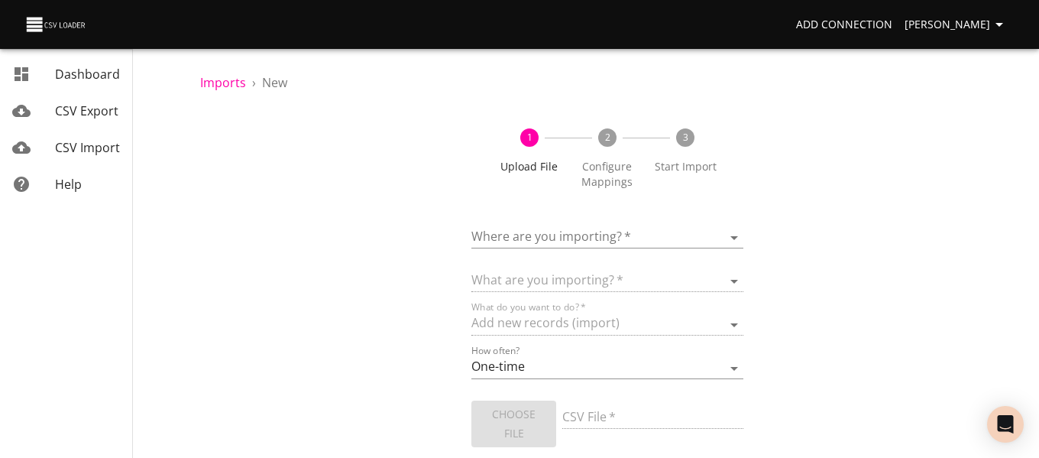
click at [497, 236] on body "Add Connection [PERSON_NAME] Dashboard CSV Export CSV Import Help Imports › New…" at bounding box center [519, 229] width 1039 height 458
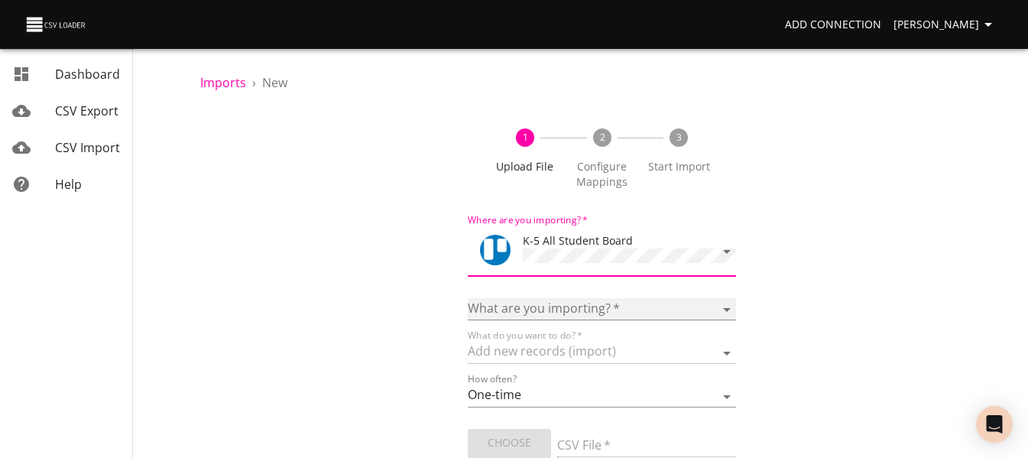
click at [530, 310] on select "Boards Cards Checkitems Checklists" at bounding box center [601, 309] width 267 height 22
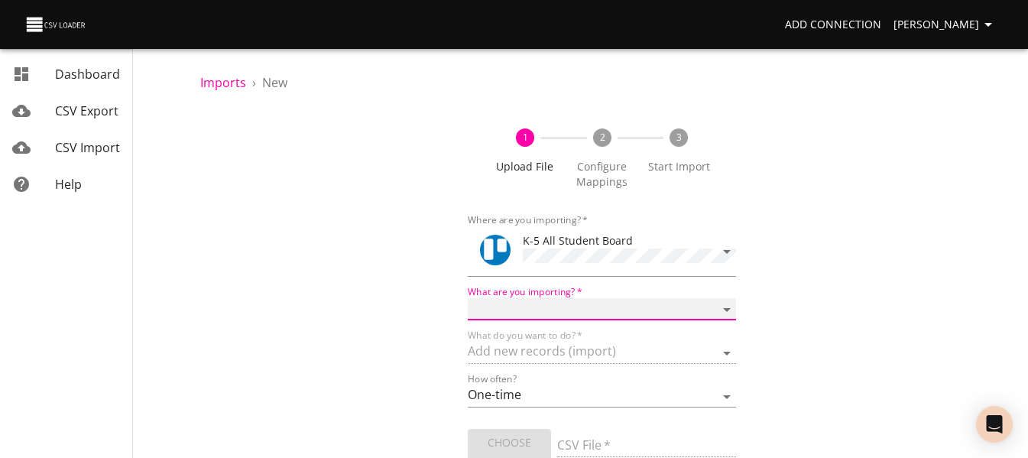
select select "cards"
click at [468, 298] on select "Boards Cards Checkitems Checklists" at bounding box center [601, 309] width 267 height 22
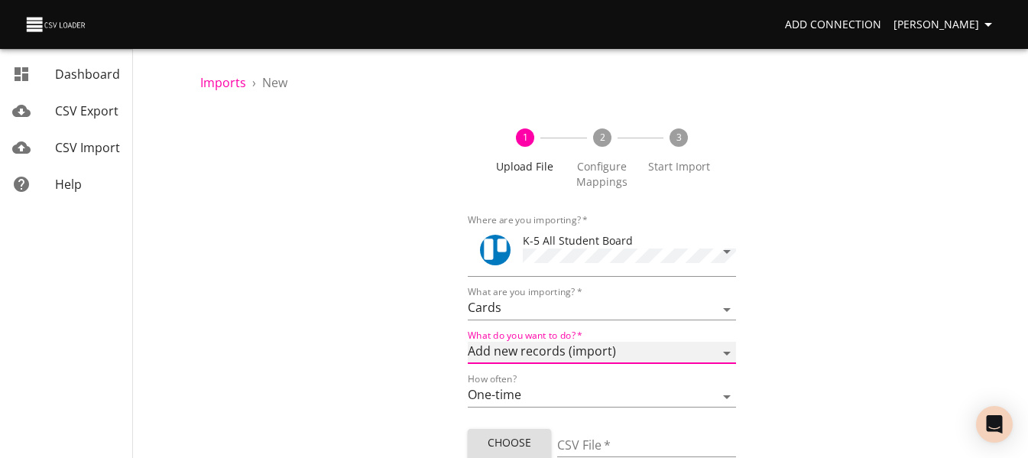
click at [532, 348] on select "Add new records (import) Update existing records (update) Add new and update ex…" at bounding box center [601, 353] width 267 height 22
select select "update"
click at [468, 342] on select "Add new records (import) Update existing records (update) Add new and update ex…" at bounding box center [601, 353] width 267 height 22
click at [474, 436] on button "Choose File" at bounding box center [509, 452] width 83 height 47
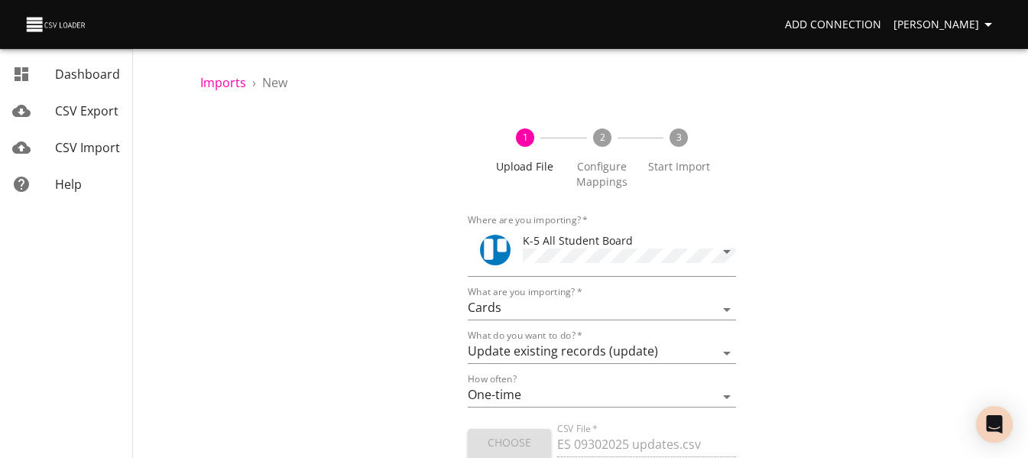
type input "ES 09302025 updates.csv"
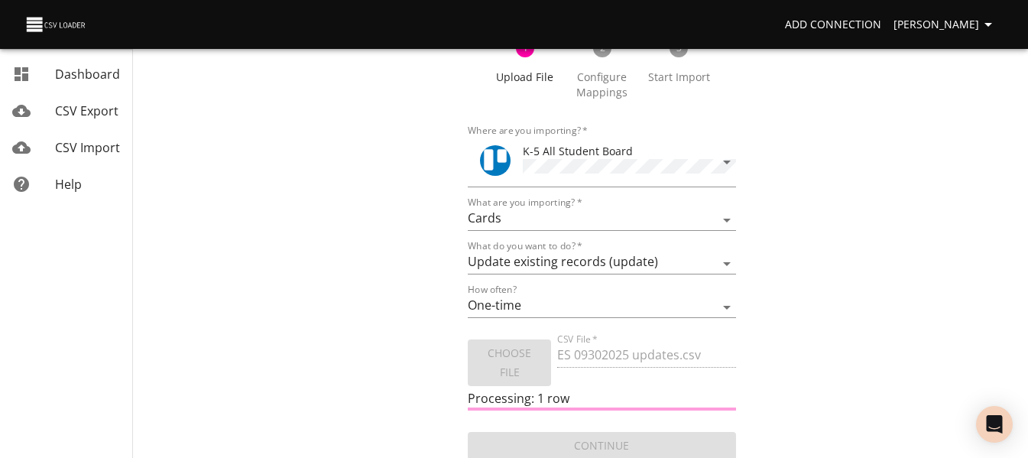
scroll to position [92, 0]
click at [358, 303] on div "1 Upload File 2 Configure Mappings 3 Start Import Where are you importing?   * …" at bounding box center [601, 239] width 803 height 442
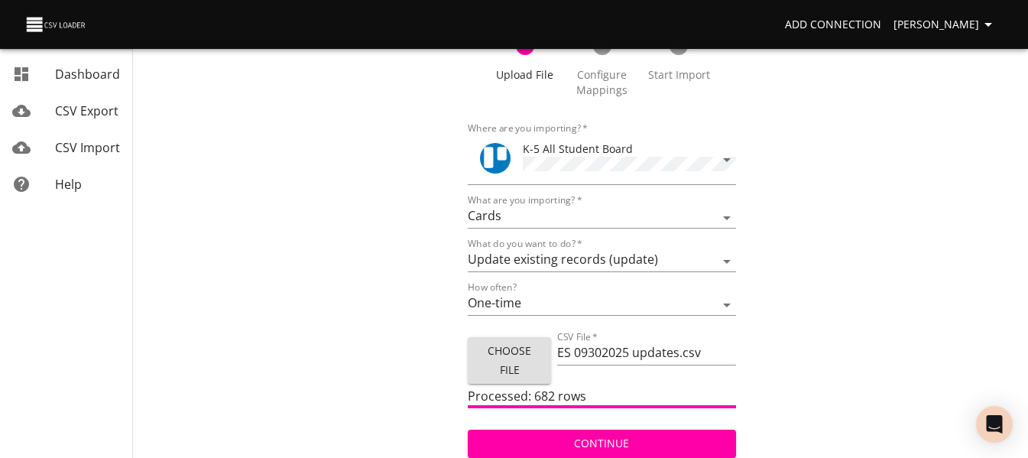
click at [558, 436] on span "Continue" at bounding box center [601, 443] width 243 height 19
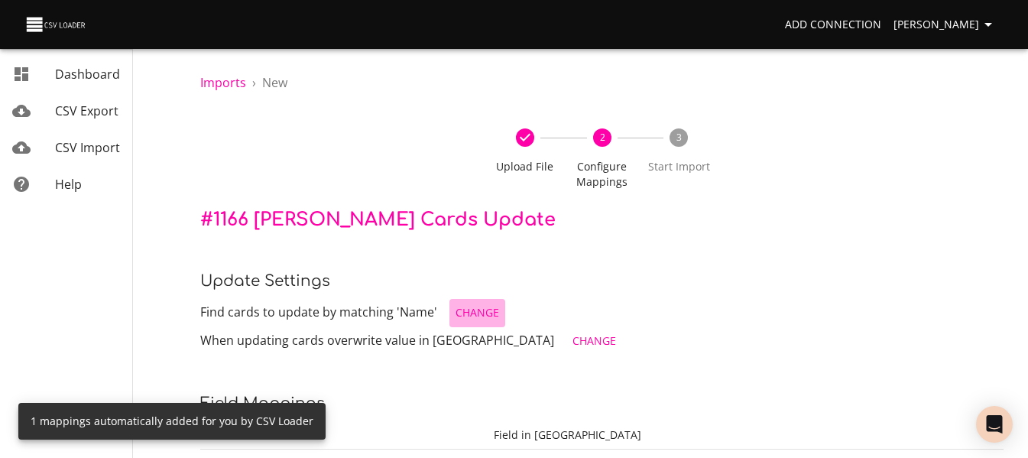
click at [481, 310] on span "Change" at bounding box center [477, 312] width 44 height 19
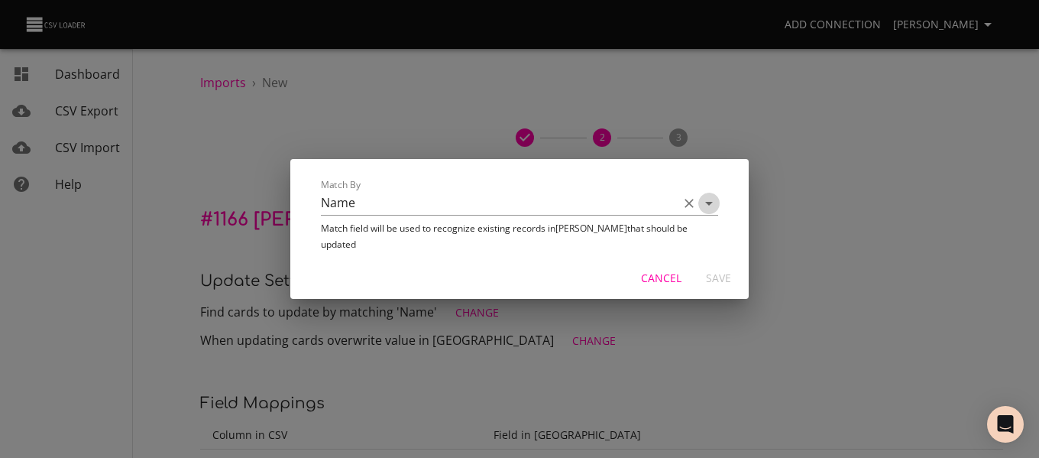
click at [710, 212] on icon "Open" at bounding box center [709, 203] width 18 height 18
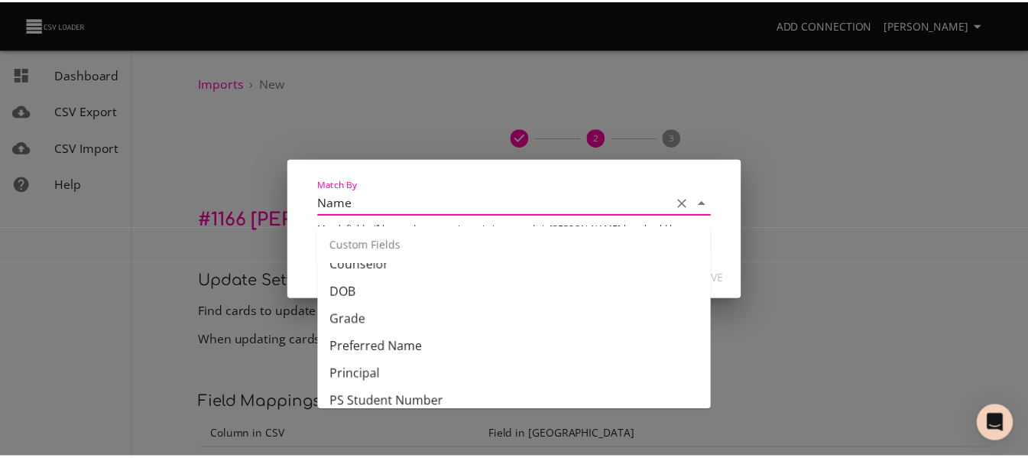
scroll to position [535, 0]
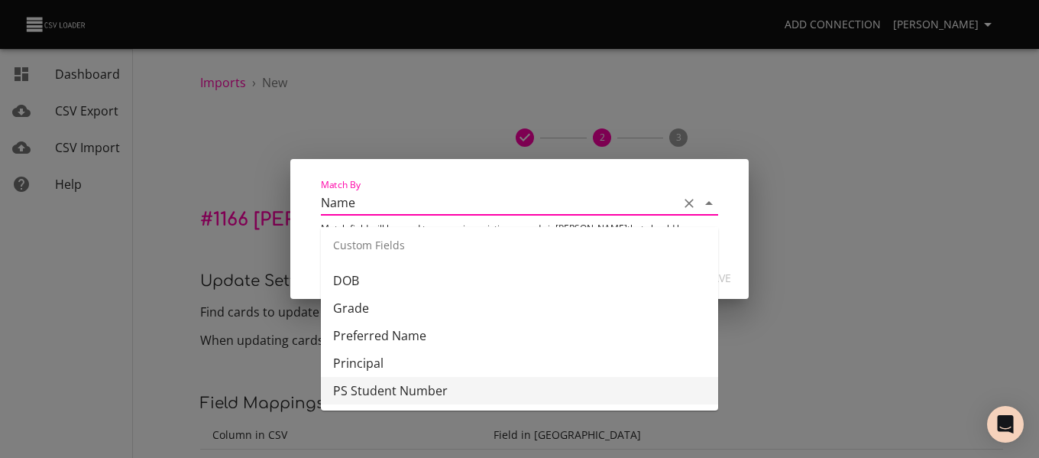
click at [571, 383] on li "PS Student Number" at bounding box center [519, 391] width 397 height 28
type input "PS Student Number"
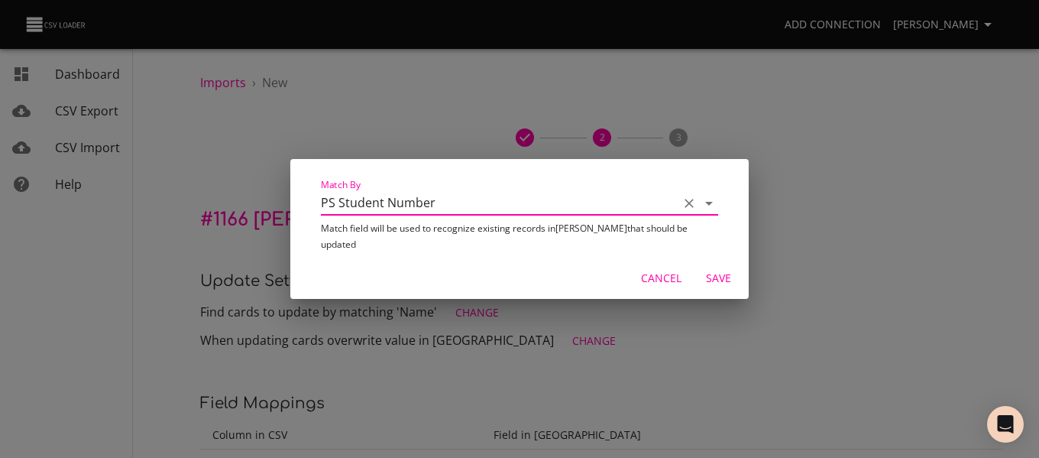
click at [720, 269] on span "Save" at bounding box center [718, 278] width 37 height 19
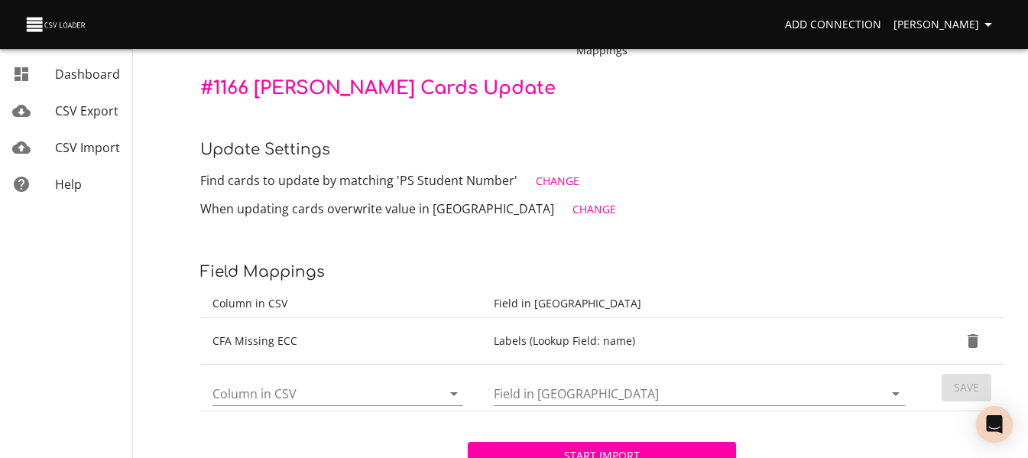
scroll to position [153, 0]
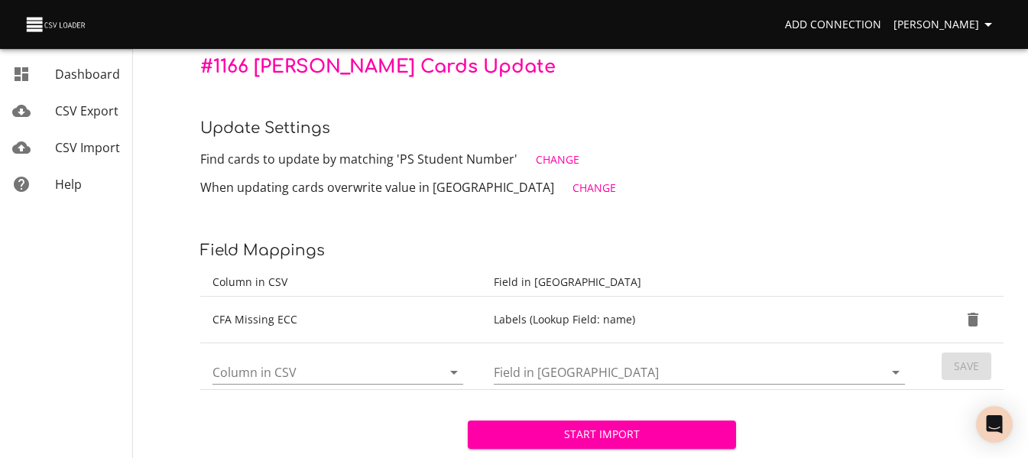
click at [453, 375] on icon "Open" at bounding box center [454, 372] width 18 height 18
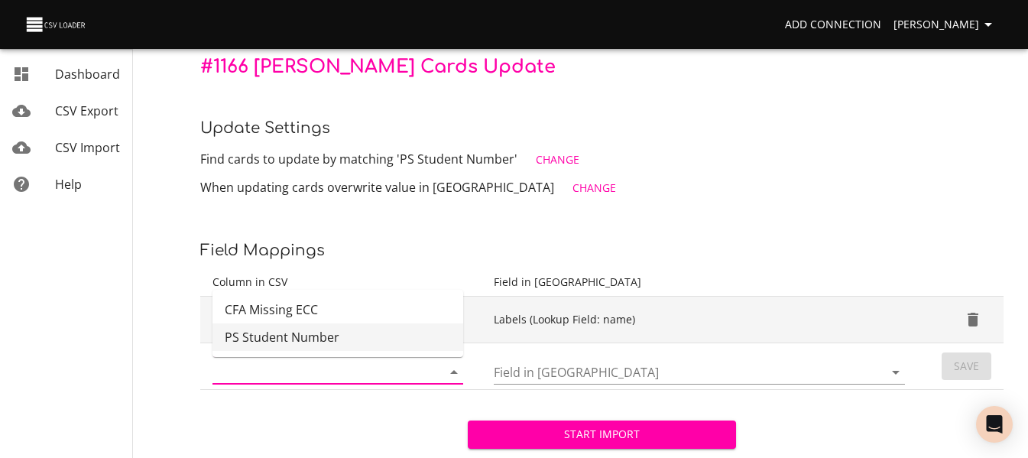
click at [417, 335] on li "PS Student Number" at bounding box center [337, 337] width 251 height 28
type input "PS Student Number"
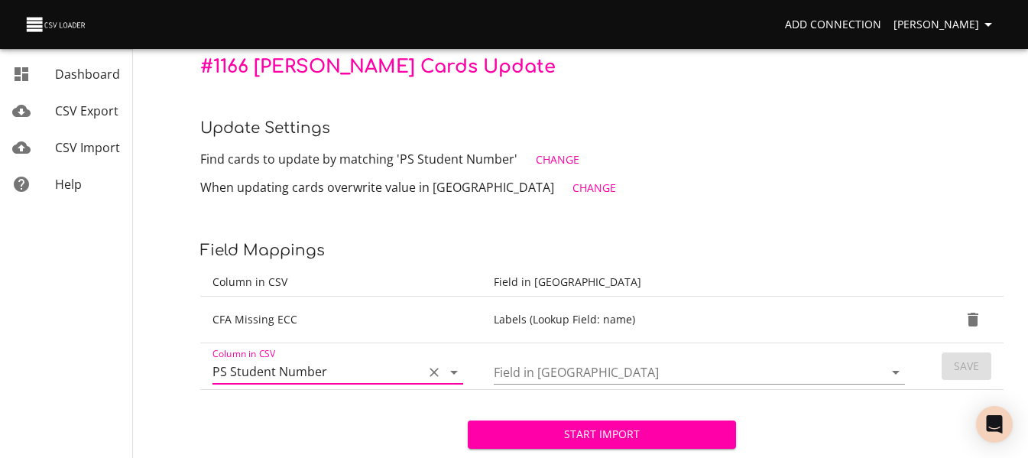
click at [898, 377] on icon "Open" at bounding box center [895, 372] width 18 height 18
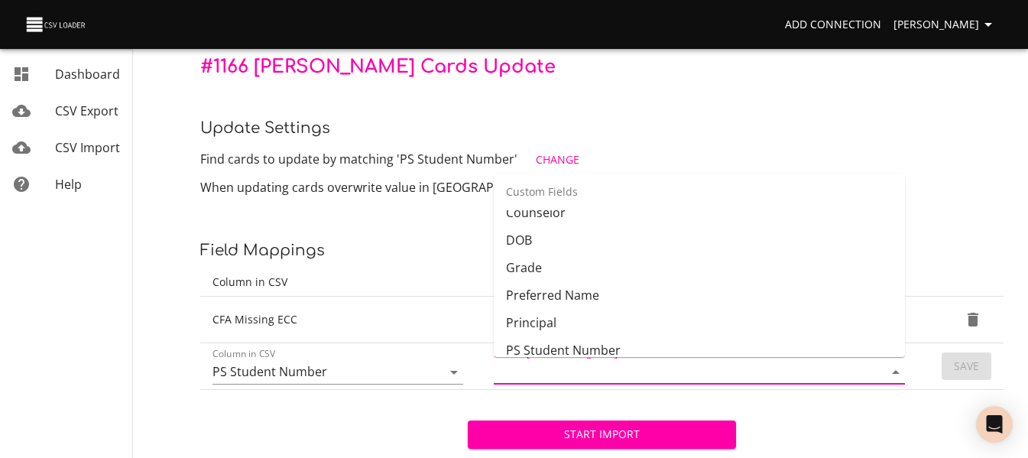
scroll to position [535, 0]
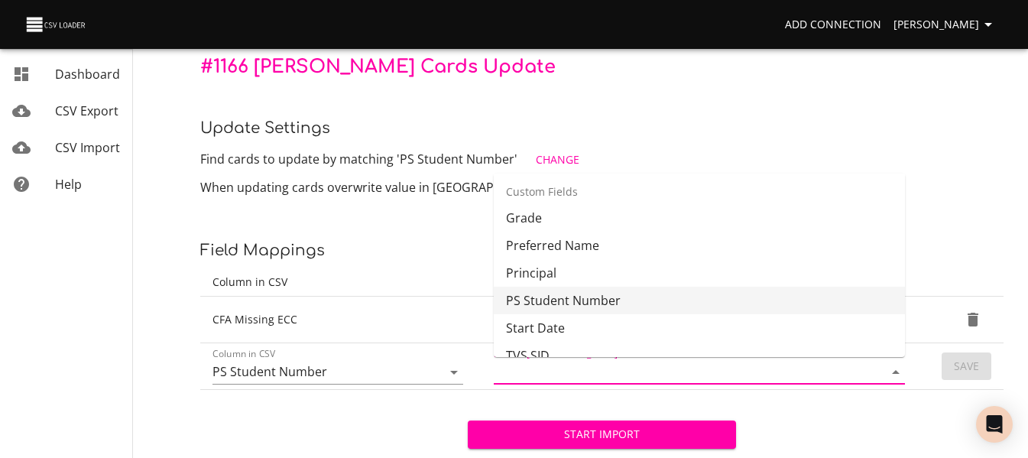
click at [756, 291] on li "PS Student Number" at bounding box center [699, 300] width 411 height 28
type input "PS Student Number"
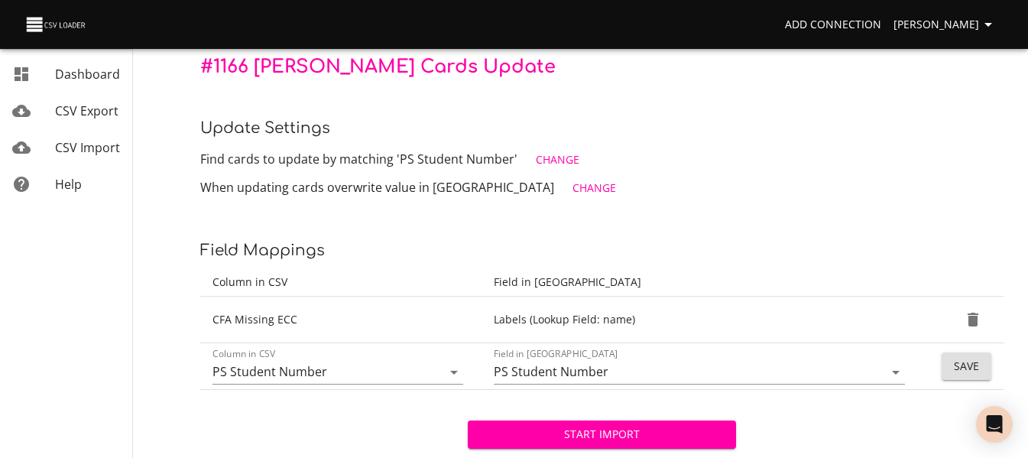
click at [939, 361] on td "Save" at bounding box center [963, 366] width 80 height 47
click at [950, 360] on button "Save" at bounding box center [966, 366] width 50 height 28
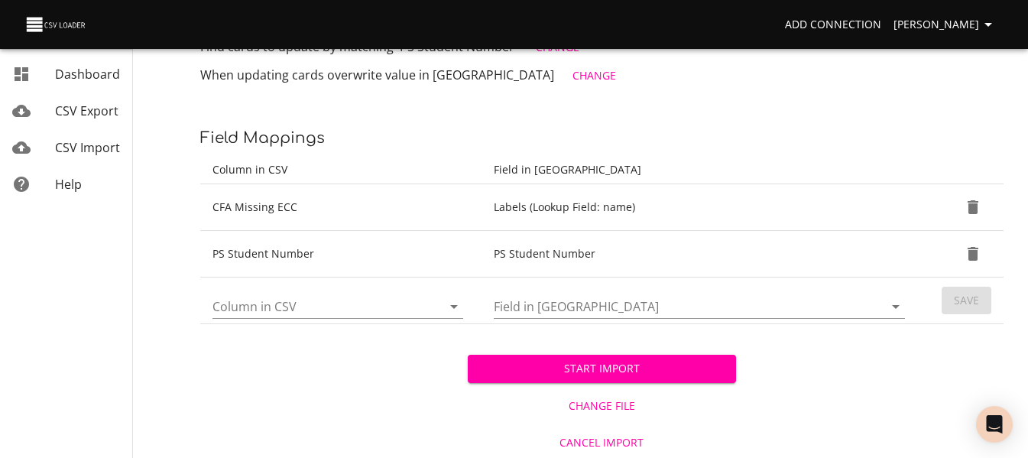
scroll to position [267, 0]
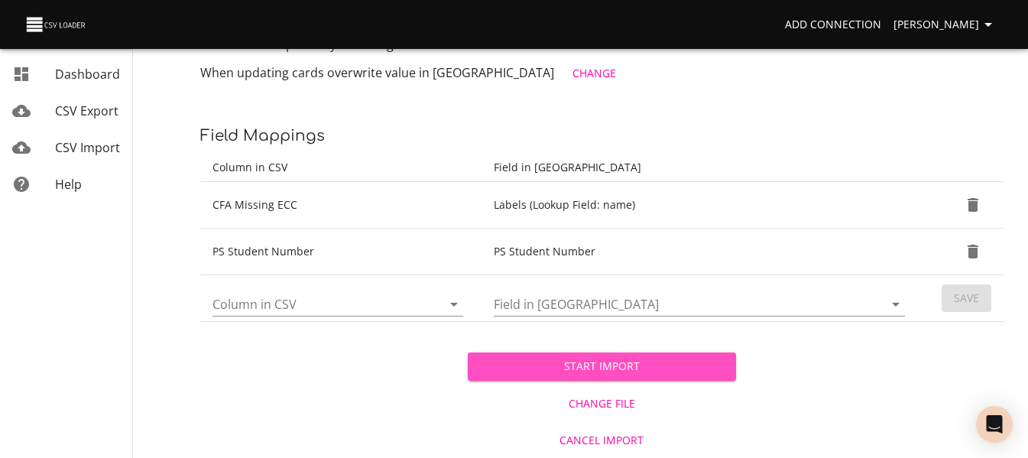
click at [697, 367] on span "Start Import" at bounding box center [601, 366] width 243 height 19
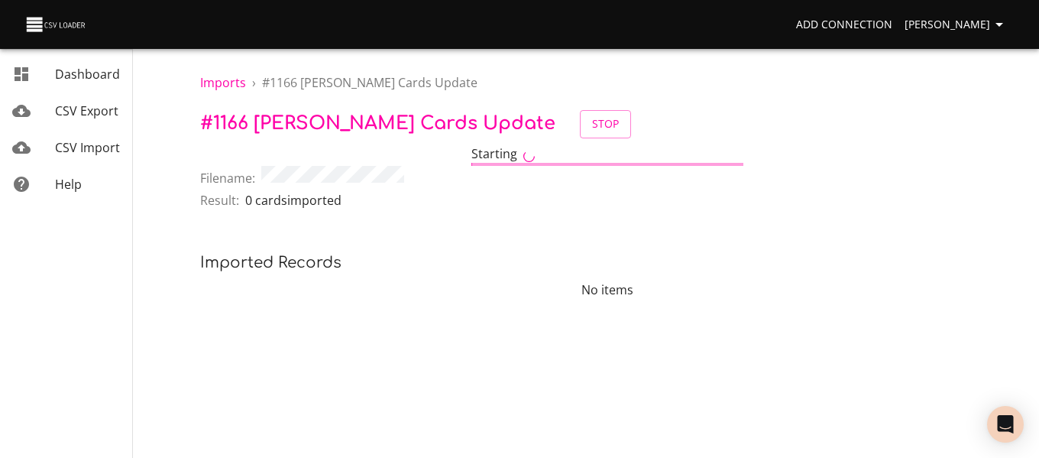
click at [86, 157] on link "CSV Import" at bounding box center [66, 147] width 132 height 37
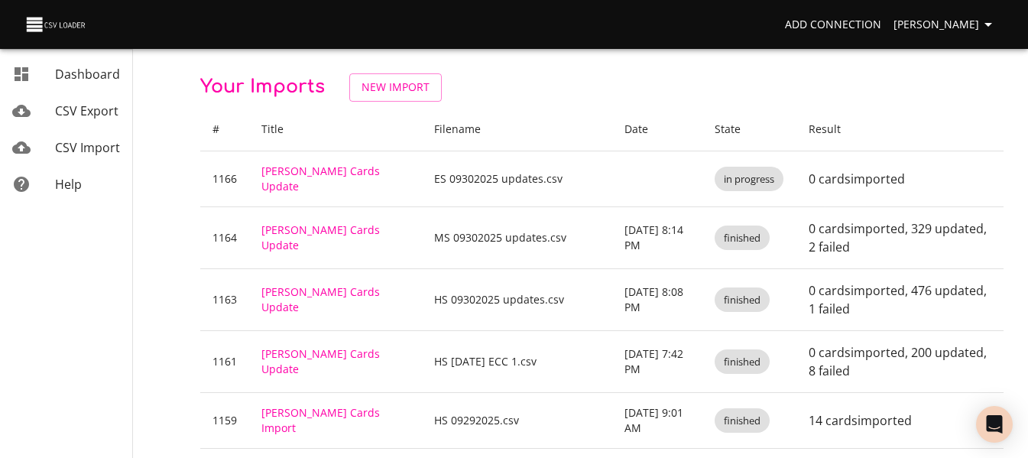
click at [63, 151] on span "CSV Import" at bounding box center [87, 147] width 65 height 17
click at [394, 94] on span "New Import" at bounding box center [395, 87] width 68 height 19
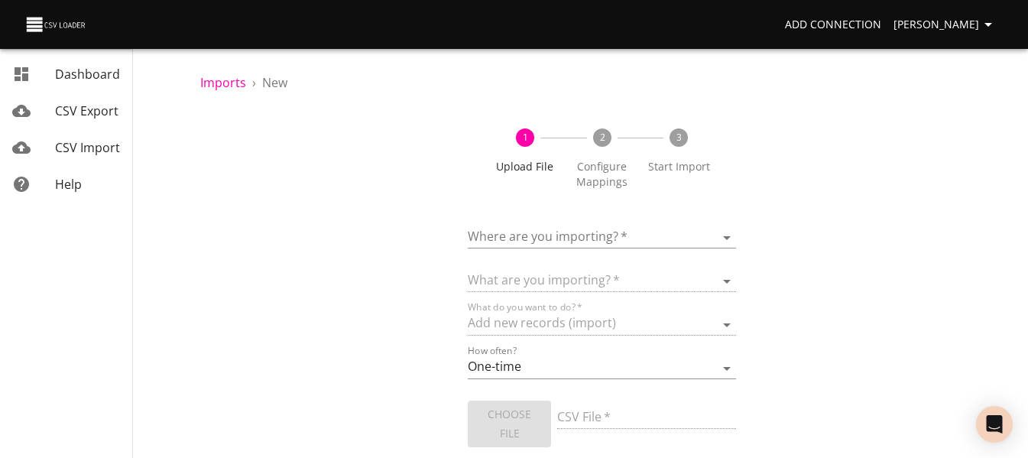
click at [549, 238] on body "Add Connection [PERSON_NAME] Dashboard CSV Export CSV Import Help Imports › New…" at bounding box center [514, 229] width 1028 height 458
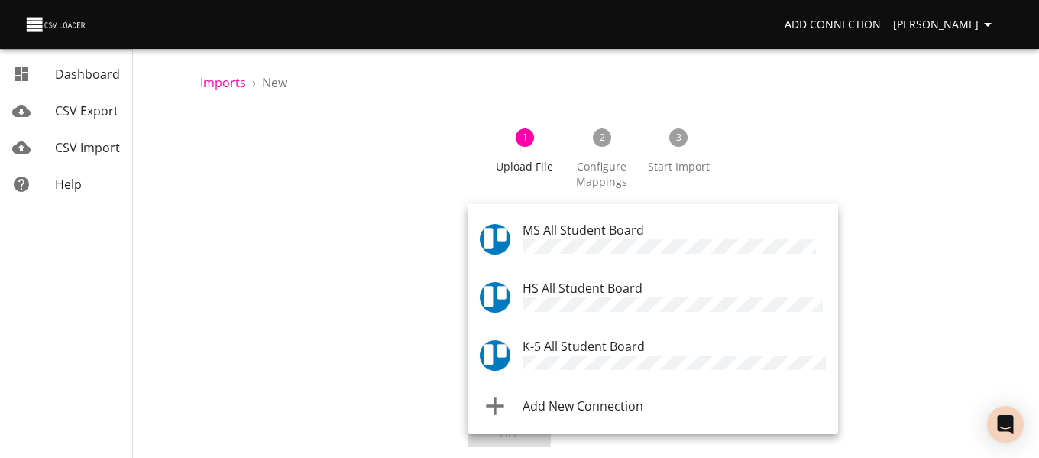
click at [562, 235] on span "MS All Student Board" at bounding box center [583, 230] width 121 height 17
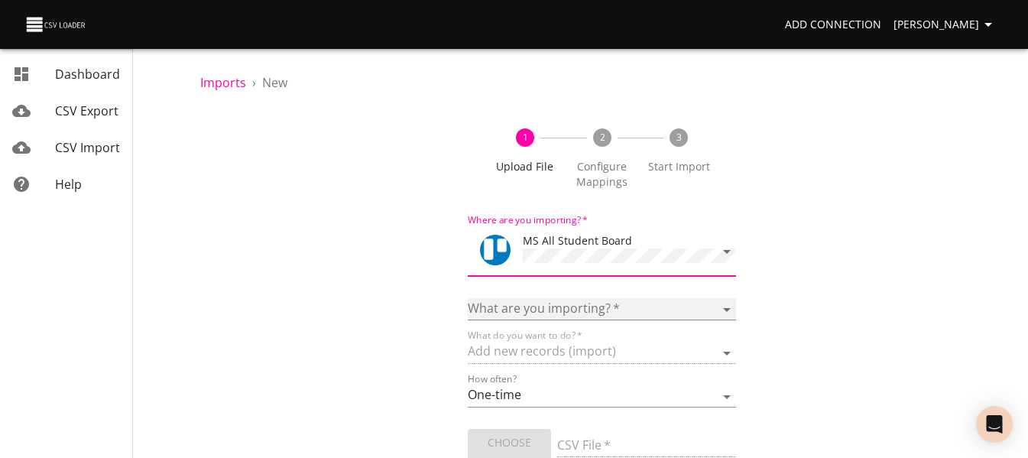
click at [560, 310] on select "Boards Cards Checkitems Checklists" at bounding box center [601, 309] width 267 height 22
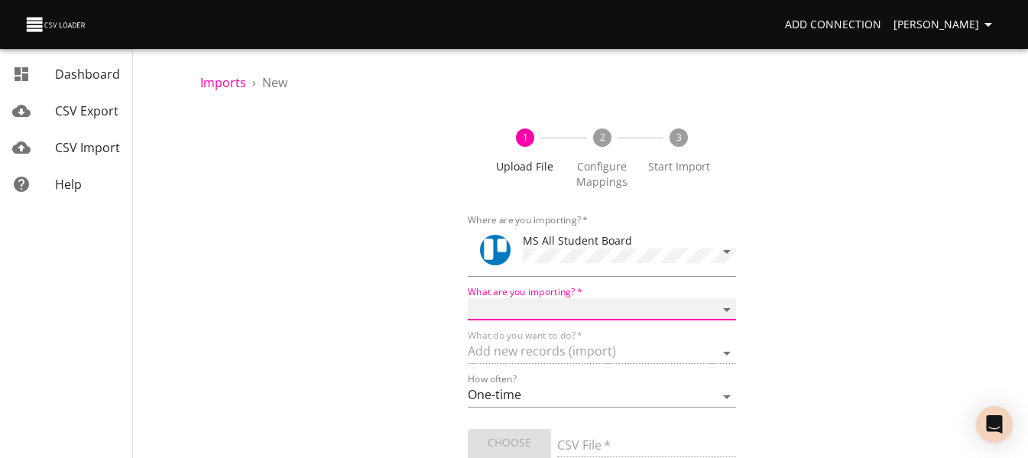
select select "cards"
click at [468, 298] on select "Boards Cards Checkitems Checklists" at bounding box center [601, 309] width 267 height 22
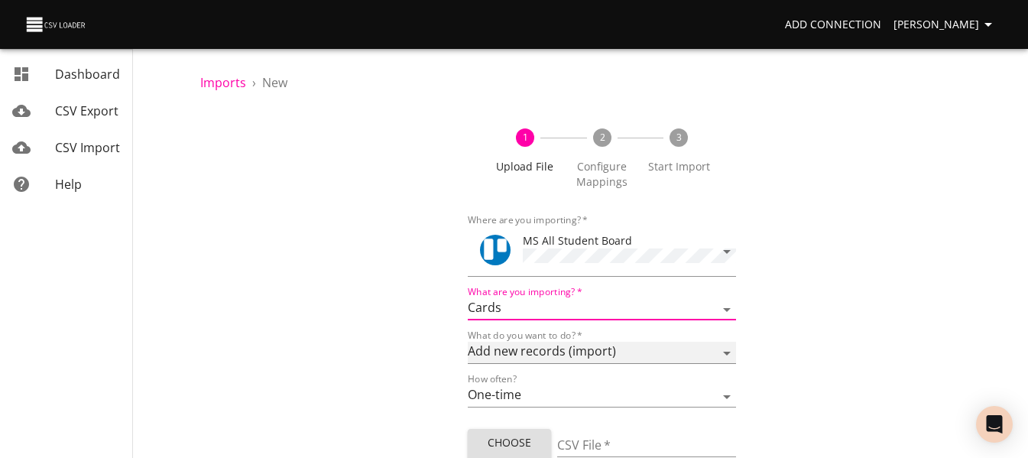
click at [562, 353] on select "Add new records (import) Update existing records (update) Add new and update ex…" at bounding box center [601, 353] width 267 height 22
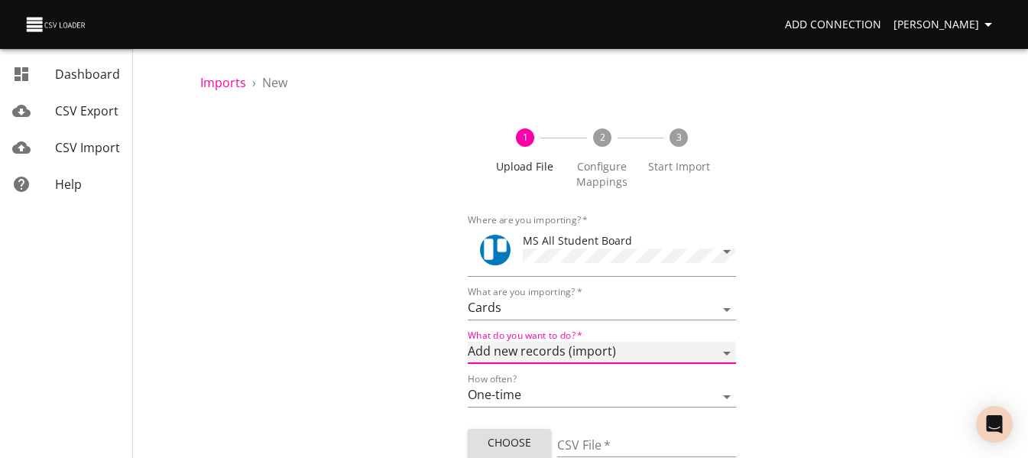
select select "update"
click at [468, 342] on select "Add new records (import) Update existing records (update) Add new and update ex…" at bounding box center [601, 353] width 267 height 22
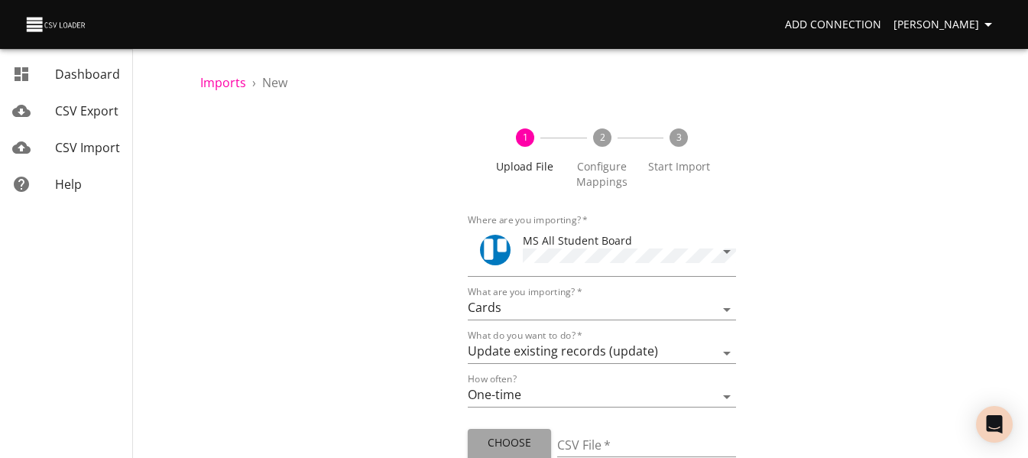
click at [529, 447] on span "Choose File" at bounding box center [509, 451] width 59 height 37
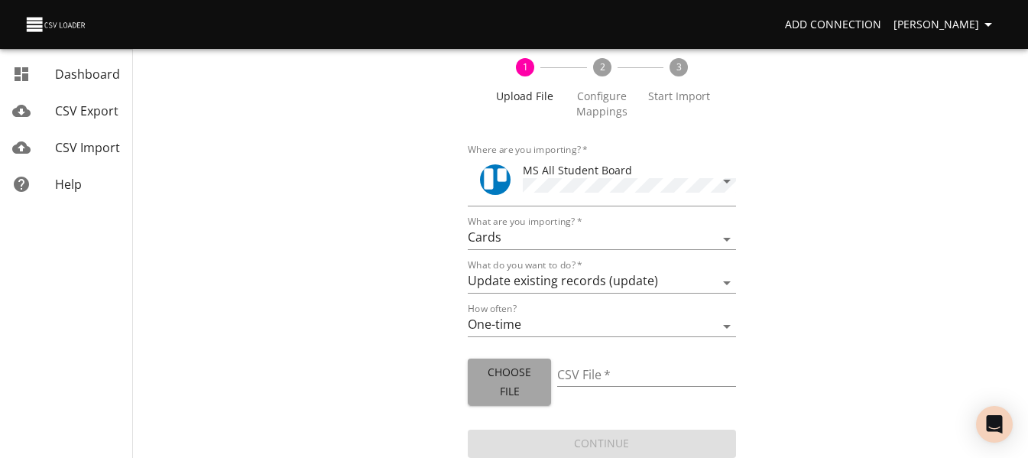
click at [509, 378] on span "Choose File" at bounding box center [509, 381] width 59 height 37
type input "MS September 2025 ECC 2.csv"
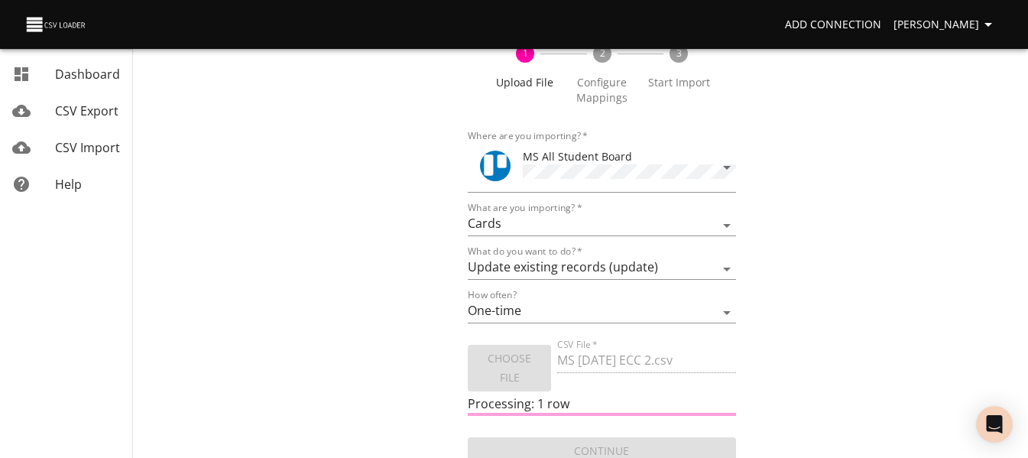
scroll to position [92, 0]
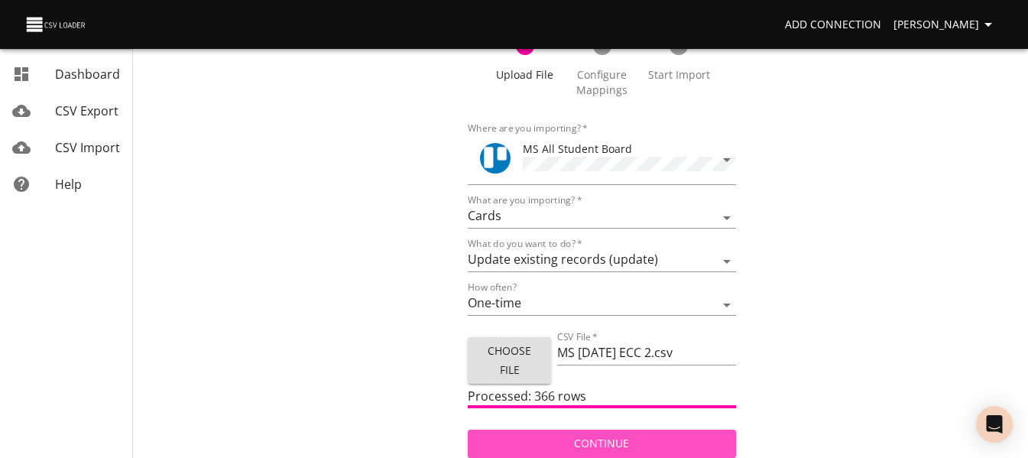
click at [529, 439] on span "Continue" at bounding box center [601, 443] width 243 height 19
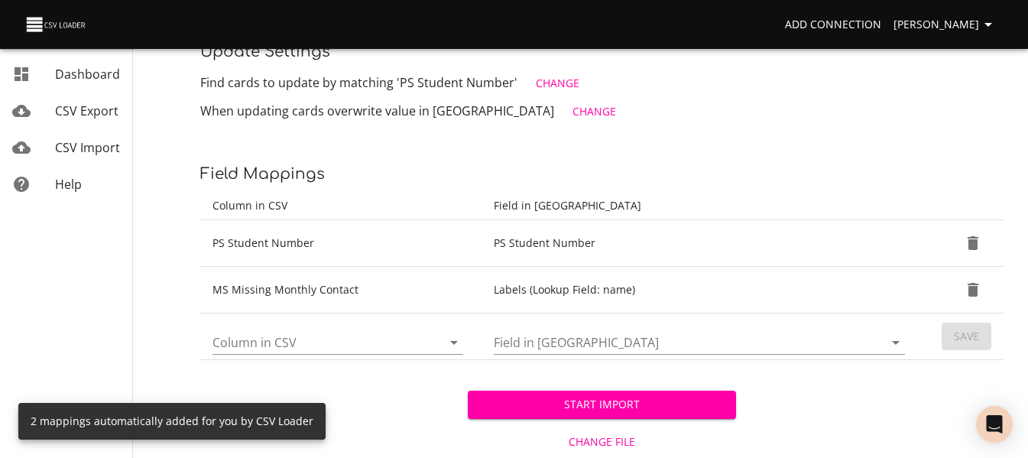
scroll to position [267, 0]
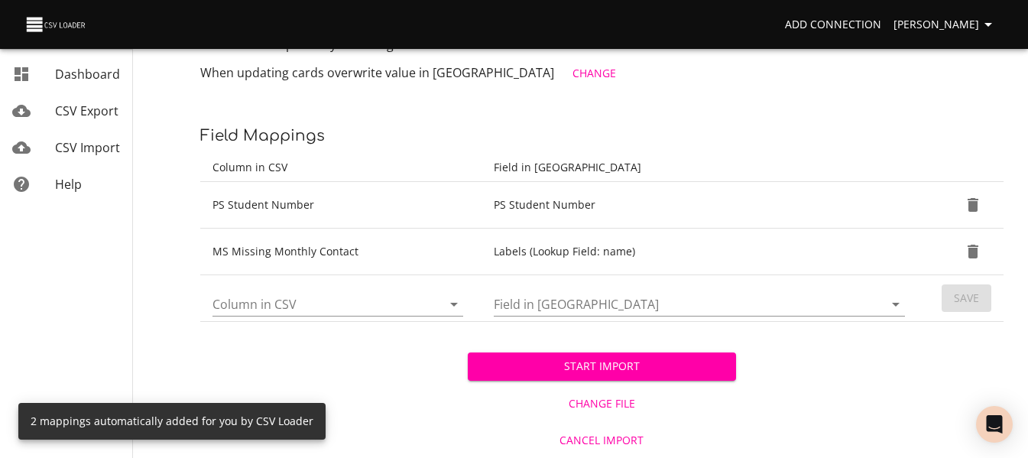
click at [516, 359] on span "Start Import" at bounding box center [601, 366] width 243 height 19
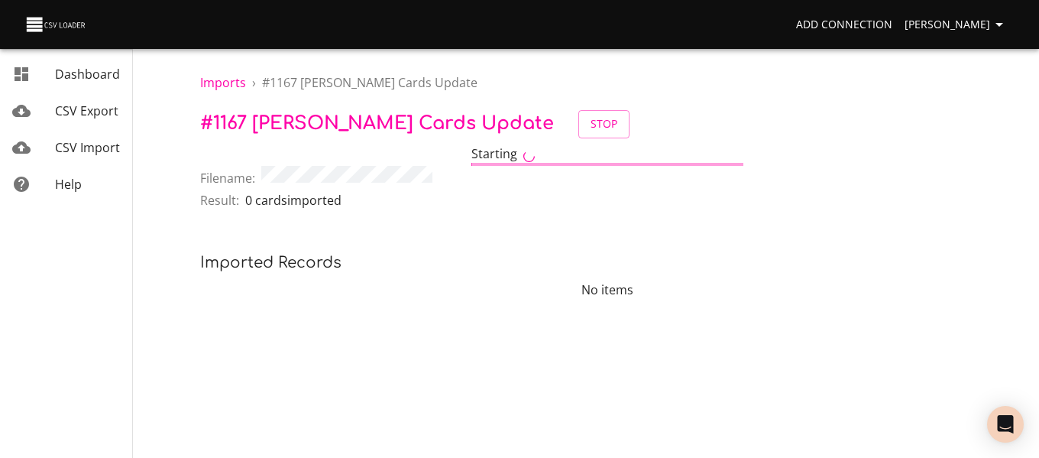
click at [97, 154] on span "CSV Import" at bounding box center [87, 147] width 65 height 17
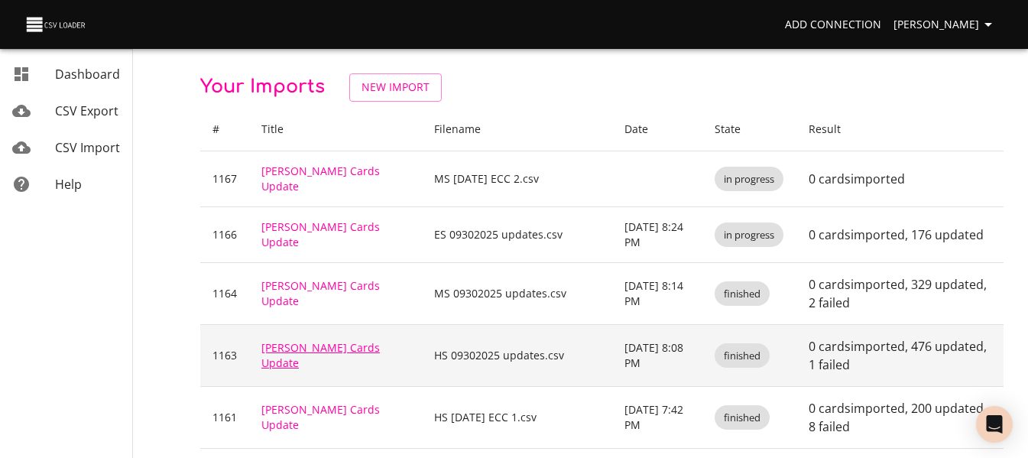
click at [302, 354] on link "[PERSON_NAME] Cards Update" at bounding box center [320, 355] width 118 height 30
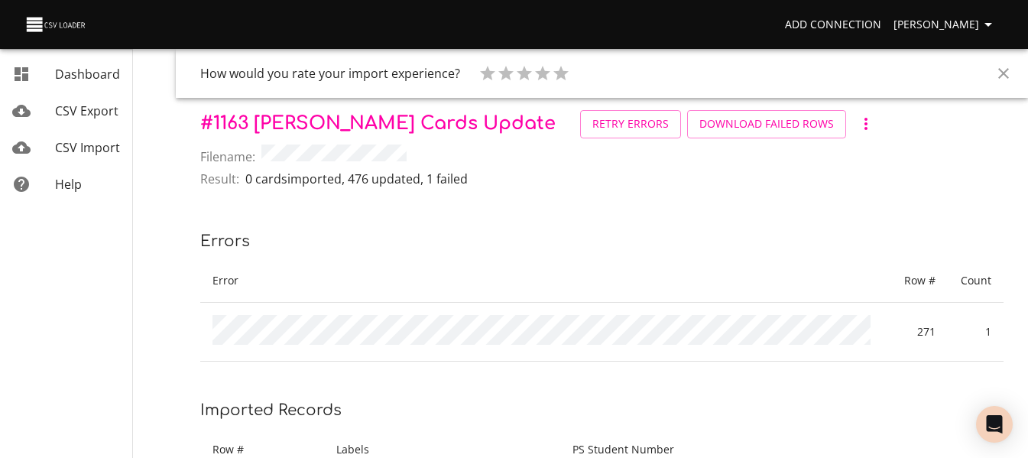
click at [95, 146] on span "CSV Import" at bounding box center [87, 147] width 65 height 17
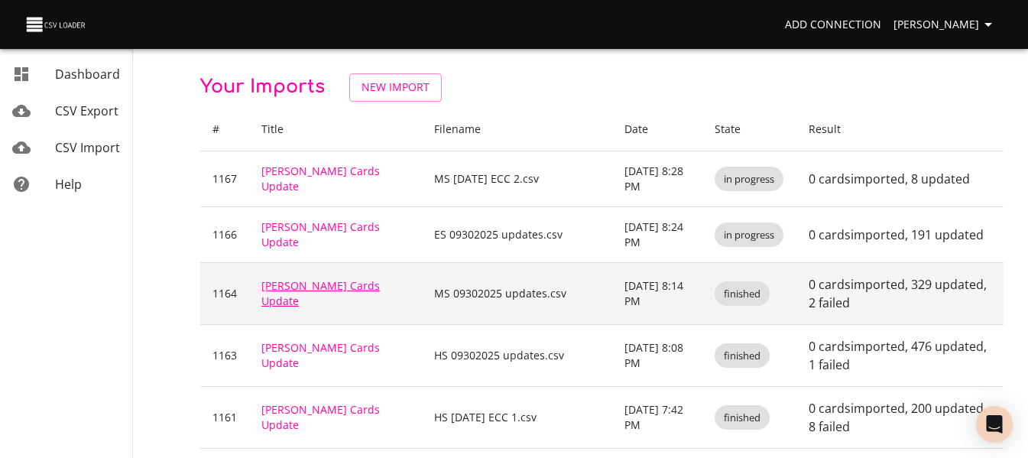
click at [296, 298] on link "[PERSON_NAME] Cards Update" at bounding box center [320, 293] width 118 height 30
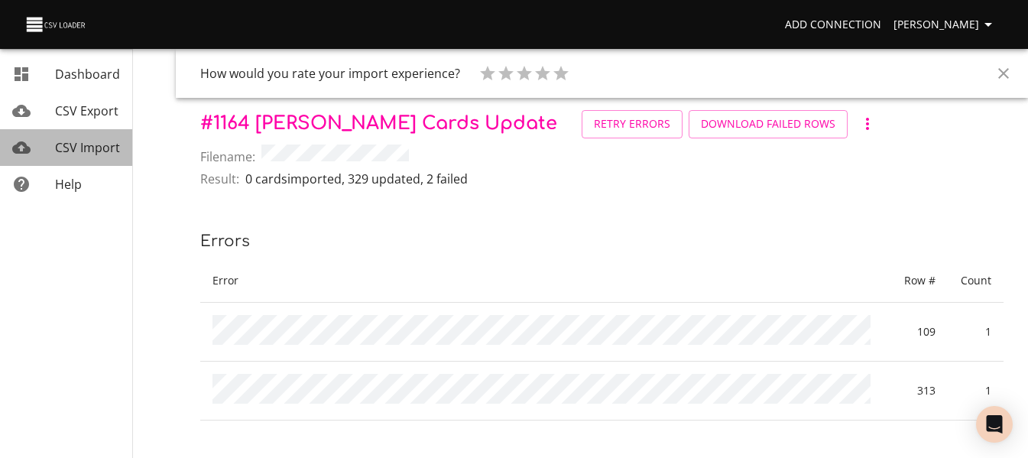
click at [99, 151] on span "CSV Import" at bounding box center [87, 147] width 65 height 17
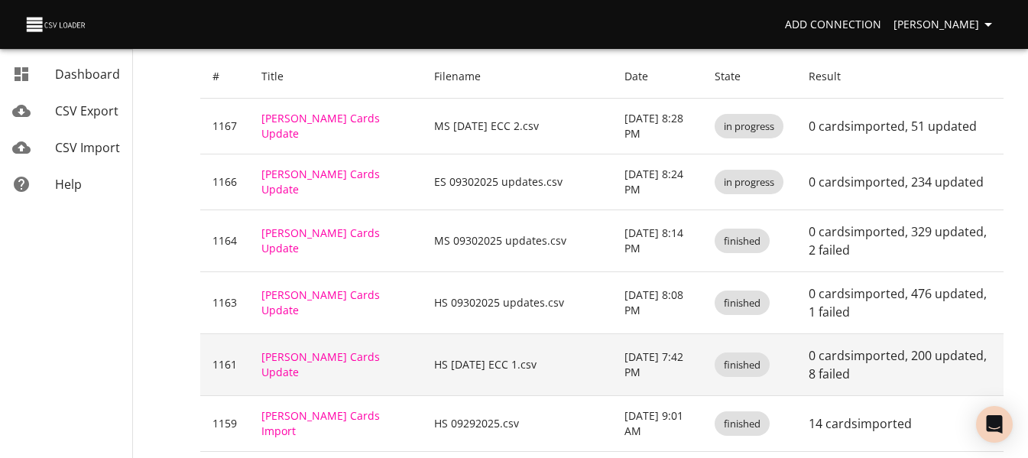
scroll to position [76, 0]
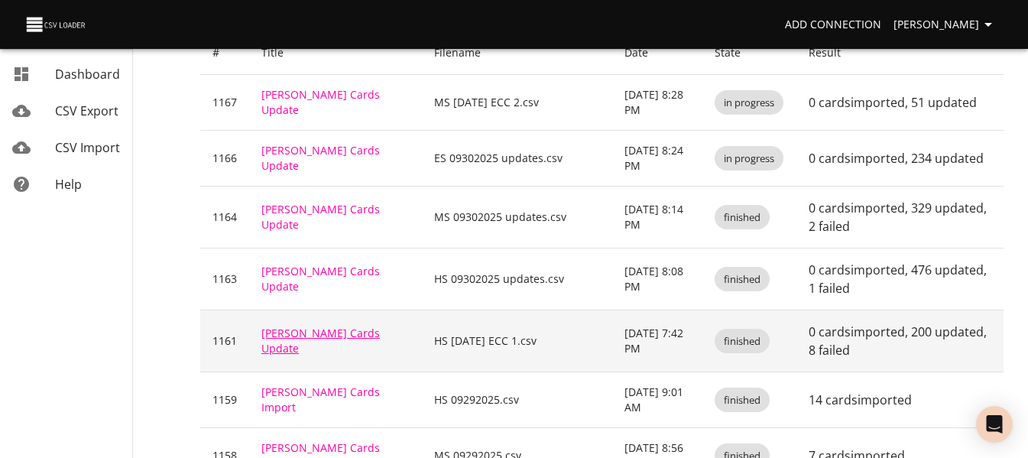
click at [319, 342] on link "[PERSON_NAME] Cards Update" at bounding box center [320, 340] width 118 height 30
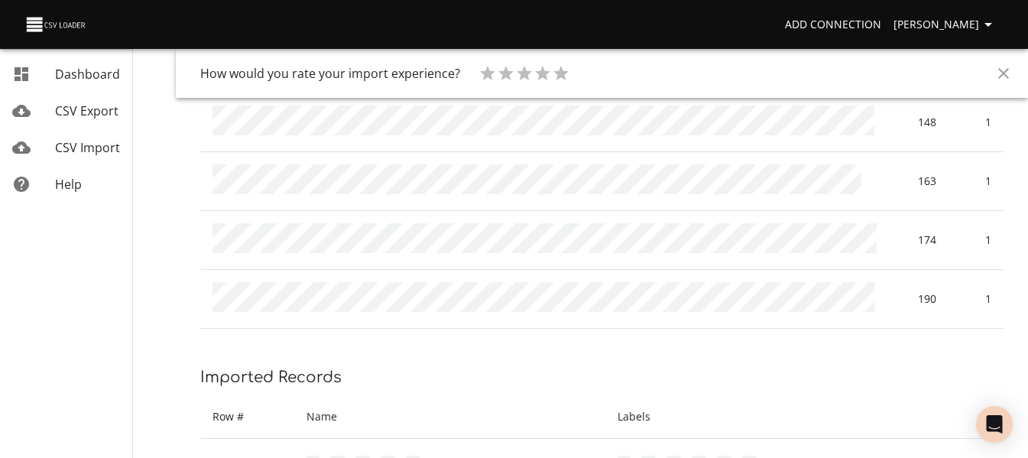
scroll to position [458, 0]
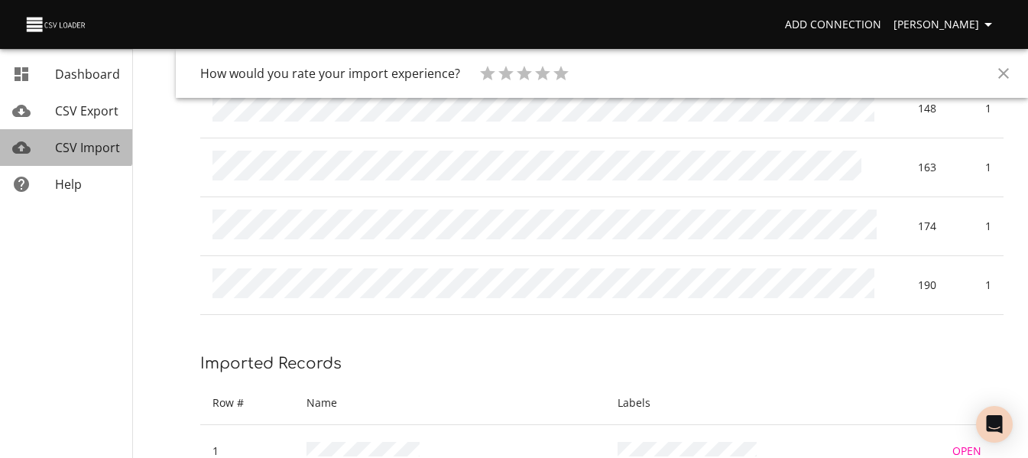
click at [57, 133] on link "CSV Import" at bounding box center [66, 147] width 132 height 37
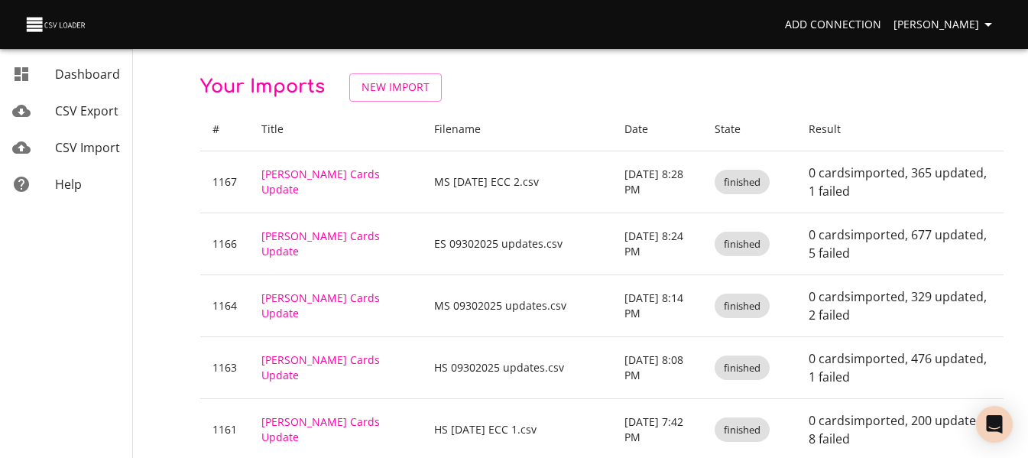
click at [282, 248] on link "[PERSON_NAME] Cards Update" at bounding box center [320, 243] width 118 height 30
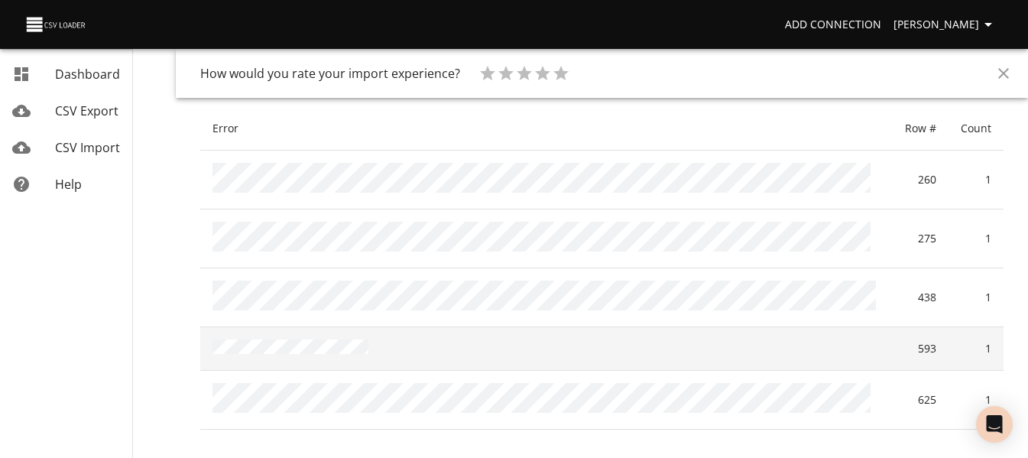
scroll to position [153, 0]
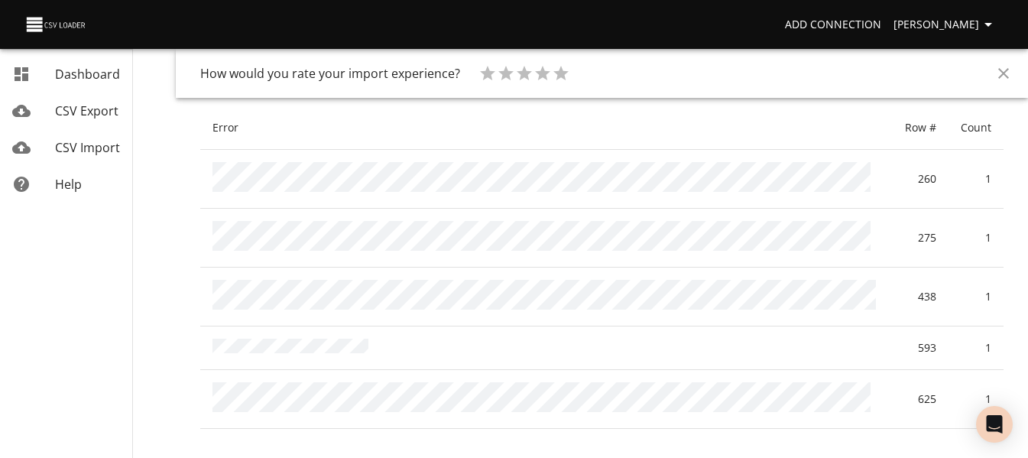
click at [73, 135] on link "CSV Import" at bounding box center [66, 147] width 132 height 37
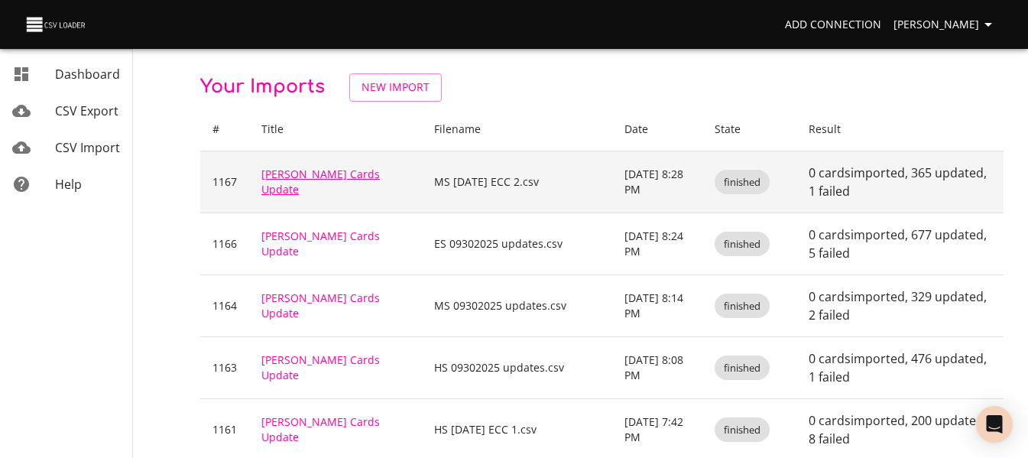
click at [327, 175] on link "[PERSON_NAME] Cards Update" at bounding box center [320, 182] width 118 height 30
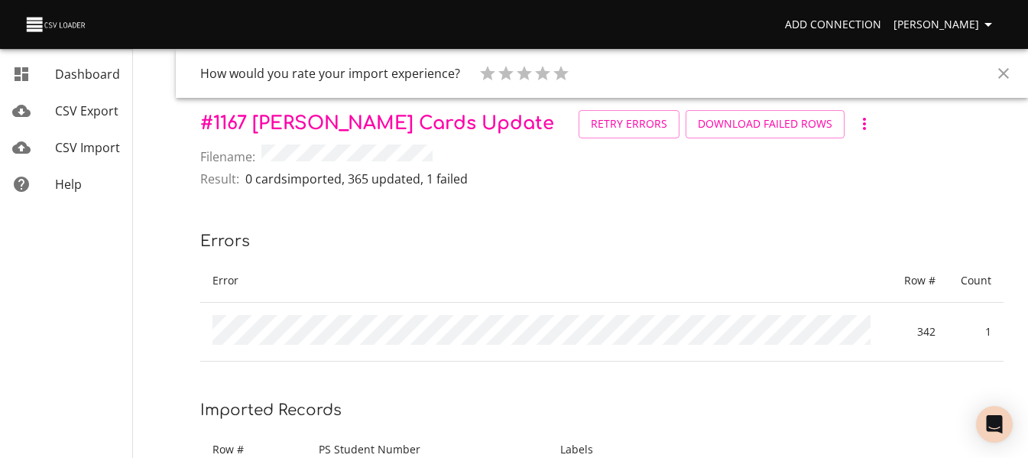
drag, startPoint x: 576, startPoint y: 241, endPoint x: 558, endPoint y: 242, distance: 17.6
click at [574, 243] on p "Errors" at bounding box center [601, 241] width 803 height 24
click at [77, 141] on span "CSV Import" at bounding box center [87, 147] width 65 height 17
